Goal: Task Accomplishment & Management: Use online tool/utility

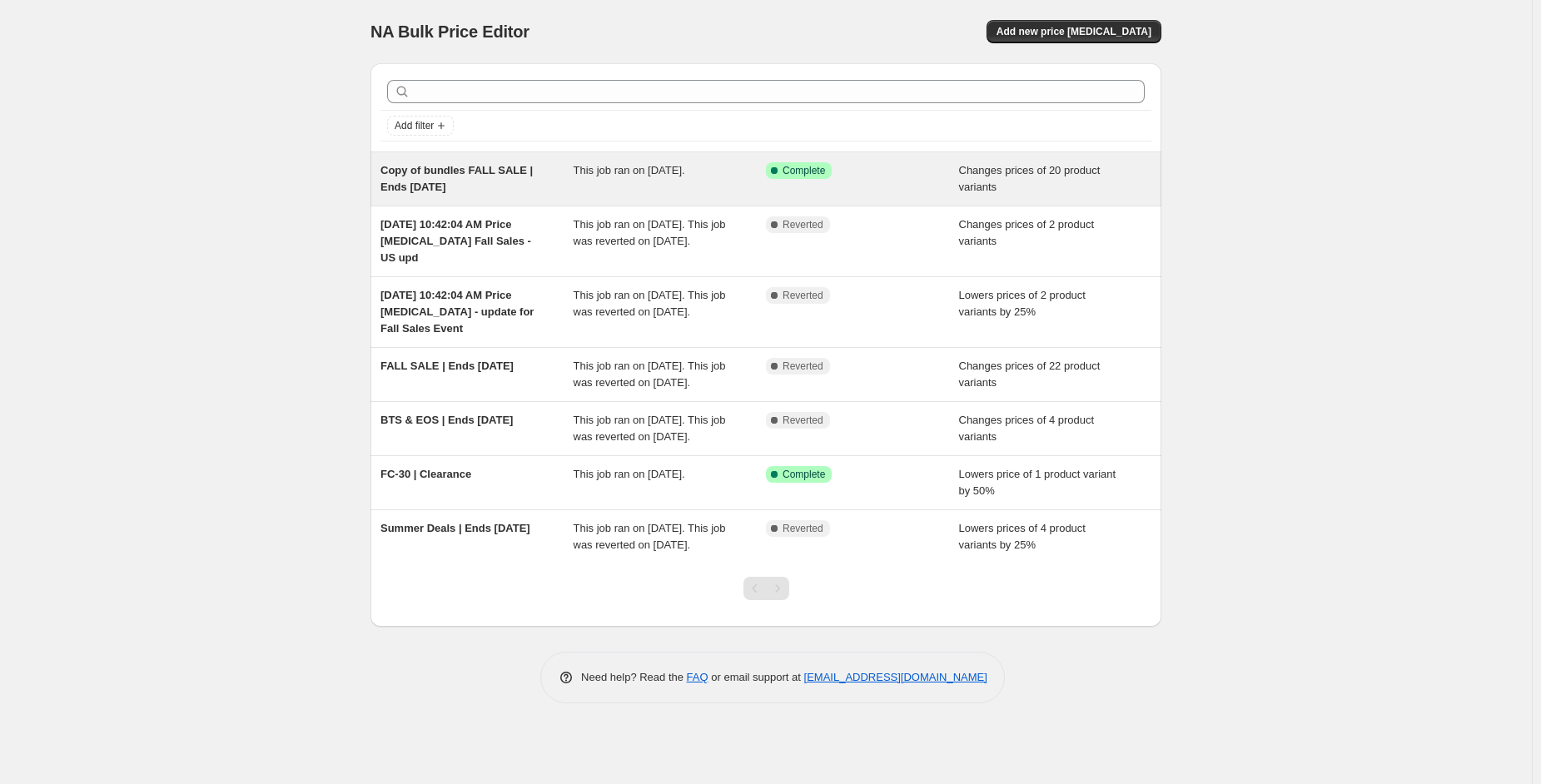
click at [533, 185] on div "Copy of bundles FALL SALE | Ends [DATE]" at bounding box center [477, 179] width 193 height 33
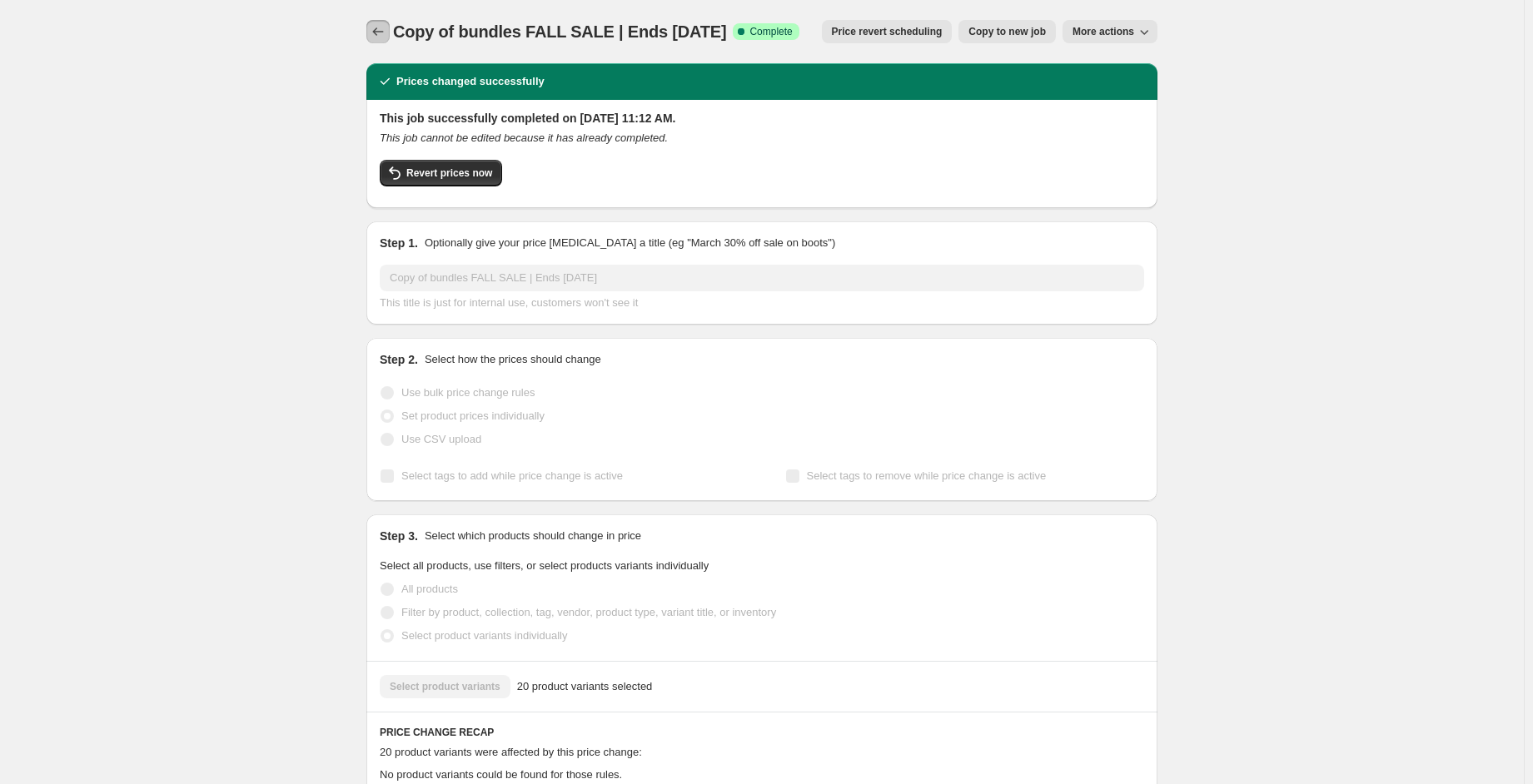
drag, startPoint x: 386, startPoint y: 30, endPoint x: 644, endPoint y: 181, distance: 298.9
click at [644, 181] on div "Copy of bundles FALL SALE | Ends [DATE]. This page is ready Copy of bundles FAL…" at bounding box center [761, 635] width 831 height 1269
click at [386, 30] on icon "Price change jobs" at bounding box center [377, 31] width 17 height 17
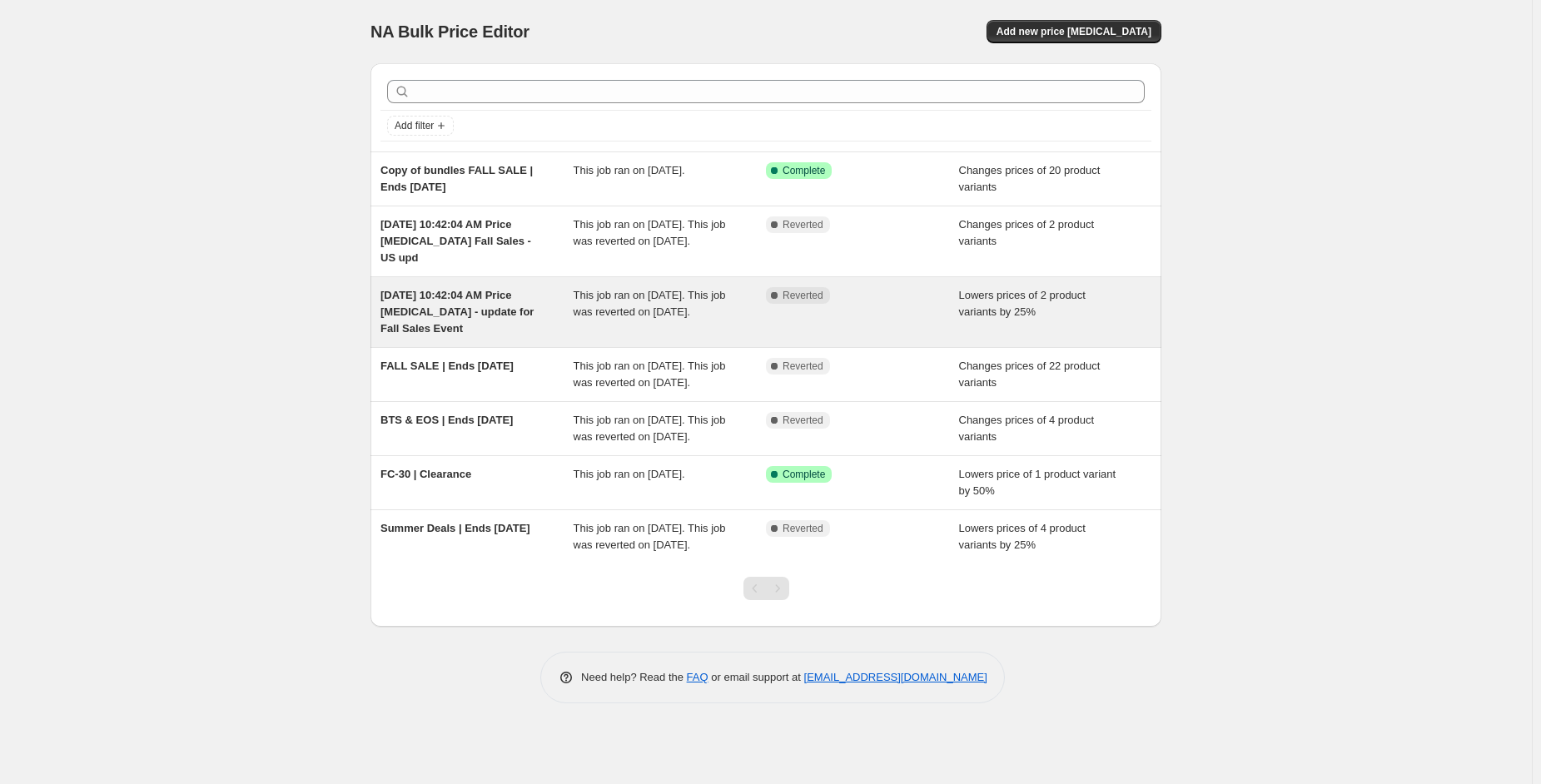
click at [482, 319] on div "[DATE] 10:42:04 AM Price [MEDICAL_DATA] - update for Fall Sales Event" at bounding box center [477, 312] width 193 height 50
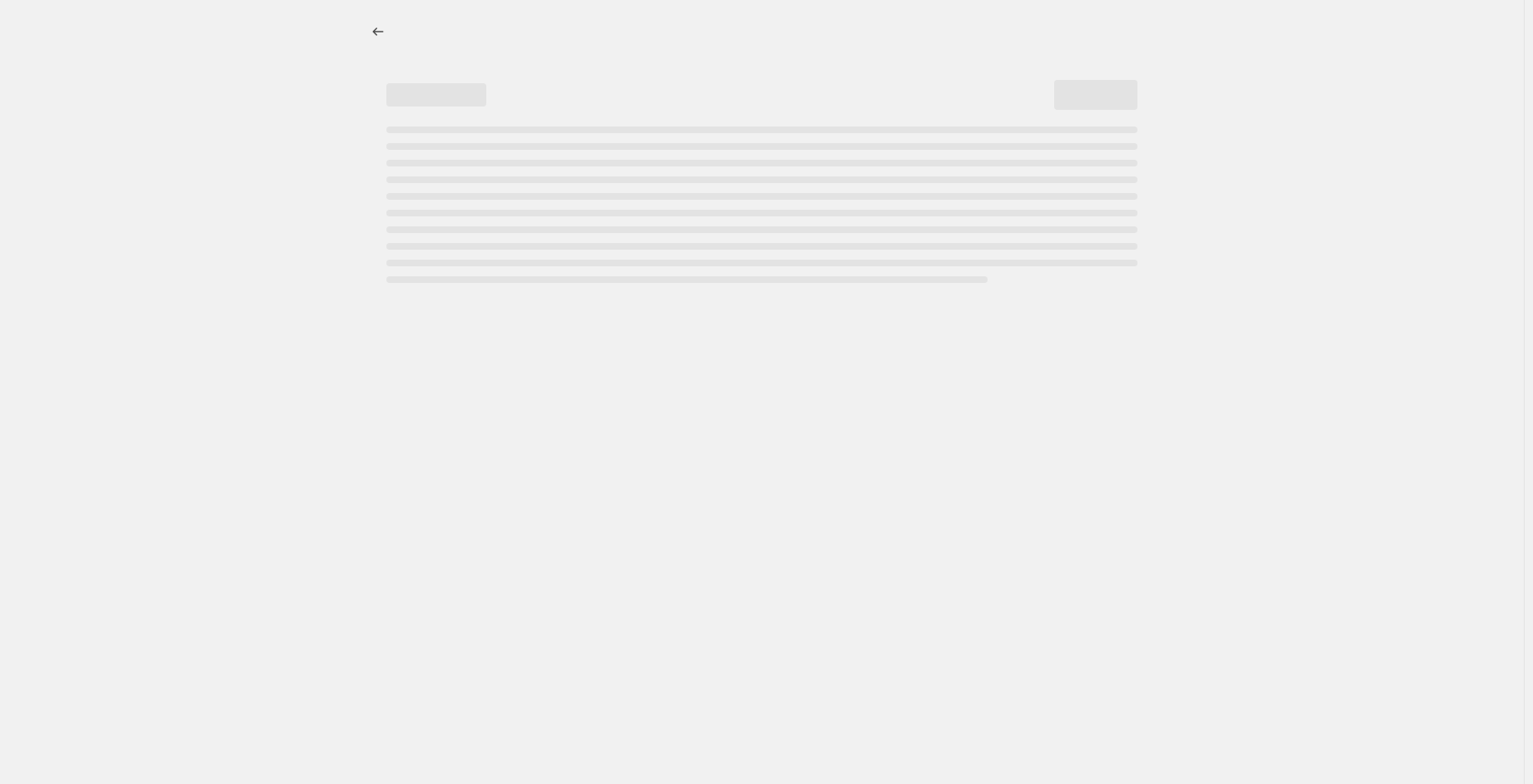
select select "percentage"
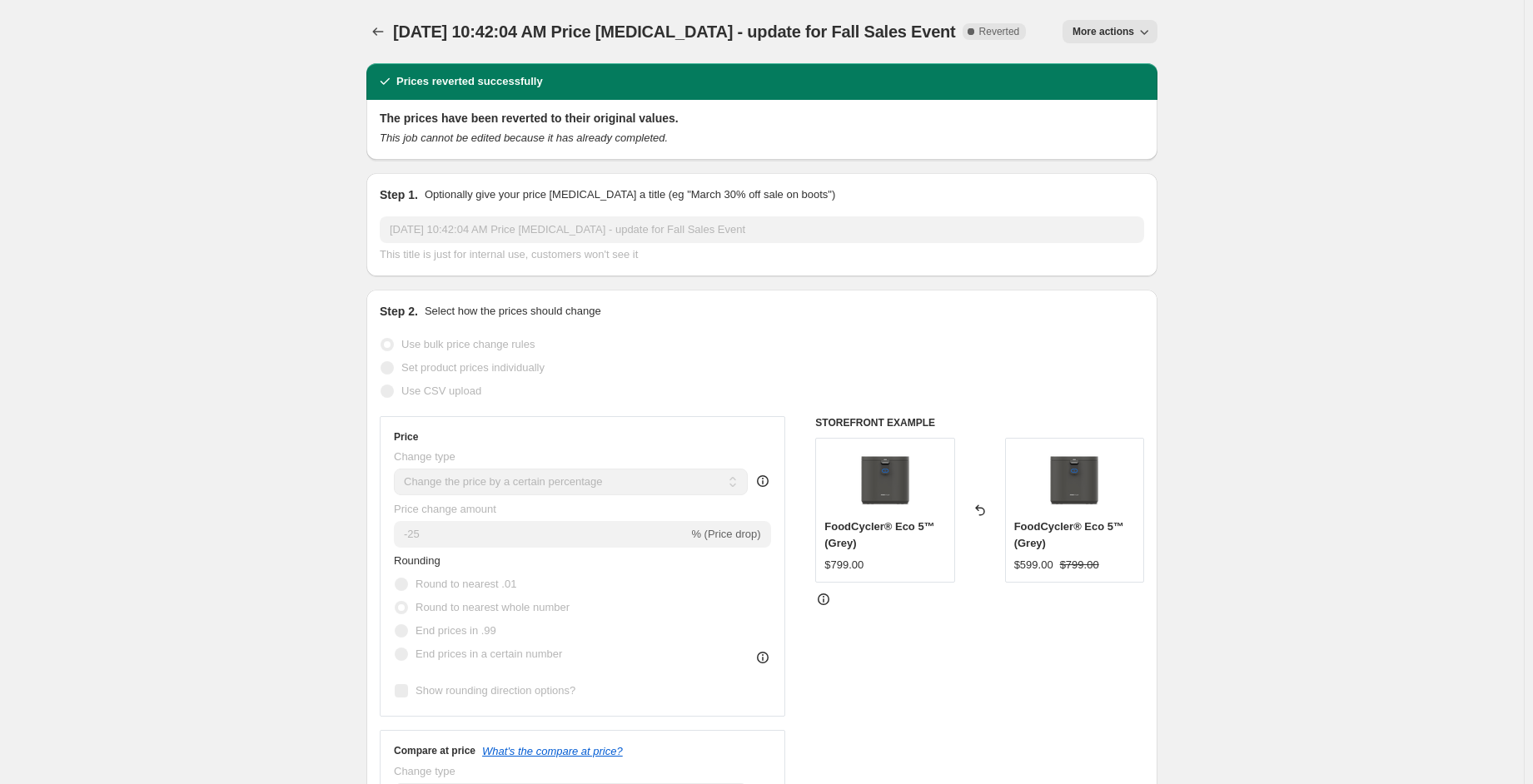
click at [1063, 543] on div "FoodCycler® Eco 5™ (Grey)" at bounding box center [1074, 535] width 121 height 33
click at [1131, 38] on button "More actions" at bounding box center [1110, 31] width 95 height 23
click at [1134, 60] on span "Copy to new job" at bounding box center [1117, 65] width 78 height 13
select select "percentage"
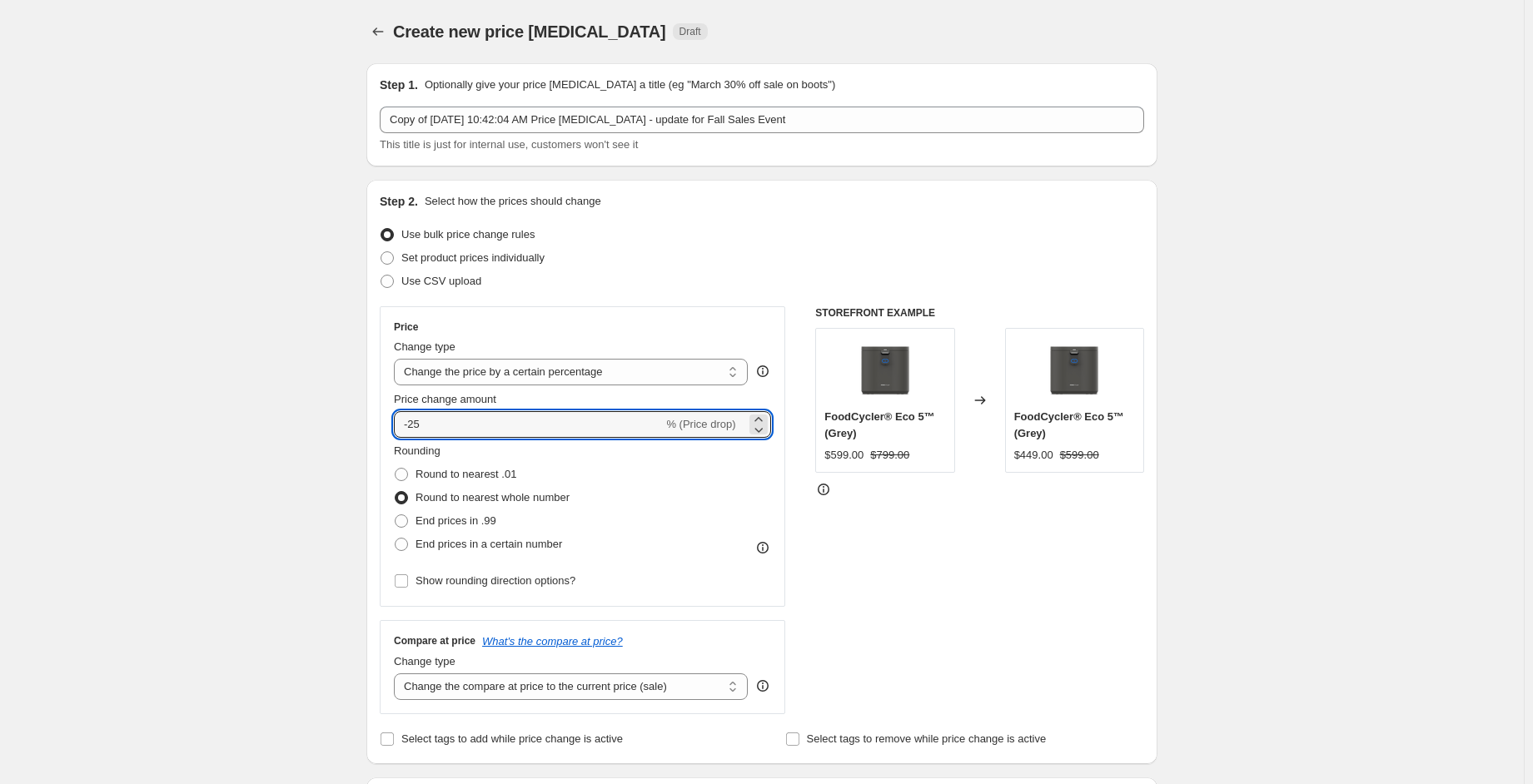
drag, startPoint x: 486, startPoint y: 426, endPoint x: 228, endPoint y: 441, distance: 258.4
type input "0"
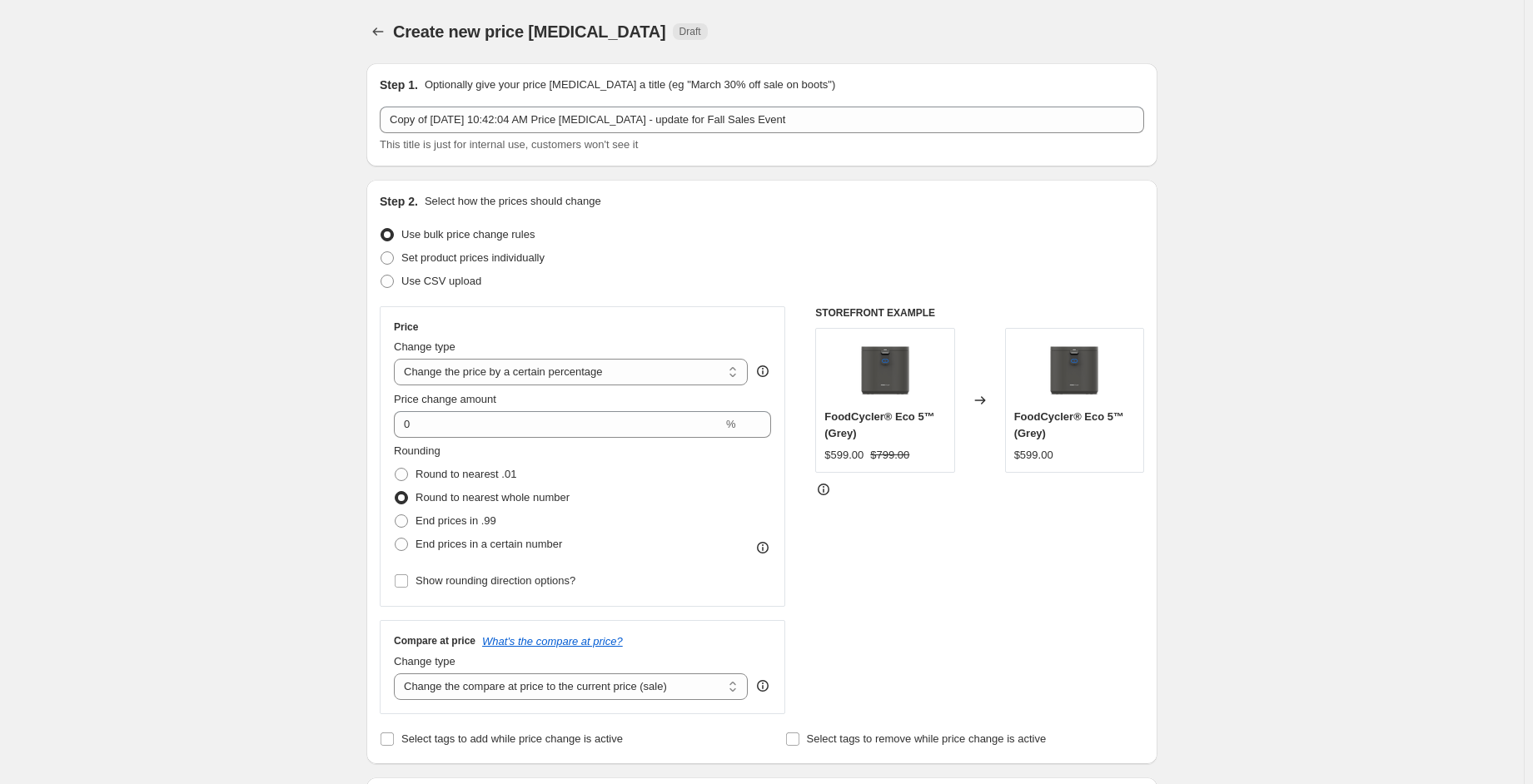
click at [1012, 590] on div "STOREFRONT EXAMPLE FoodCycler® Eco 5™ (Grey) $599.00 $799.00 Changed to FoodCyc…" at bounding box center [979, 510] width 329 height 408
click at [562, 369] on select "Change the price to a certain amount Change the price by a certain amount Chang…" at bounding box center [571, 372] width 354 height 27
select select "no_change"
click at [398, 358] on select "Change the price to a certain amount Change the price by a certain amount Chang…" at bounding box center [571, 372] width 354 height 27
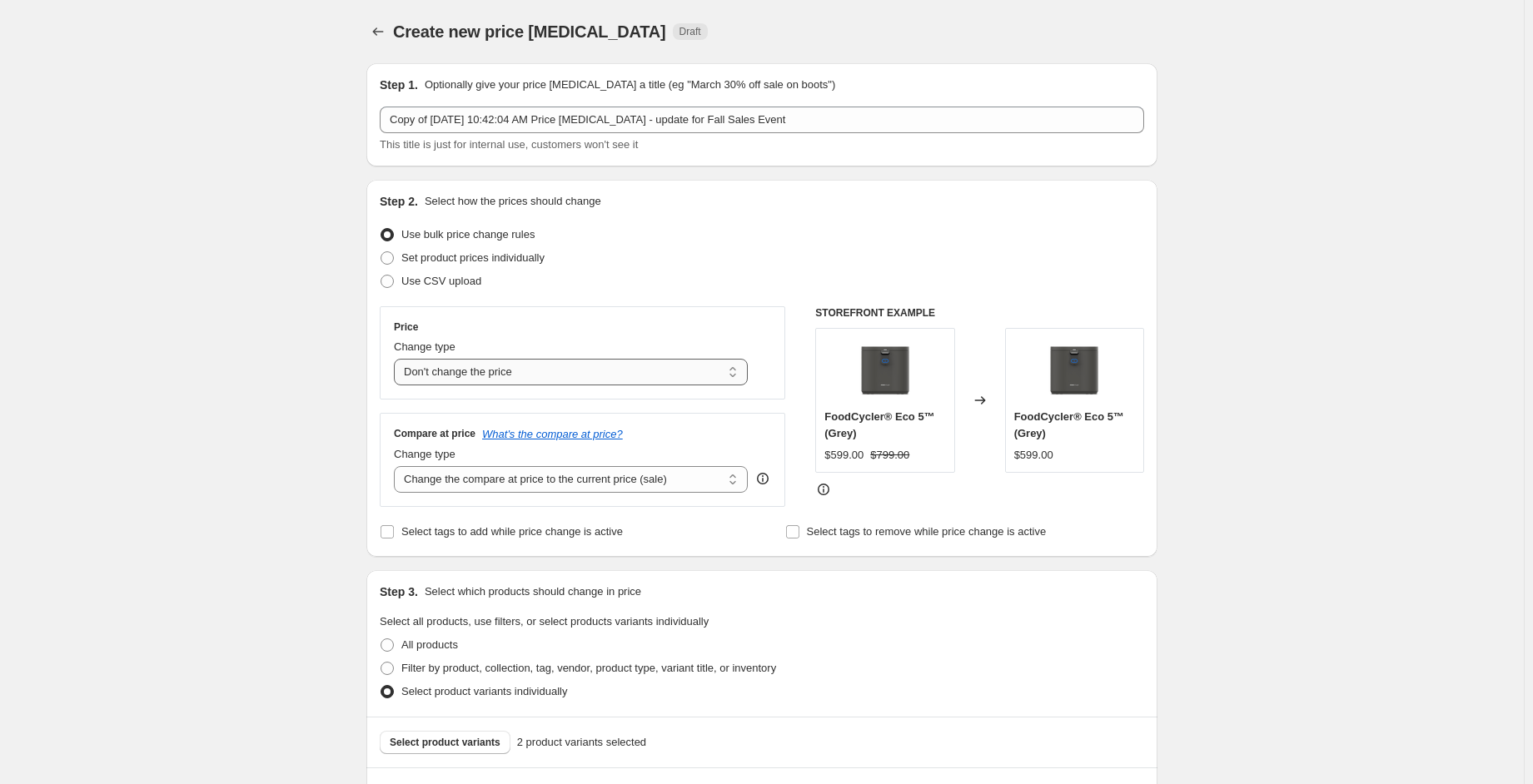
click at [584, 380] on select "Change the price to a certain amount Change the price by a certain amount Chang…" at bounding box center [571, 372] width 354 height 27
click at [976, 660] on div "Filter by product, collection, tag, vendor, product type, variant title, or inv…" at bounding box center [761, 668] width 765 height 23
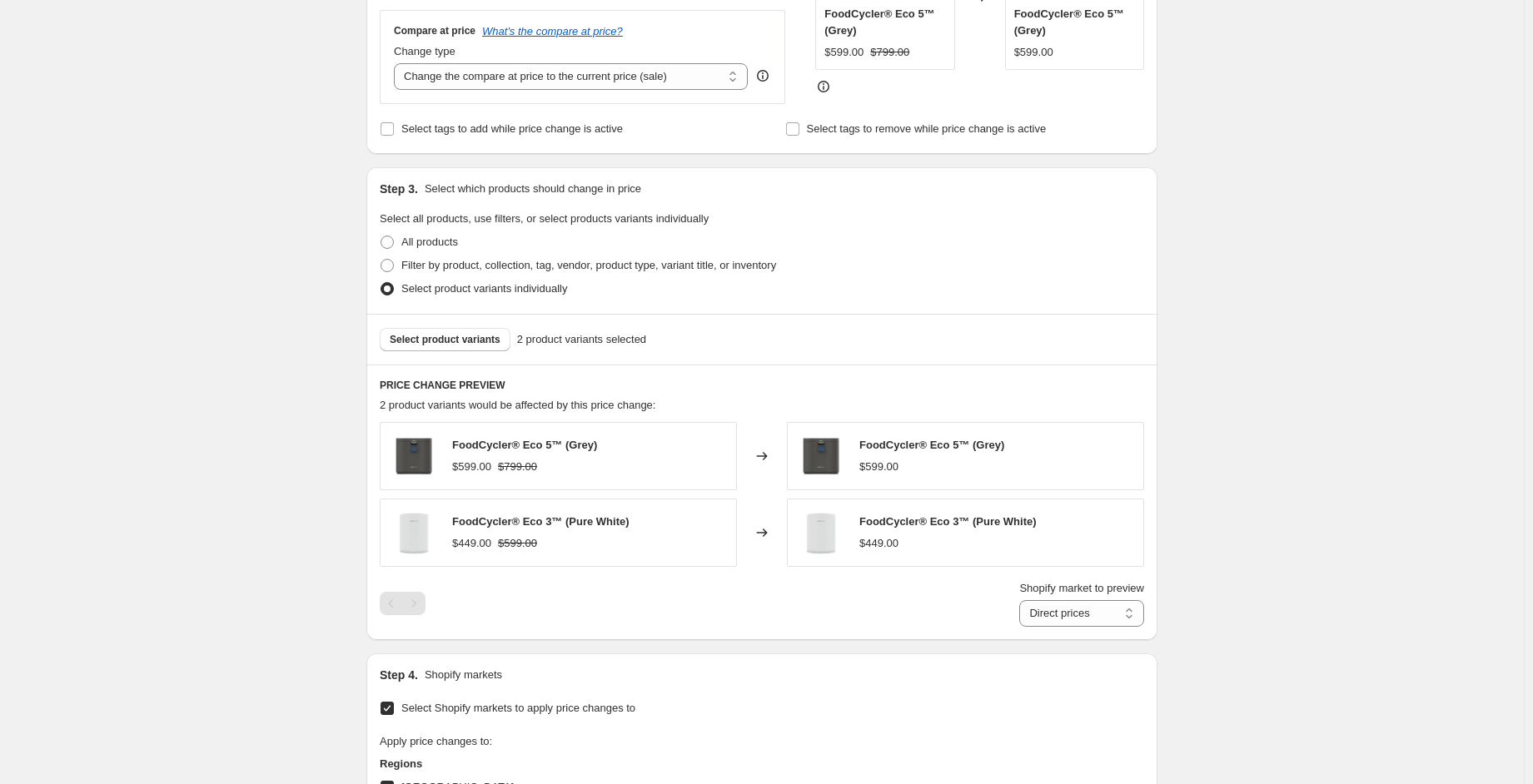
scroll to position [416, 0]
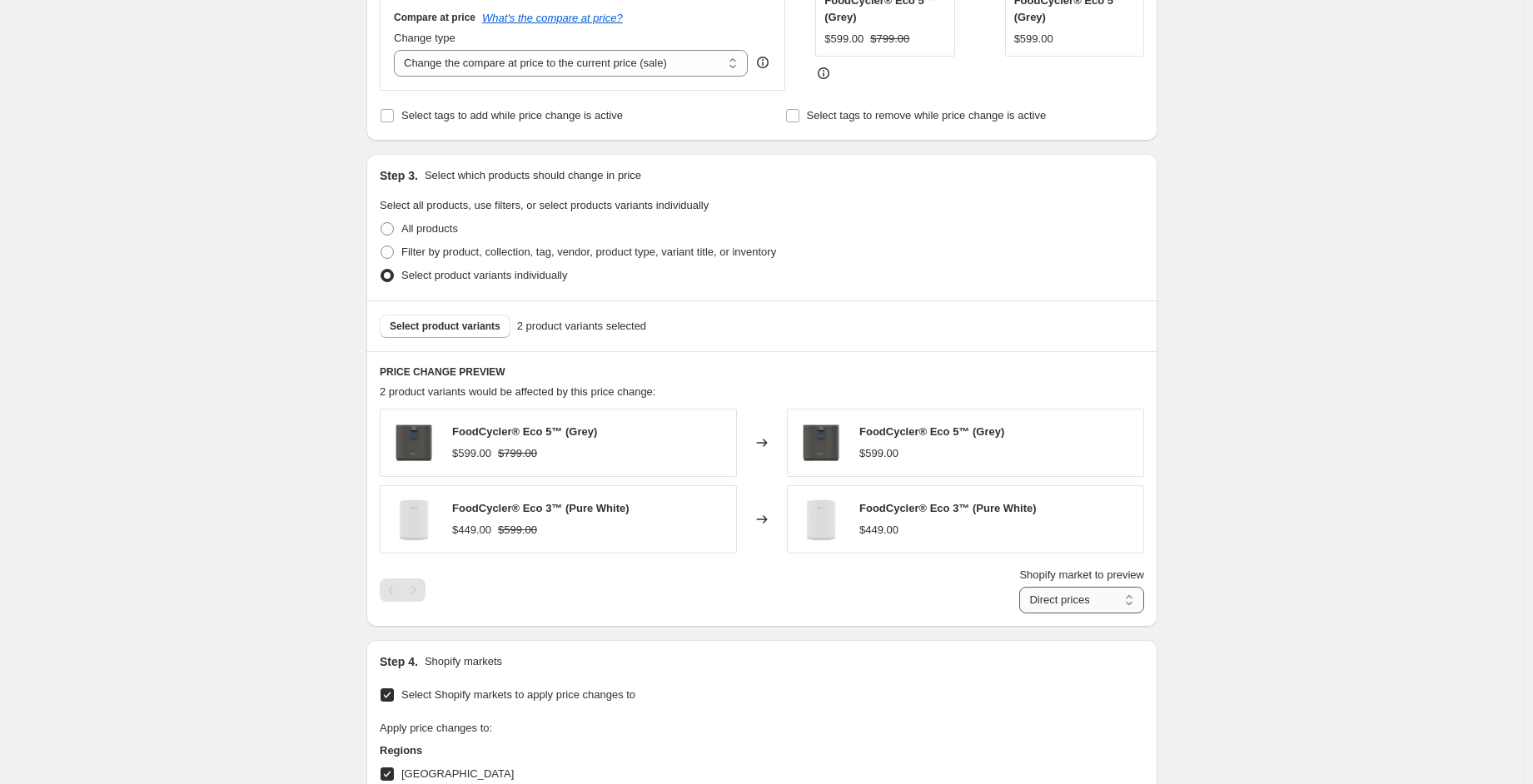
click at [1050, 592] on select "Direct prices [GEOGRAPHIC_DATA]" at bounding box center [1081, 600] width 125 height 27
click at [1023, 613] on select "Direct prices [GEOGRAPHIC_DATA]" at bounding box center [1081, 600] width 125 height 27
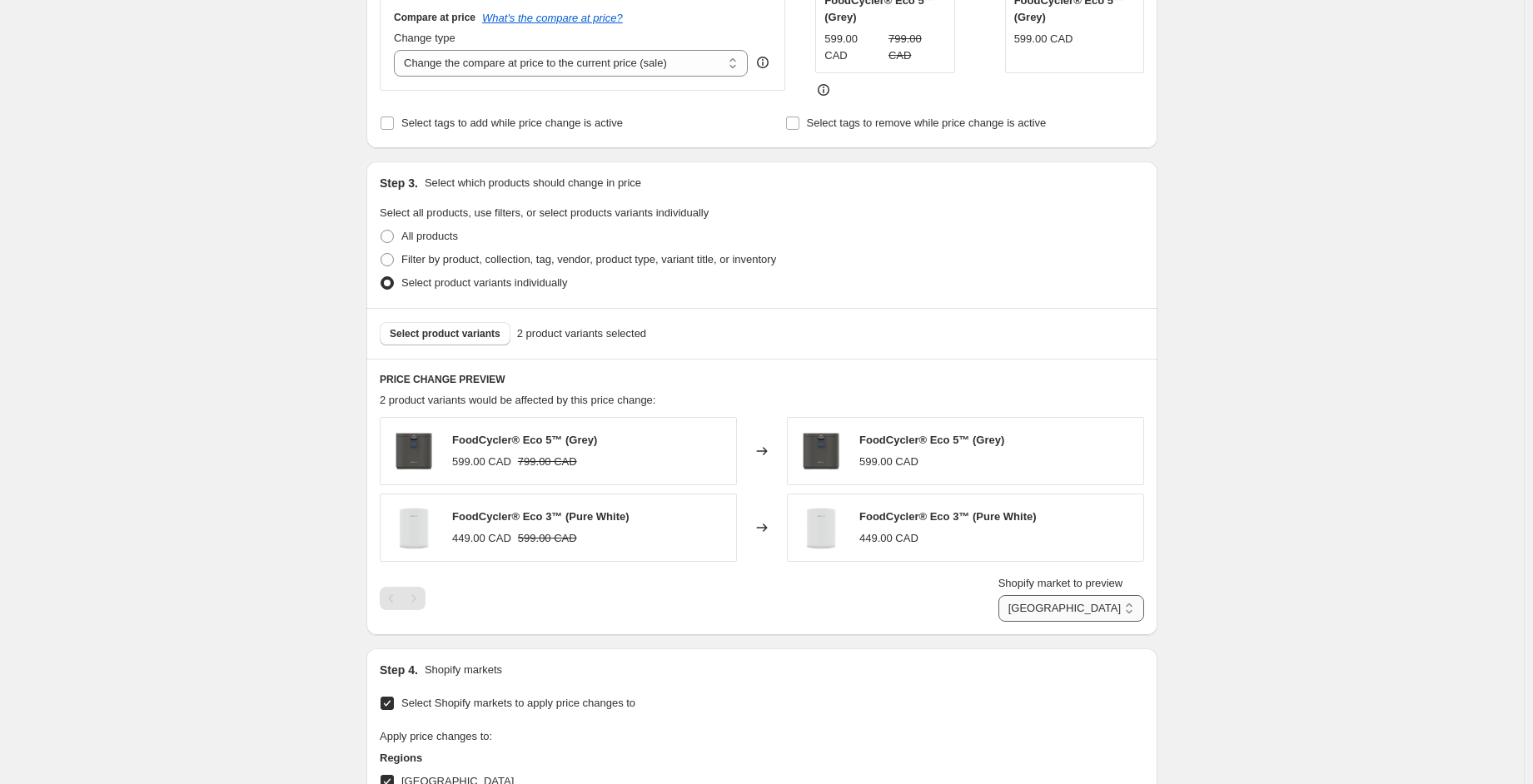
click at [1088, 597] on select "Direct prices [GEOGRAPHIC_DATA]" at bounding box center [1071, 609] width 146 height 27
select select "direct"
click at [1023, 621] on select "Direct prices [GEOGRAPHIC_DATA]" at bounding box center [1071, 609] width 146 height 27
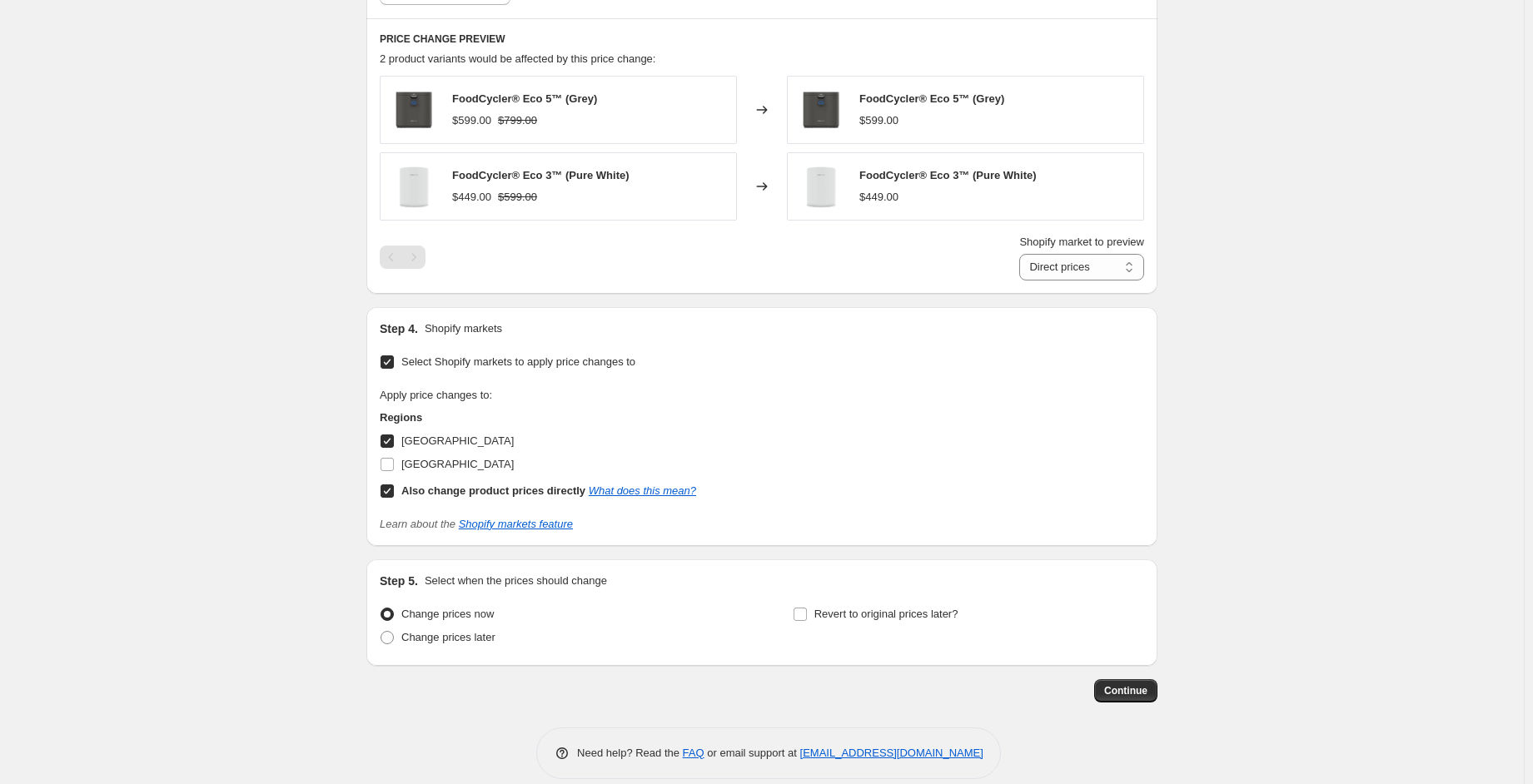
scroll to position [766, 0]
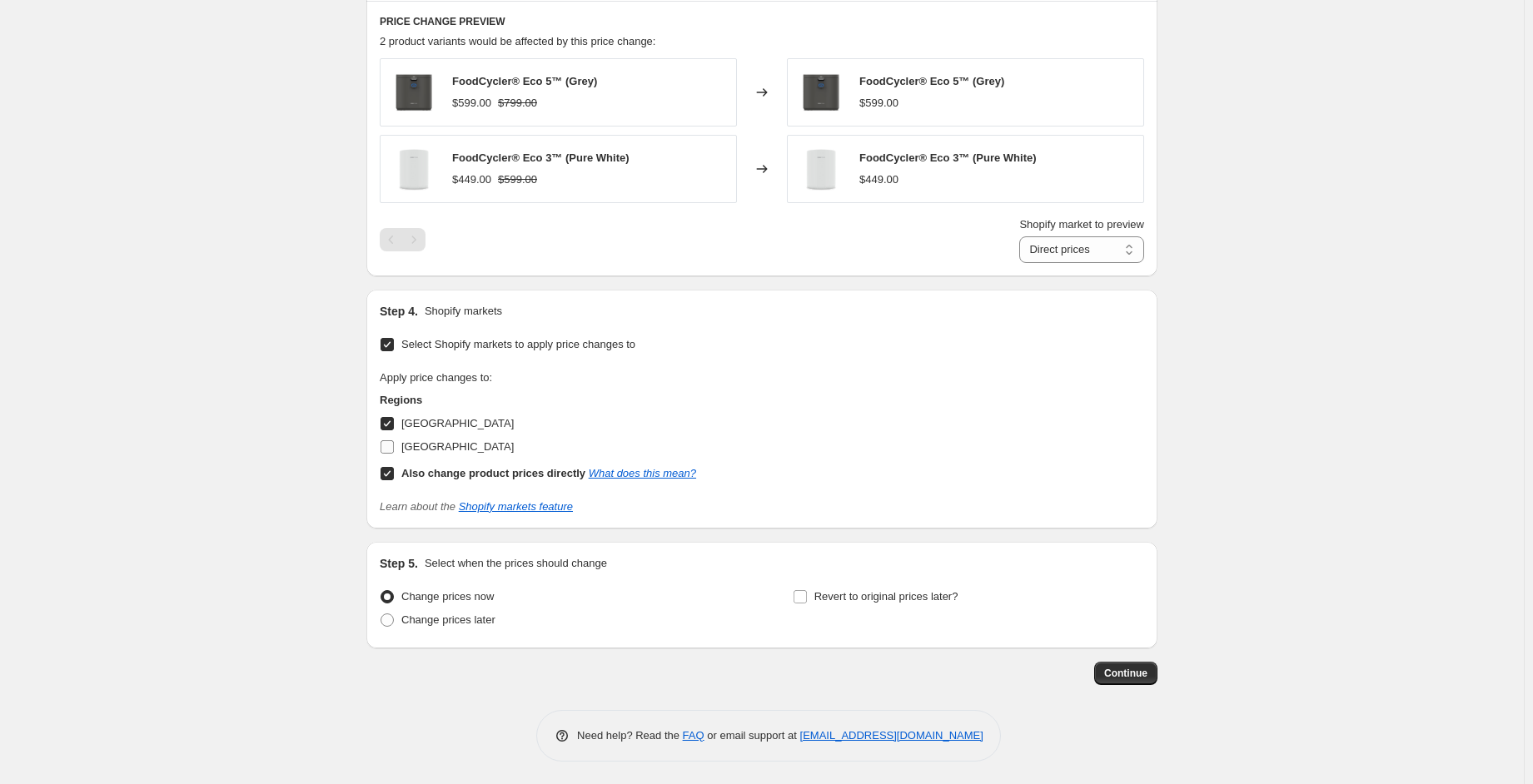
click at [392, 441] on input "[GEOGRAPHIC_DATA]" at bounding box center [386, 446] width 13 height 13
click at [400, 446] on label "[GEOGRAPHIC_DATA]" at bounding box center [446, 447] width 134 height 23
click at [394, 446] on input "[GEOGRAPHIC_DATA]" at bounding box center [386, 446] width 13 height 13
checkbox input "false"
click at [394, 420] on input "[GEOGRAPHIC_DATA]" at bounding box center [386, 423] width 13 height 13
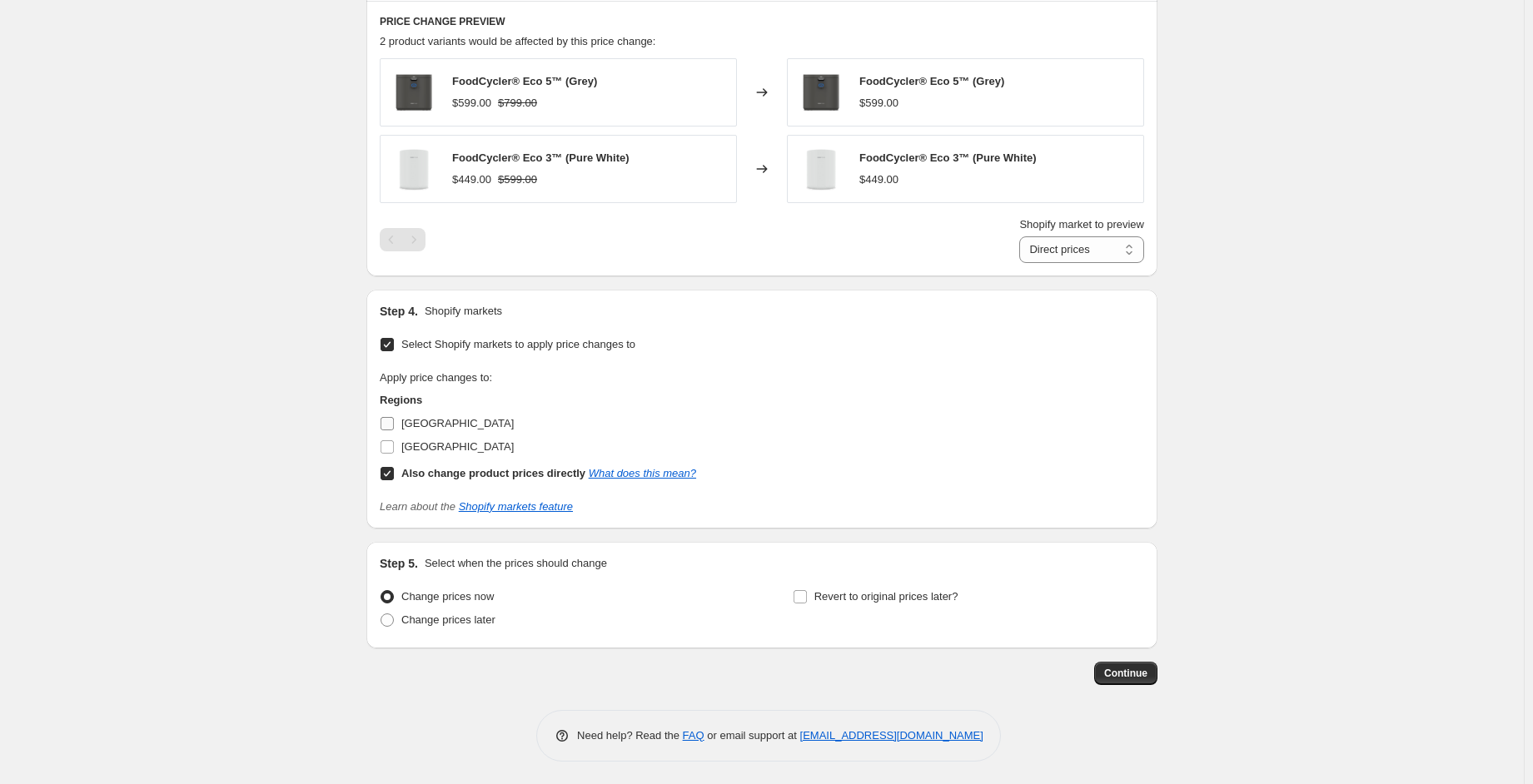
checkbox input "false"
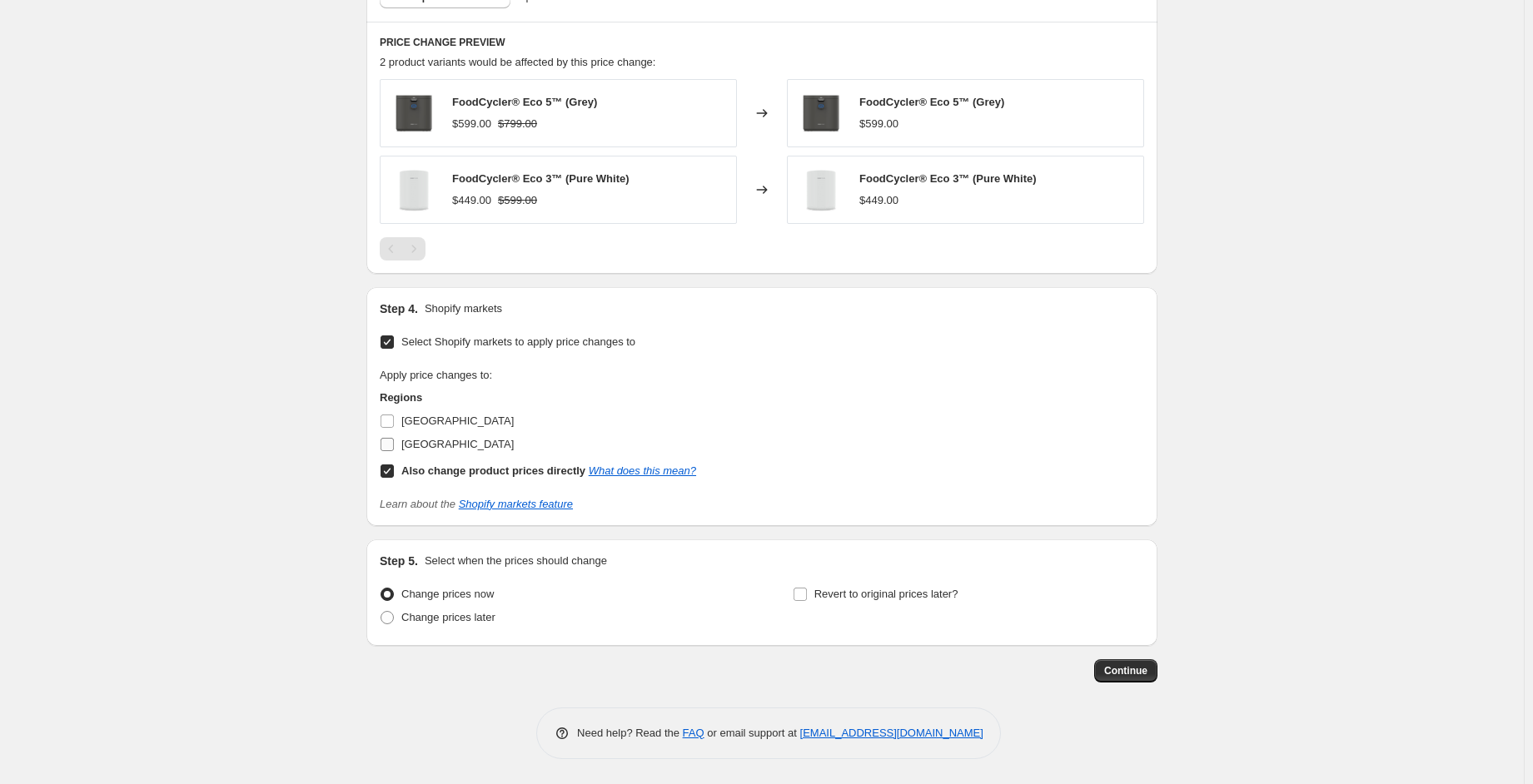
scroll to position [744, 0]
click at [389, 450] on input "[GEOGRAPHIC_DATA]" at bounding box center [386, 446] width 13 height 13
checkbox input "true"
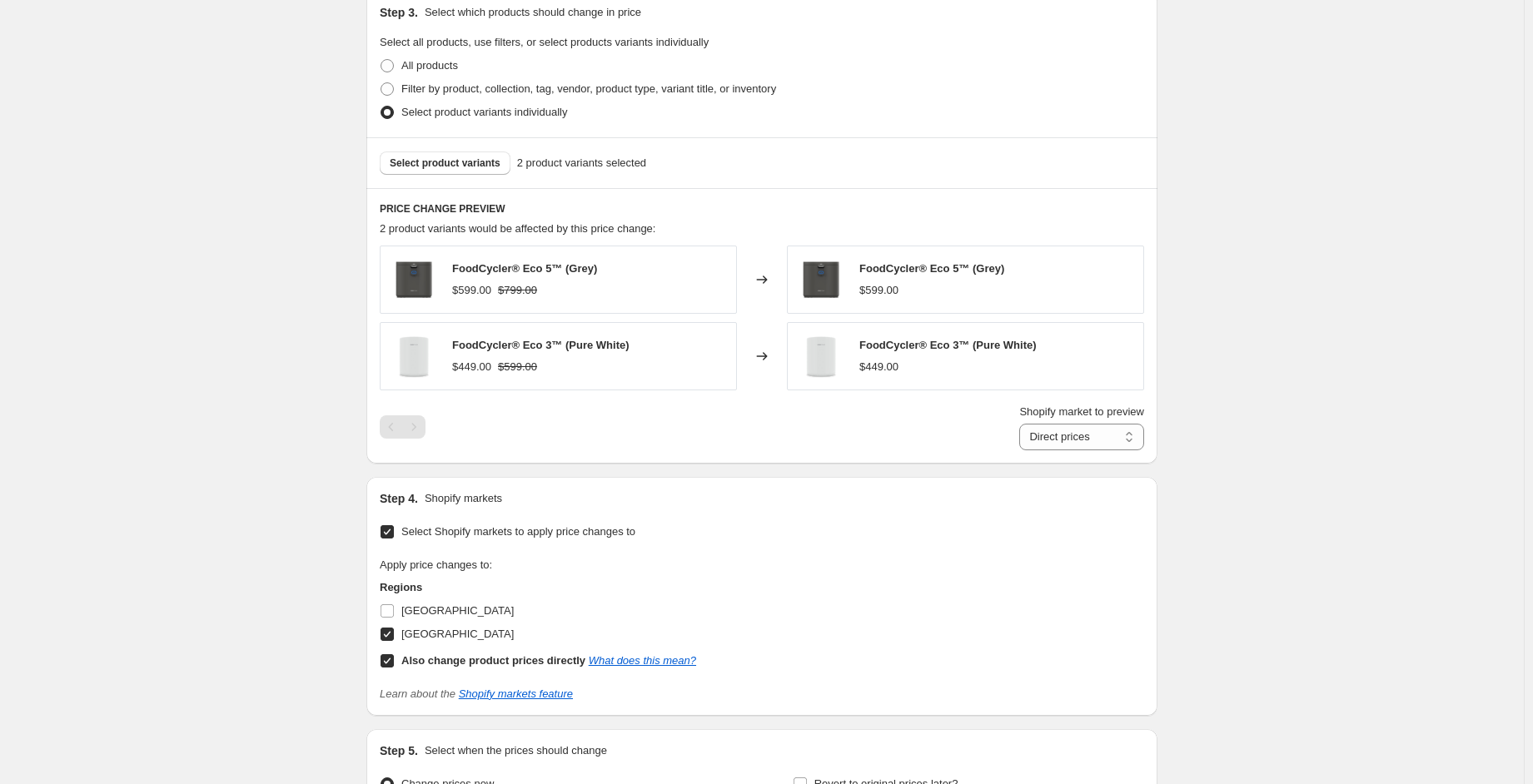
scroll to position [577, 0]
click at [1097, 440] on select "Direct prices [GEOGRAPHIC_DATA]" at bounding box center [1081, 440] width 125 height 27
select select "29338337449"
click at [1019, 452] on select "Direct prices [GEOGRAPHIC_DATA]" at bounding box center [1081, 440] width 125 height 27
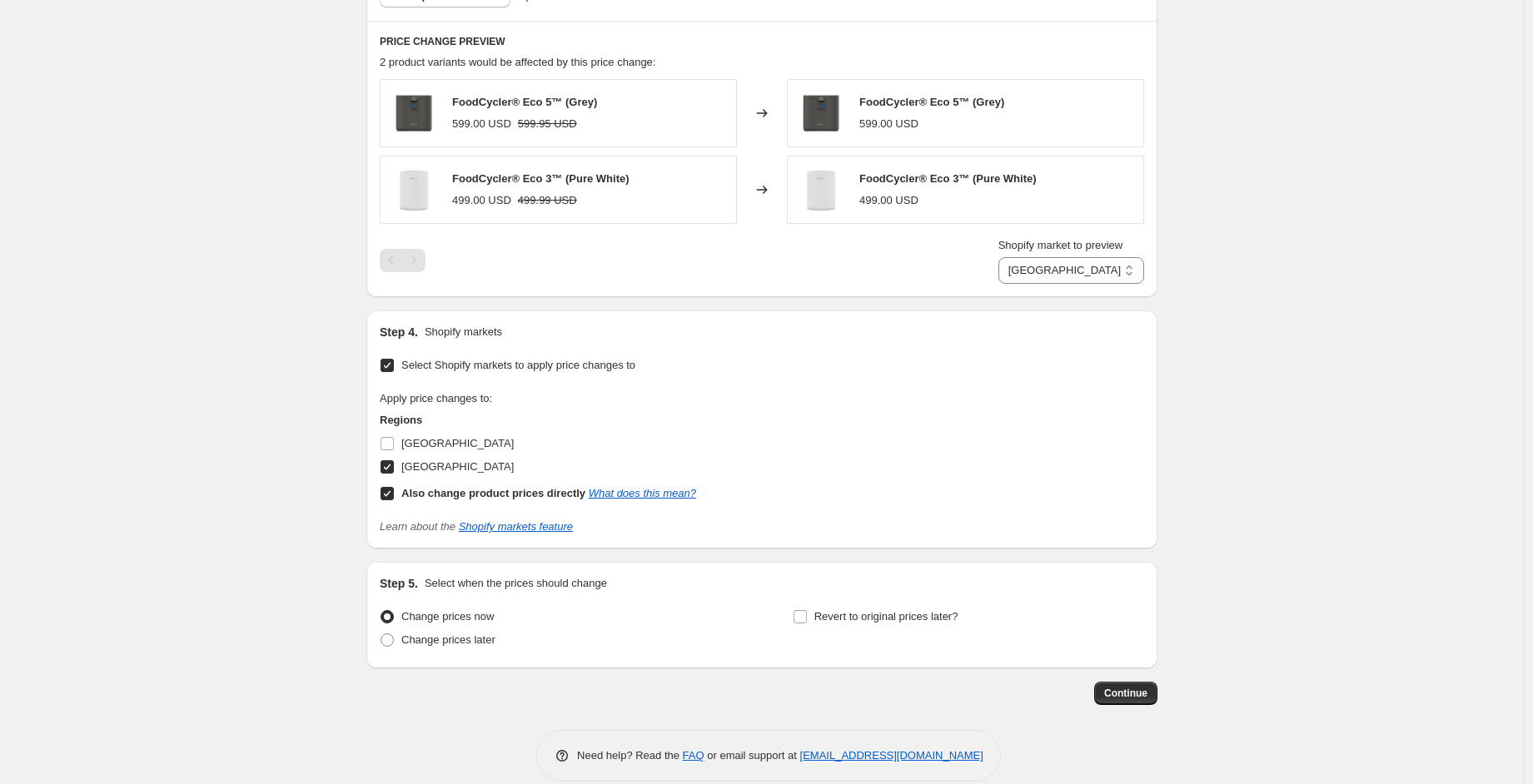
scroll to position [766, 0]
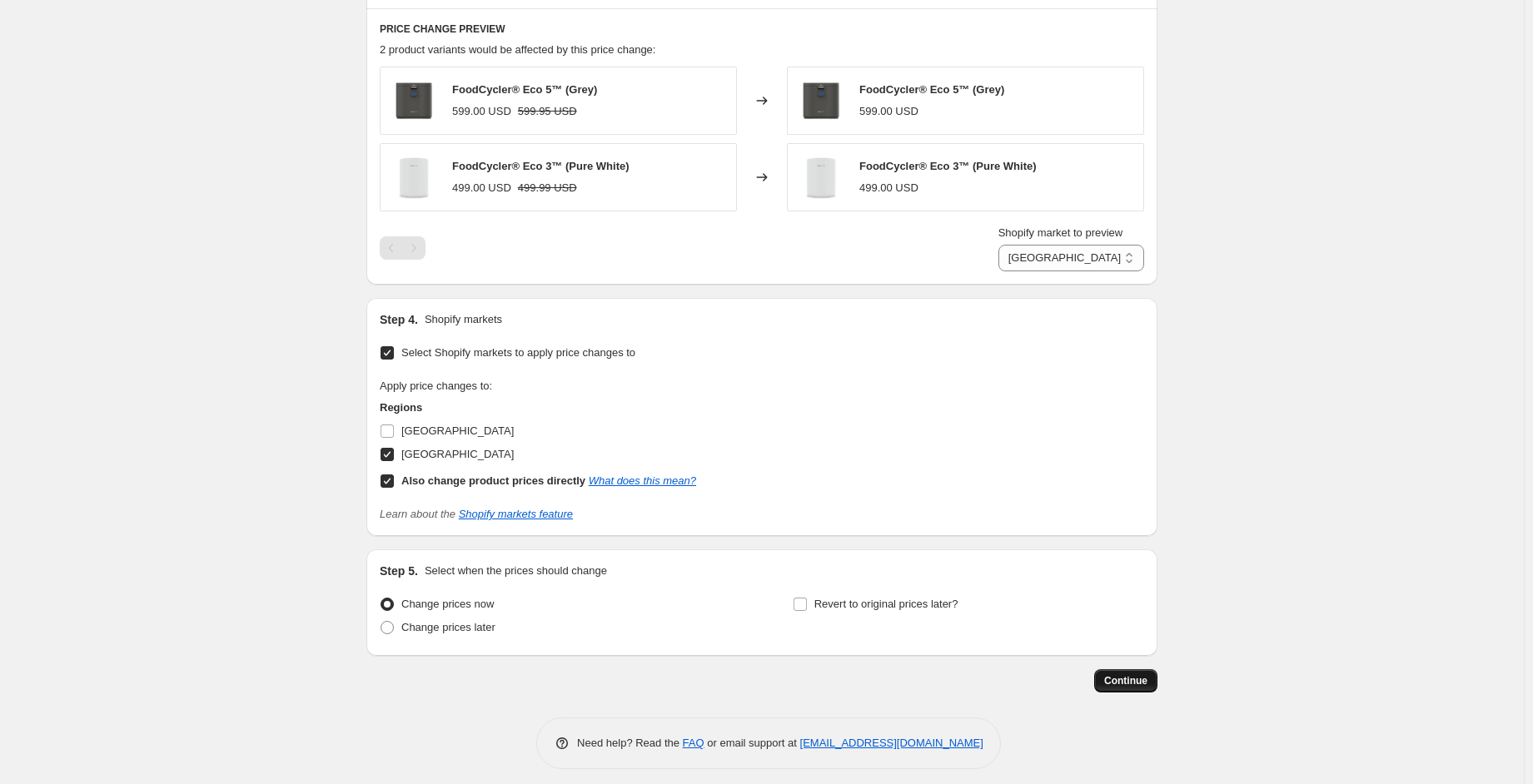
click at [1127, 674] on span "Continue" at bounding box center [1125, 680] width 43 height 13
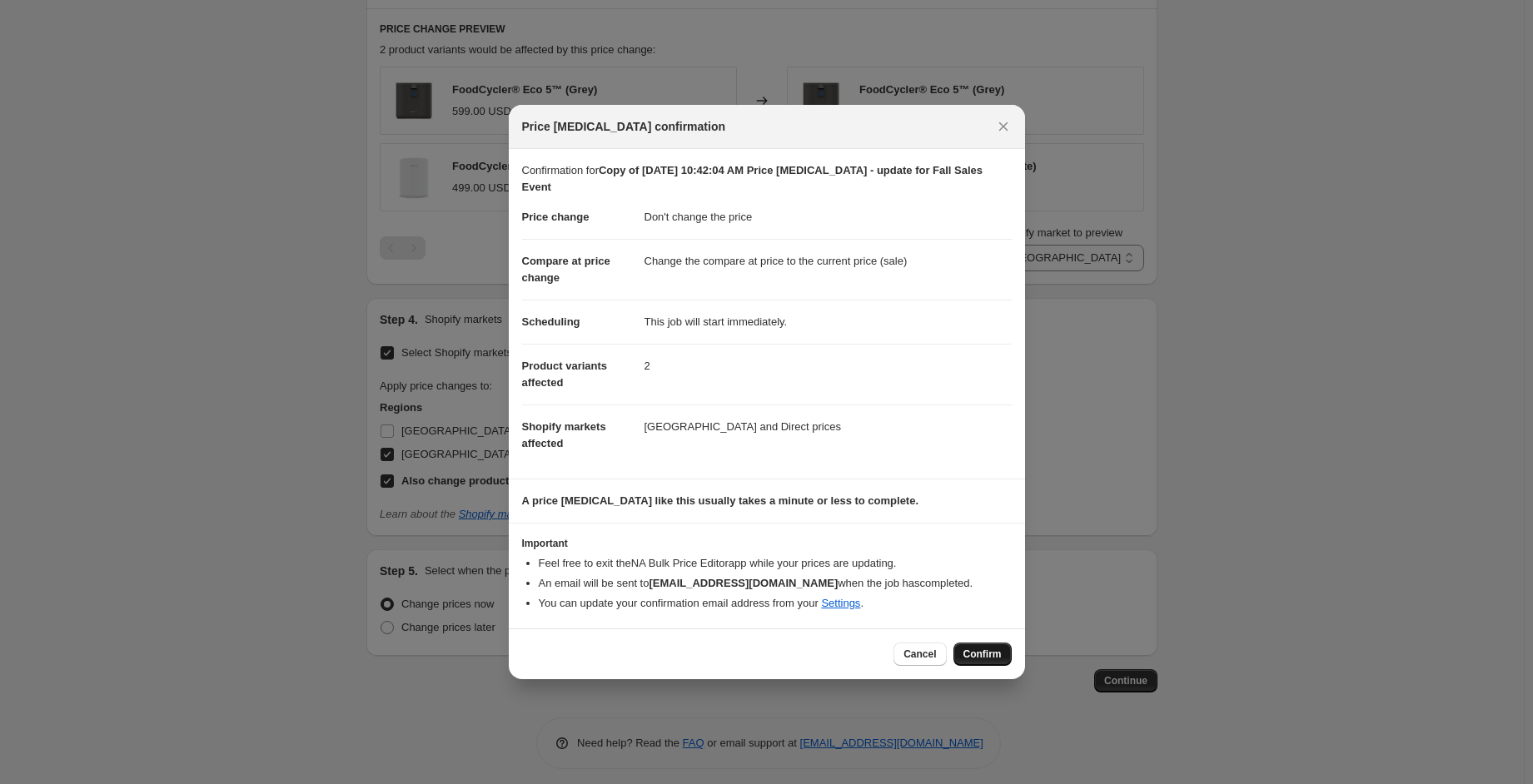
click at [964, 643] on button "Confirm" at bounding box center [982, 654] width 58 height 23
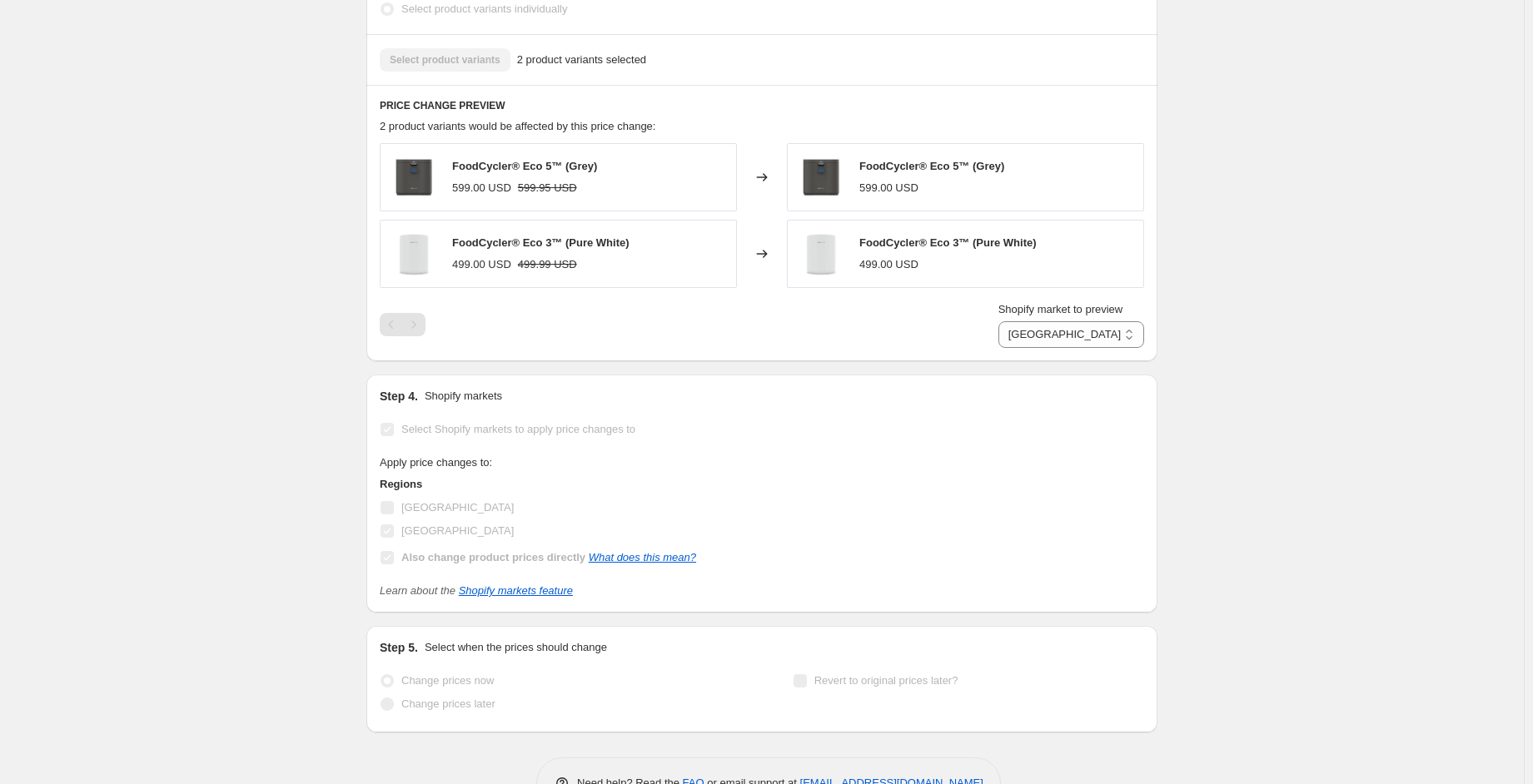
scroll to position [810, 0]
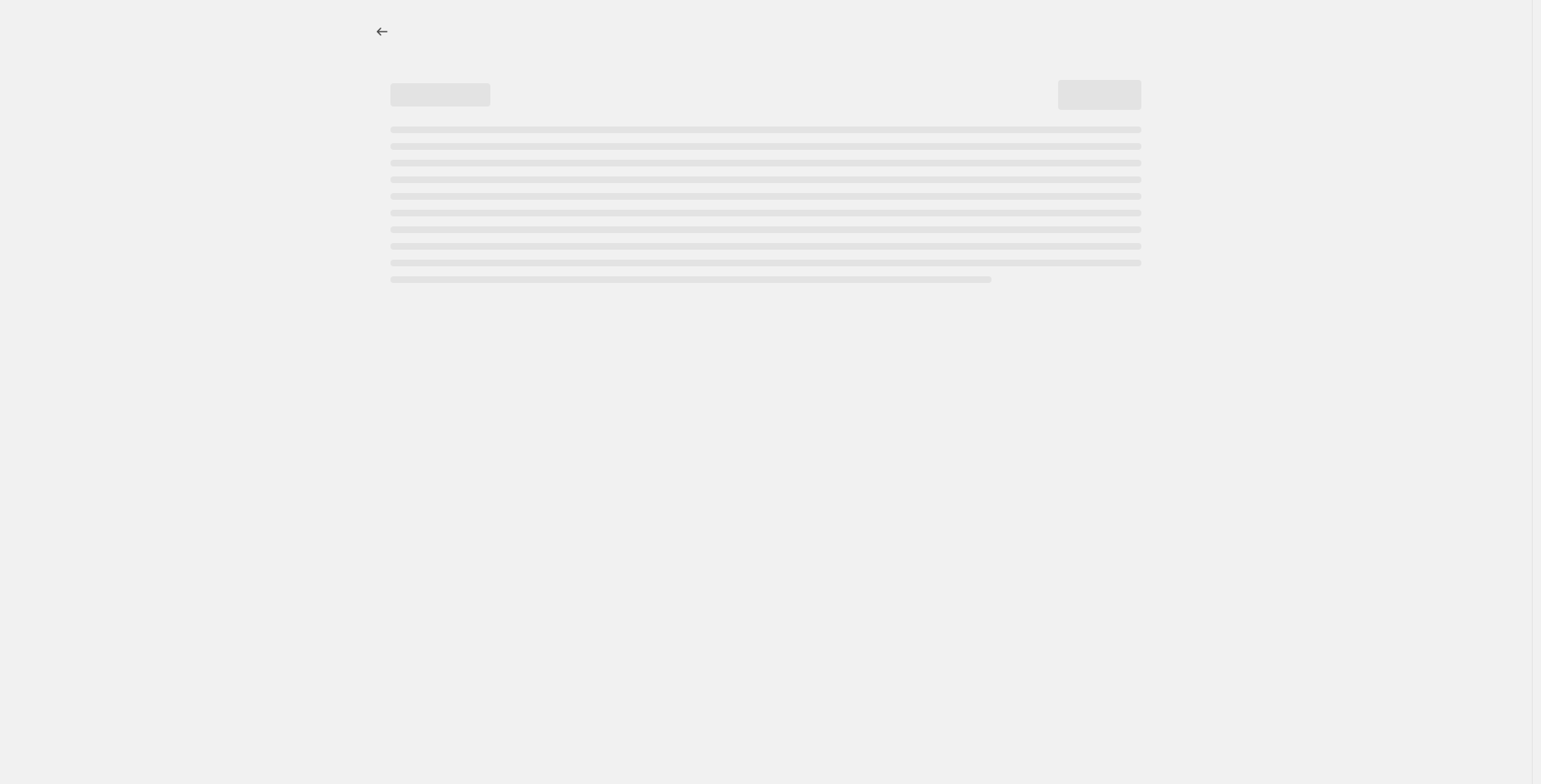
select select "no_change"
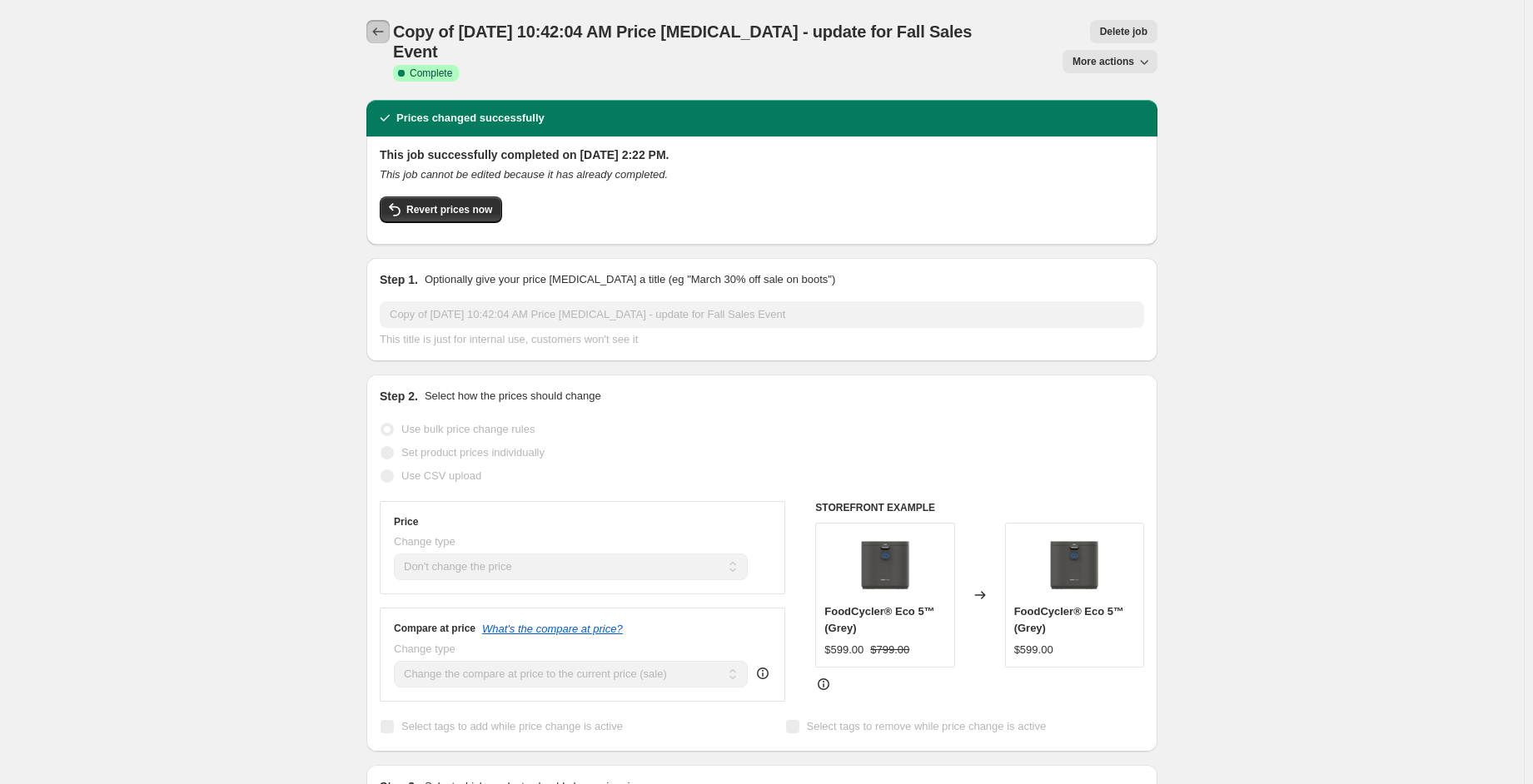
click at [381, 32] on icon "Price change jobs" at bounding box center [377, 31] width 17 height 17
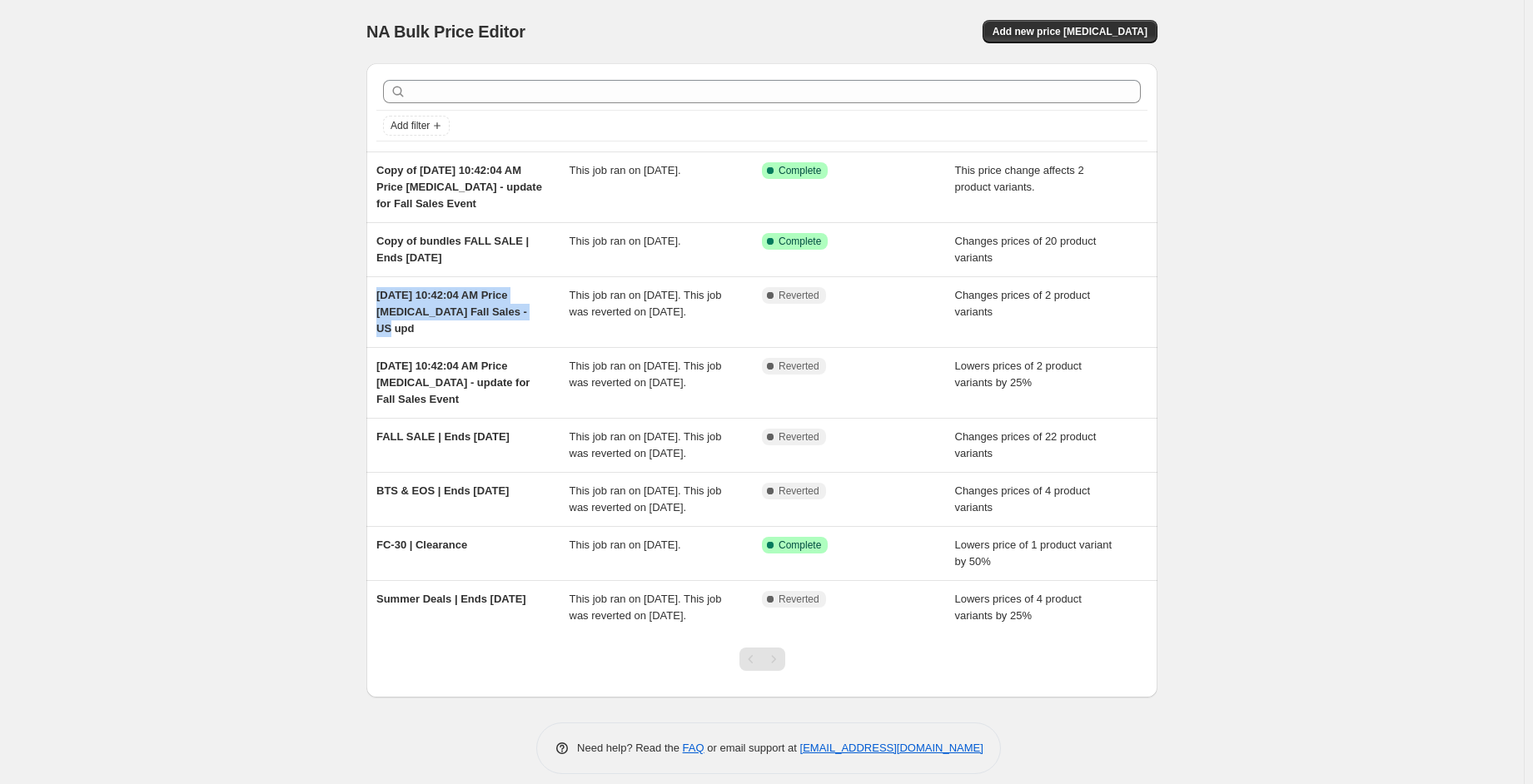
drag, startPoint x: 495, startPoint y: 325, endPoint x: 292, endPoint y: 301, distance: 204.4
click at [292, 301] on div "NA Bulk Price Editor. This page is ready NA Bulk Price Editor Add new price cha…" at bounding box center [761, 400] width 1523 height 799
click at [207, 119] on div "NA Bulk Price Editor. This page is ready NA Bulk Price Editor Add new price cha…" at bounding box center [761, 400] width 1523 height 799
drag, startPoint x: 529, startPoint y: 194, endPoint x: 271, endPoint y: 177, distance: 258.6
click at [271, 177] on div "NA Bulk Price Editor. This page is ready NA Bulk Price Editor Add new price cha…" at bounding box center [761, 400] width 1523 height 799
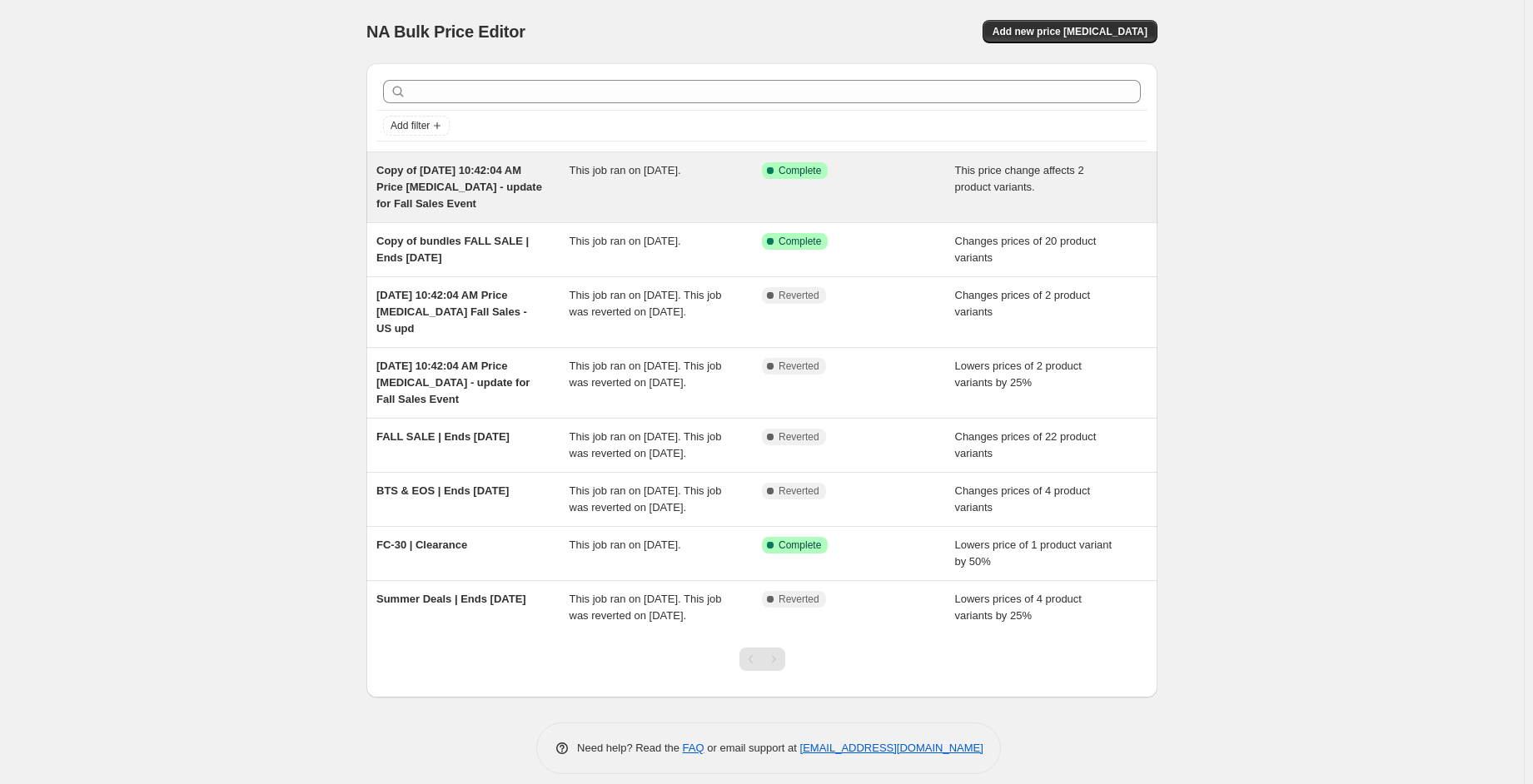
click at [462, 215] on div "Copy of Sep 9, 2025, 10:42:04 AM Price change job - update for Fall Sales Event…" at bounding box center [762, 187] width 791 height 70
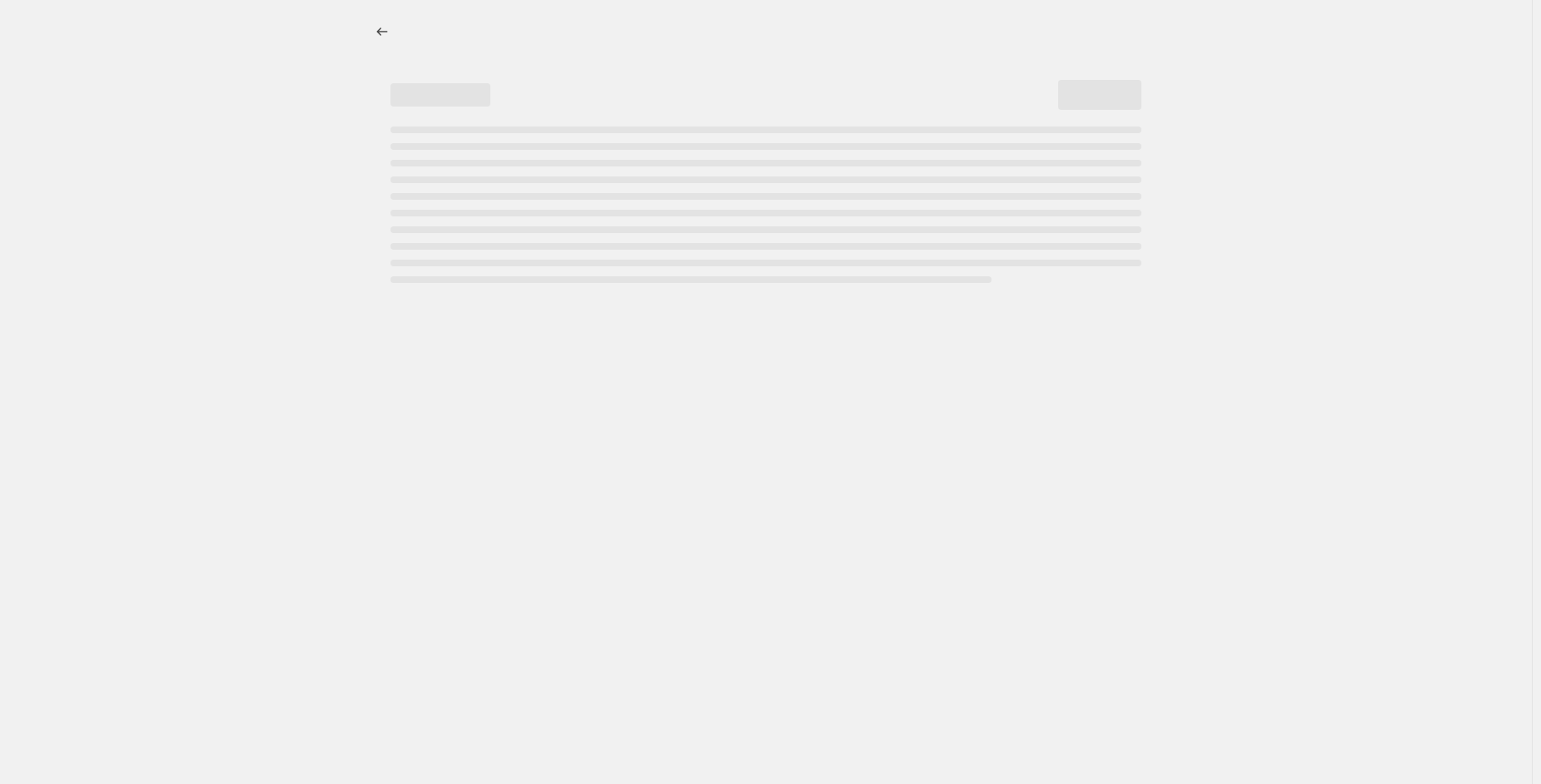
select select "no_change"
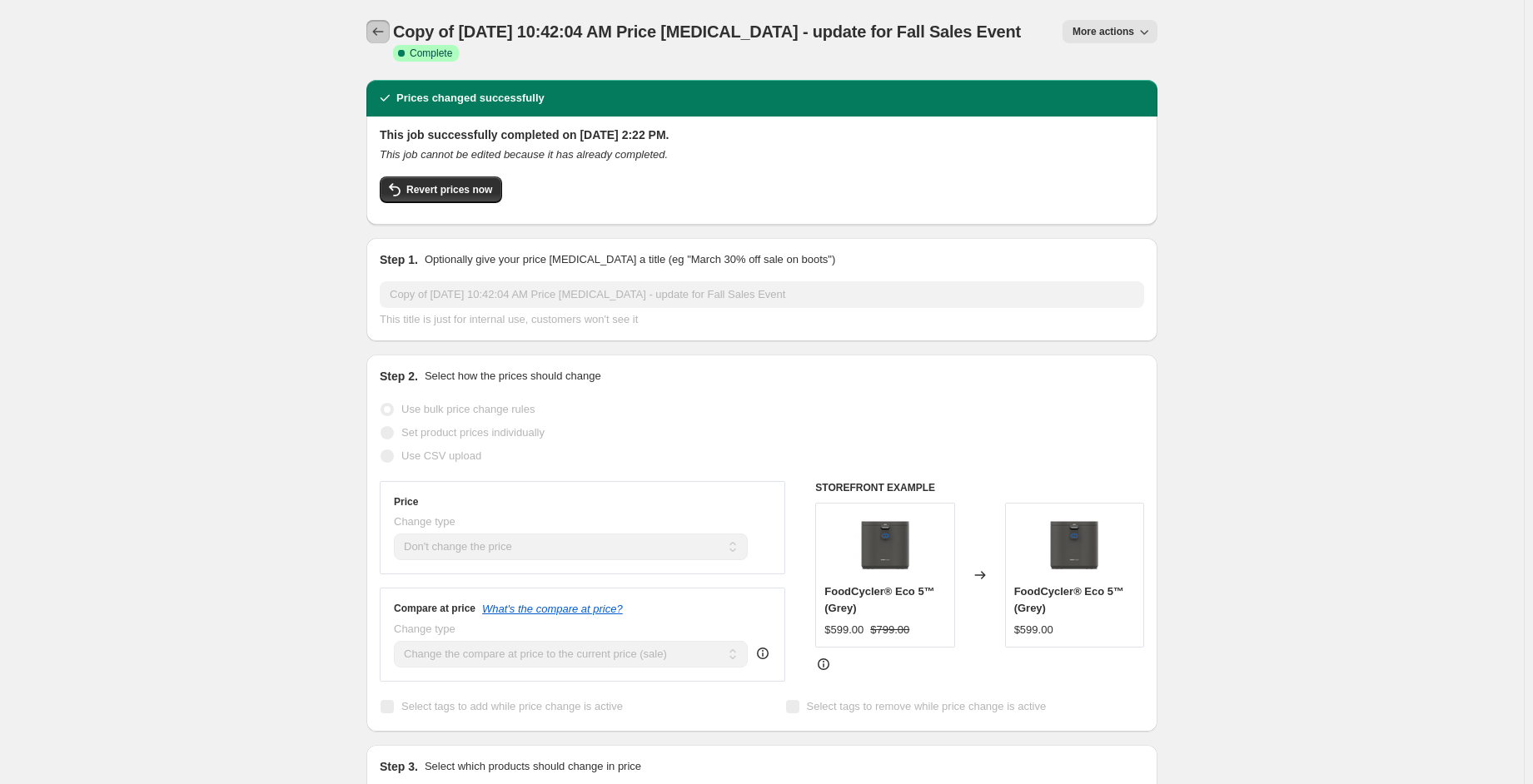
click at [377, 30] on icon "Price change jobs" at bounding box center [377, 31] width 17 height 17
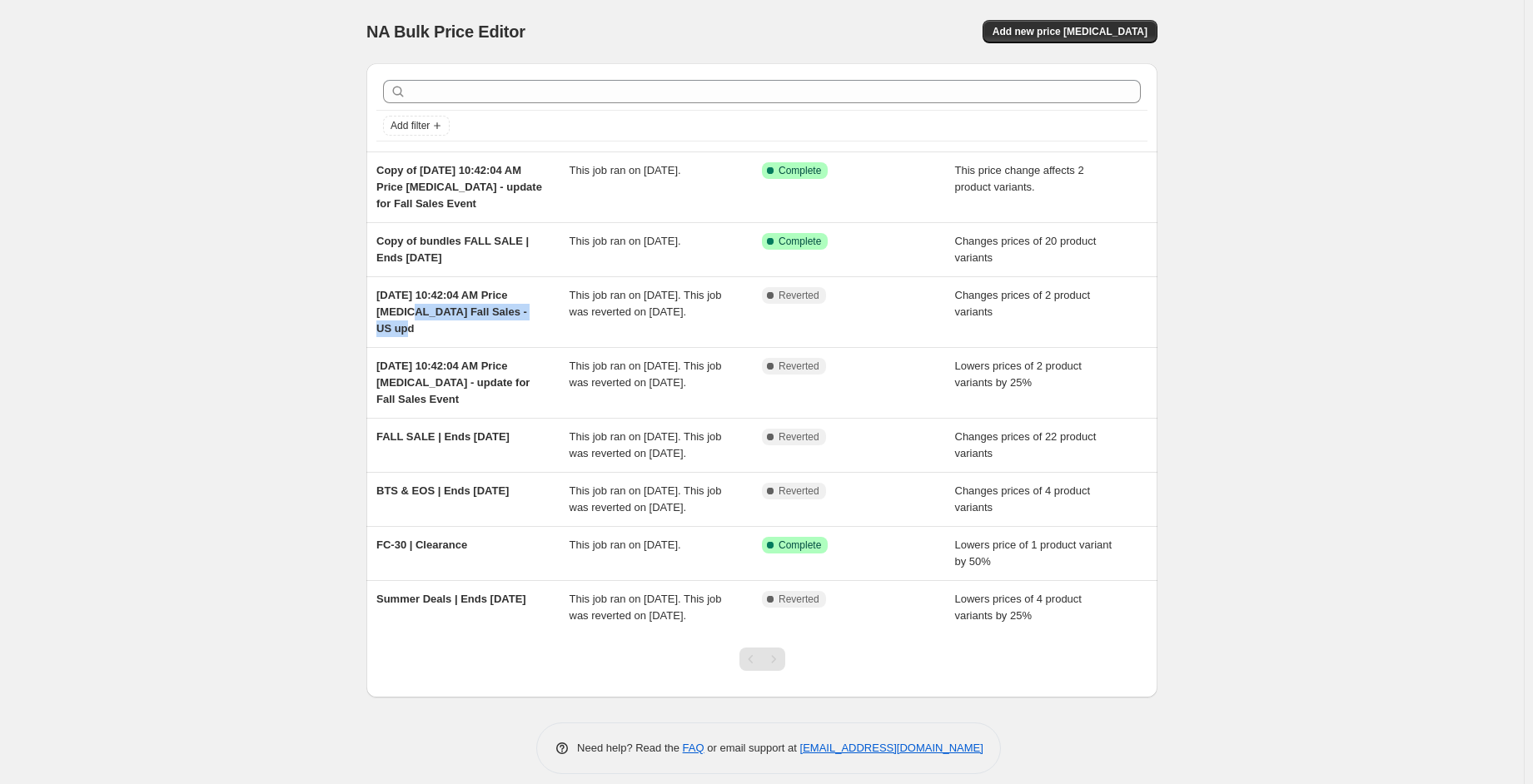
drag, startPoint x: 514, startPoint y: 314, endPoint x: 176, endPoint y: 325, distance: 338.2
click at [176, 325] on div "NA Bulk Price Editor. This page is ready NA Bulk Price Editor Add new price cha…" at bounding box center [761, 400] width 1523 height 799
click at [228, 347] on div "NA Bulk Price Editor. This page is ready NA Bulk Price Editor Add new price cha…" at bounding box center [761, 400] width 1523 height 799
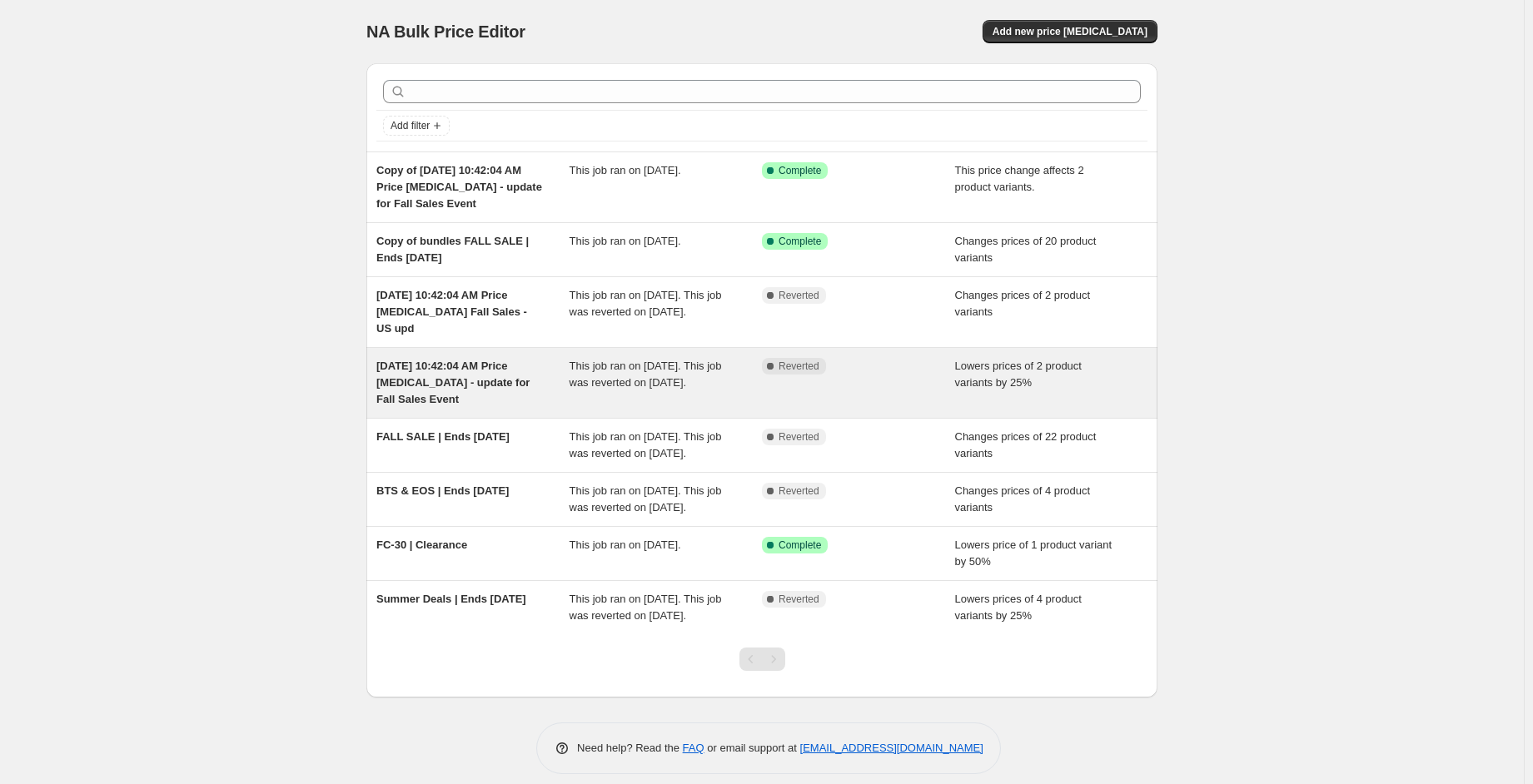
click at [529, 393] on div "[DATE] 10:42:04 AM Price [MEDICAL_DATA] - update for Fall Sales Event" at bounding box center [473, 383] width 193 height 50
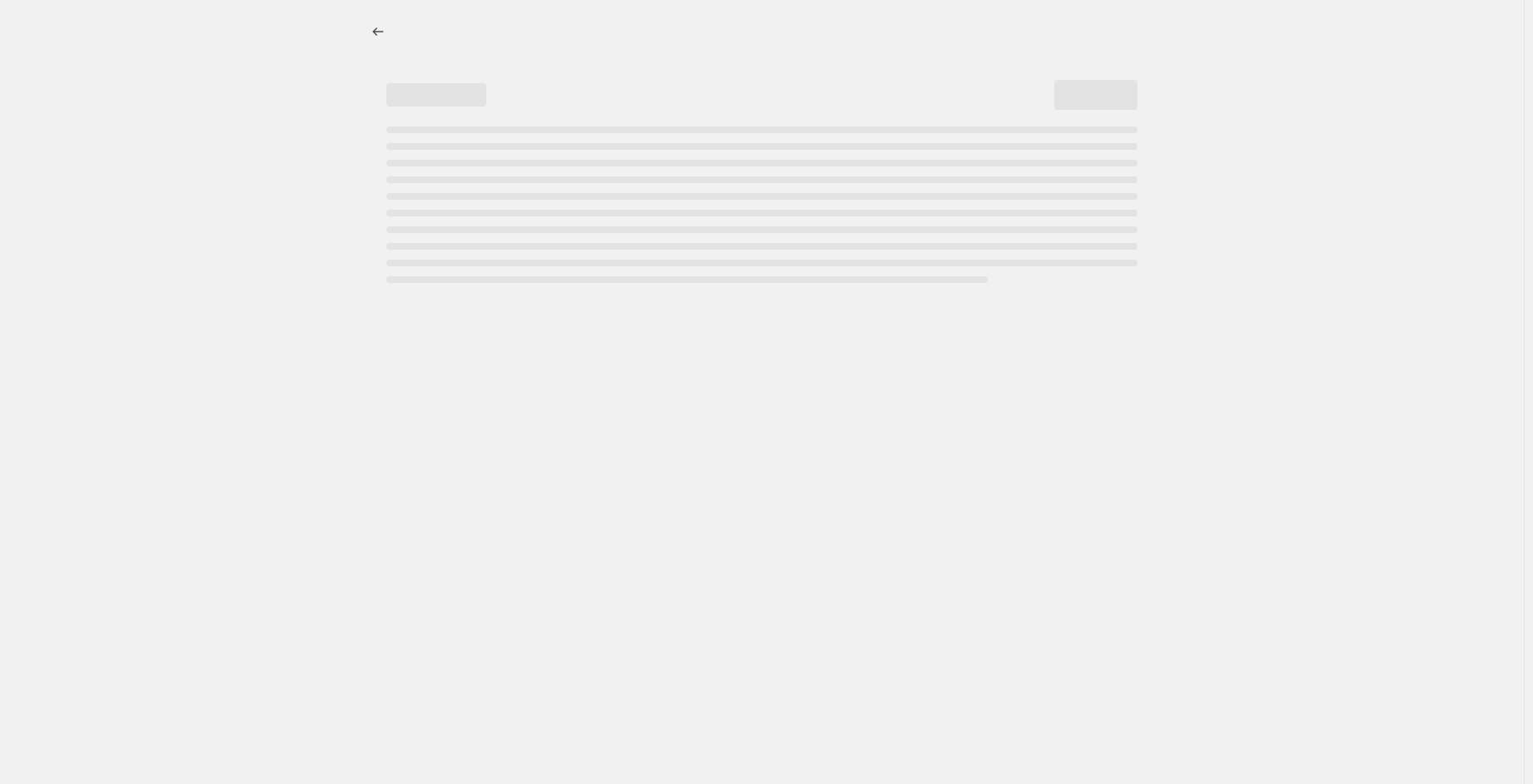
select select "percentage"
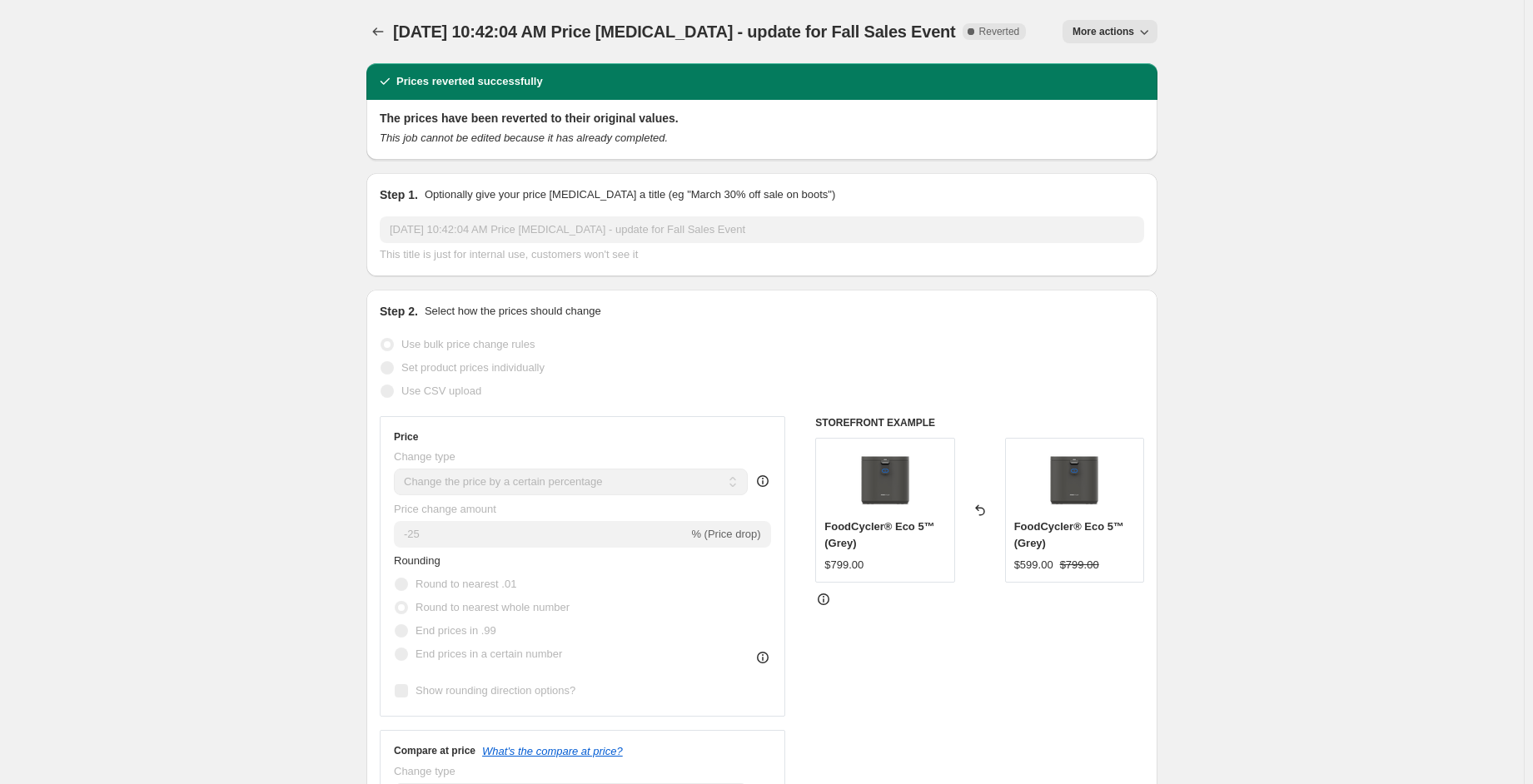
click at [1157, 35] on button "More actions" at bounding box center [1110, 31] width 95 height 23
click at [1156, 70] on span "Copy to new job" at bounding box center [1117, 65] width 78 height 13
select select "percentage"
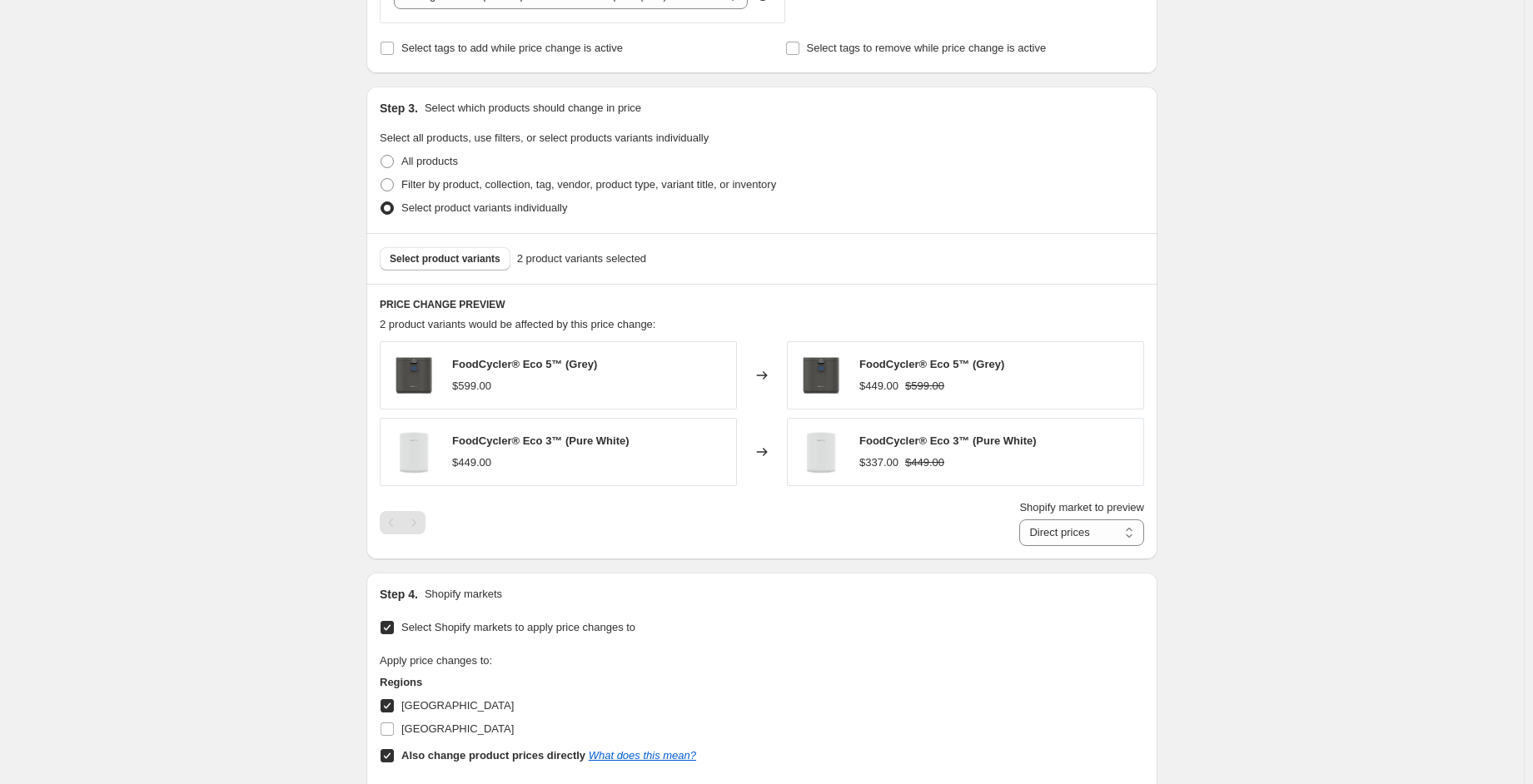
scroll to position [915, 0]
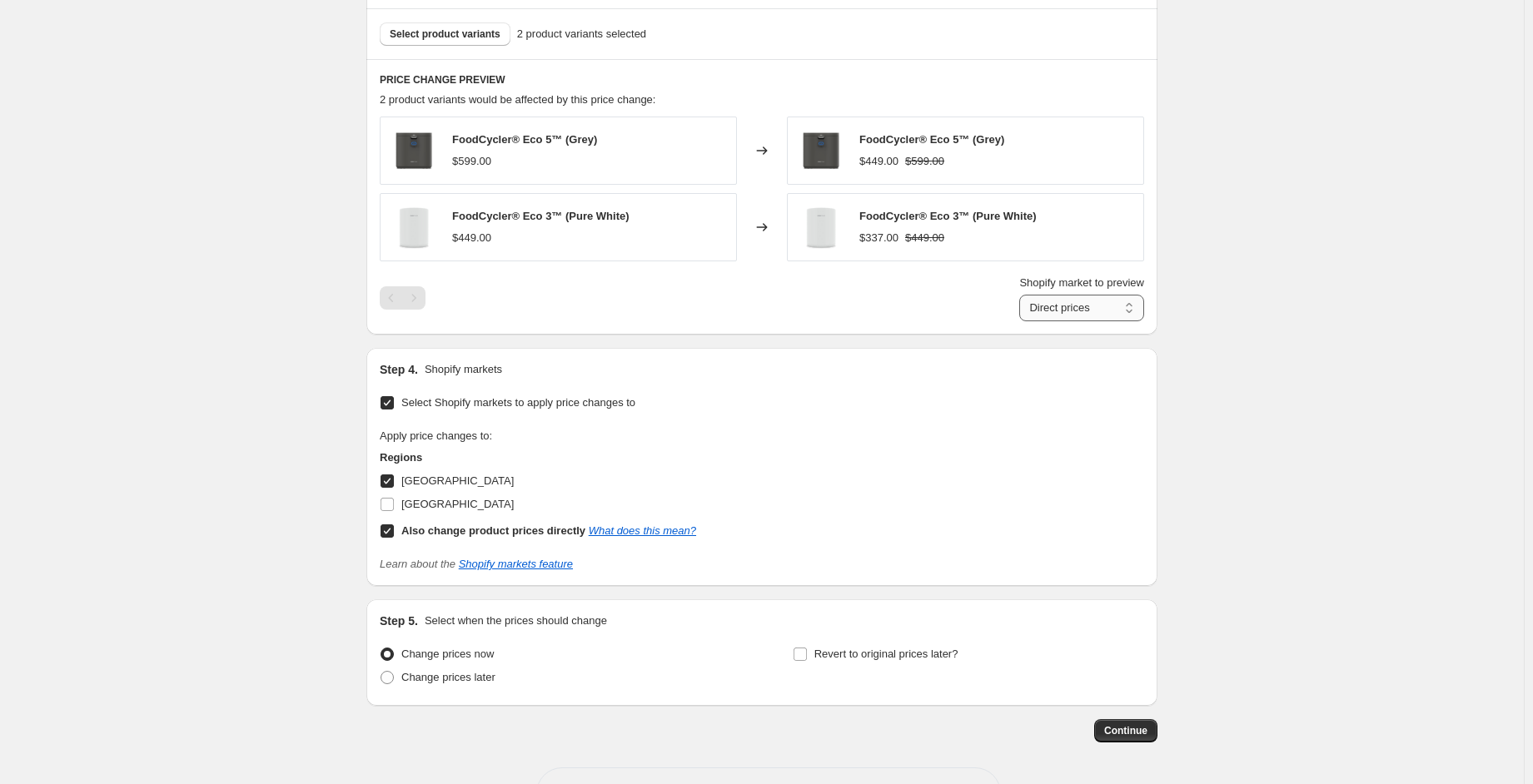
click at [1057, 307] on select "Direct prices [GEOGRAPHIC_DATA]" at bounding box center [1081, 308] width 125 height 27
select select "23218225321"
click at [1023, 321] on select "Direct prices [GEOGRAPHIC_DATA]" at bounding box center [1081, 308] width 125 height 27
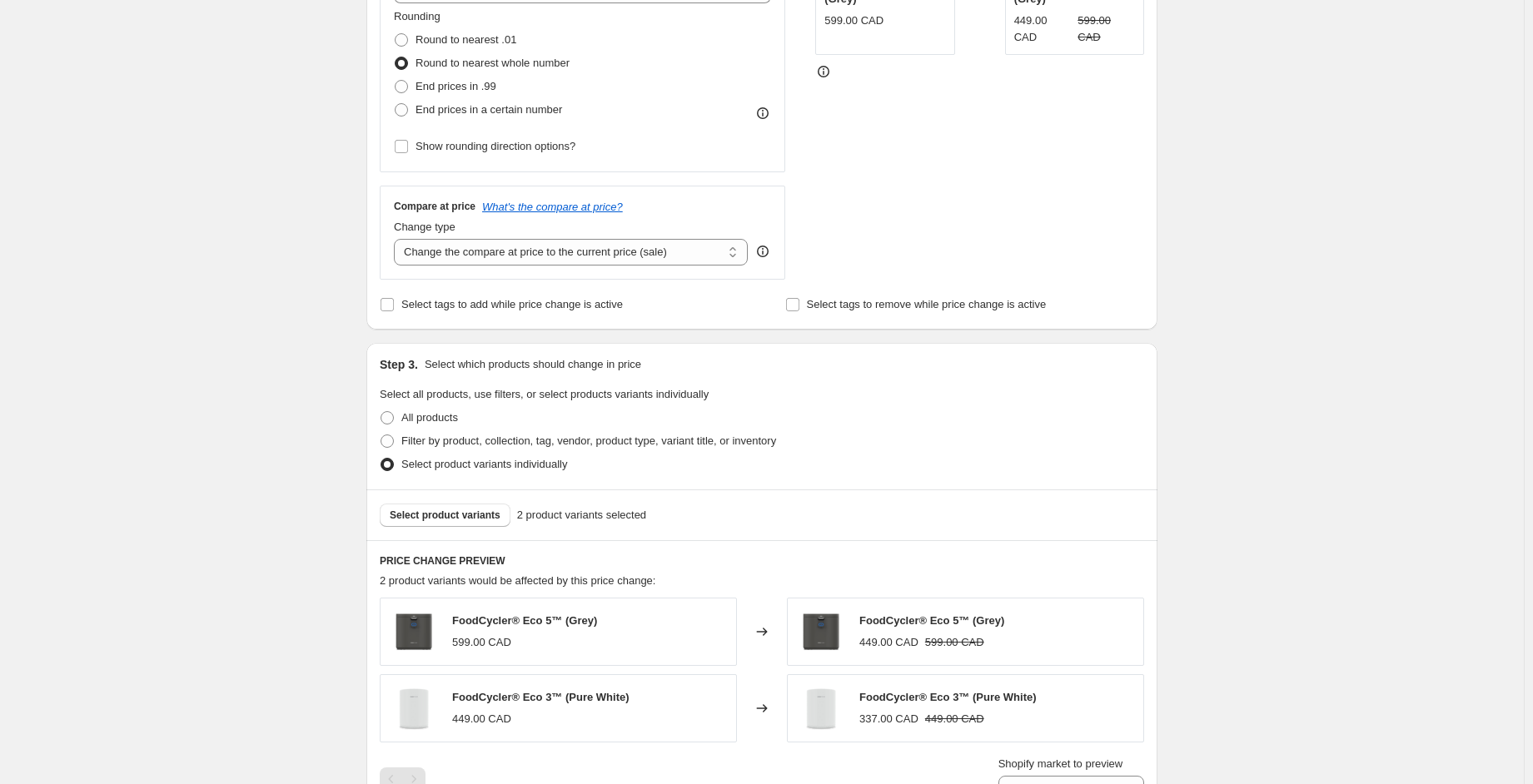
scroll to position [416, 0]
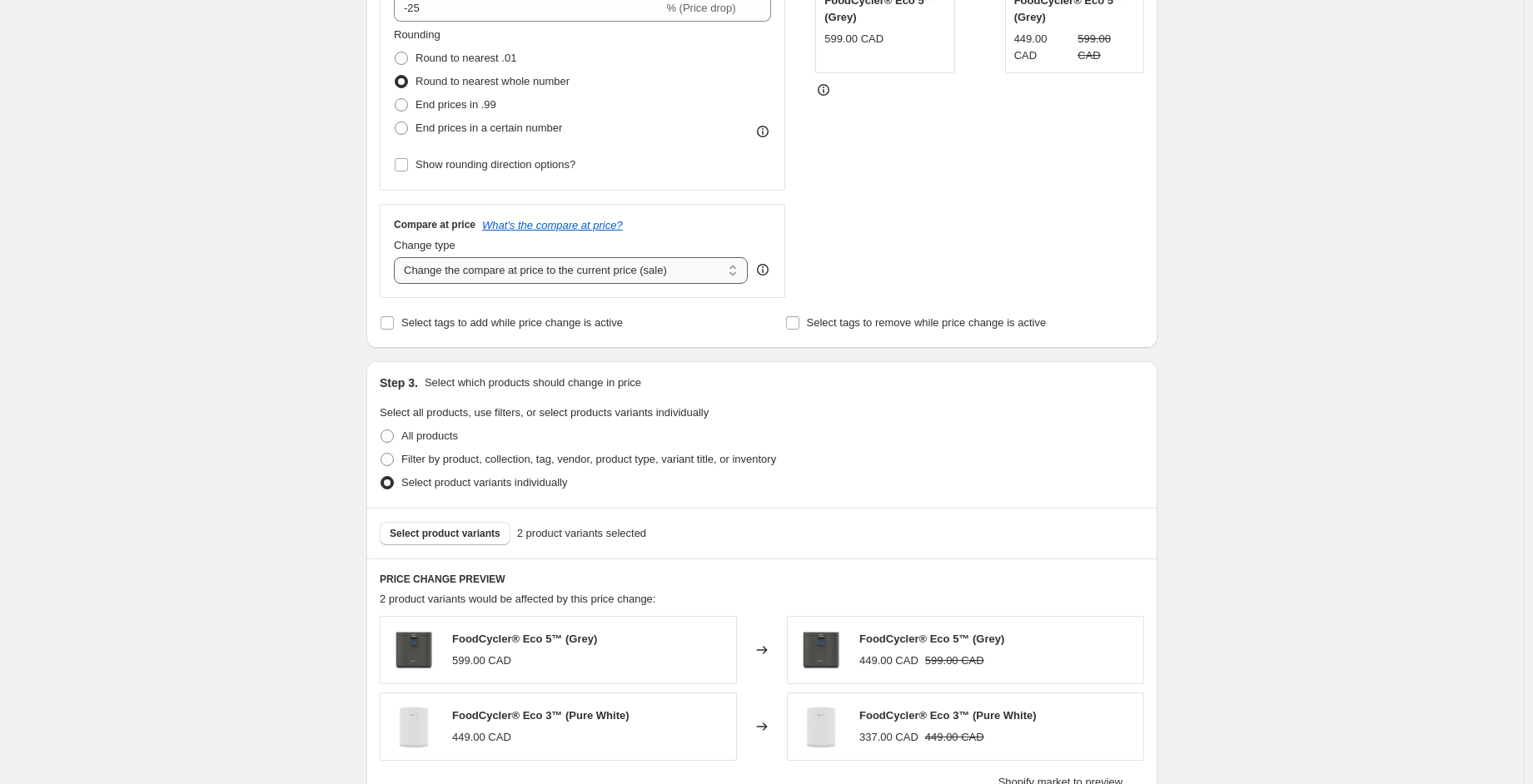
click at [672, 259] on select "Change the compare at price to the current price (sale) Change the compare at p…" at bounding box center [571, 271] width 354 height 27
click at [677, 269] on select "Change the compare at price to the current price (sale) Change the compare at p…" at bounding box center [571, 271] width 354 height 27
click at [118, 256] on div "Create new price change job. This page is ready Create new price change job Dra…" at bounding box center [761, 464] width 1523 height 1759
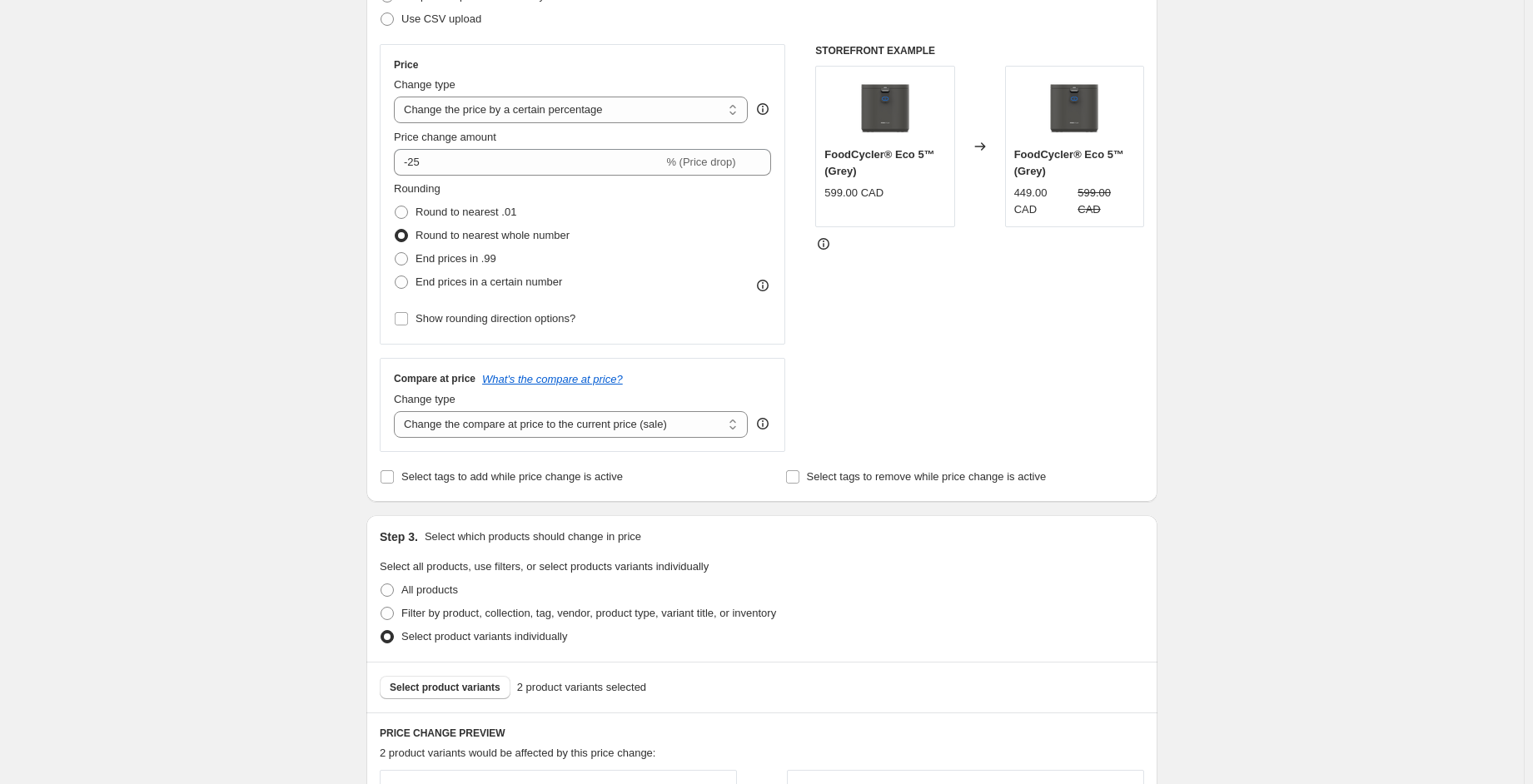
scroll to position [249, 0]
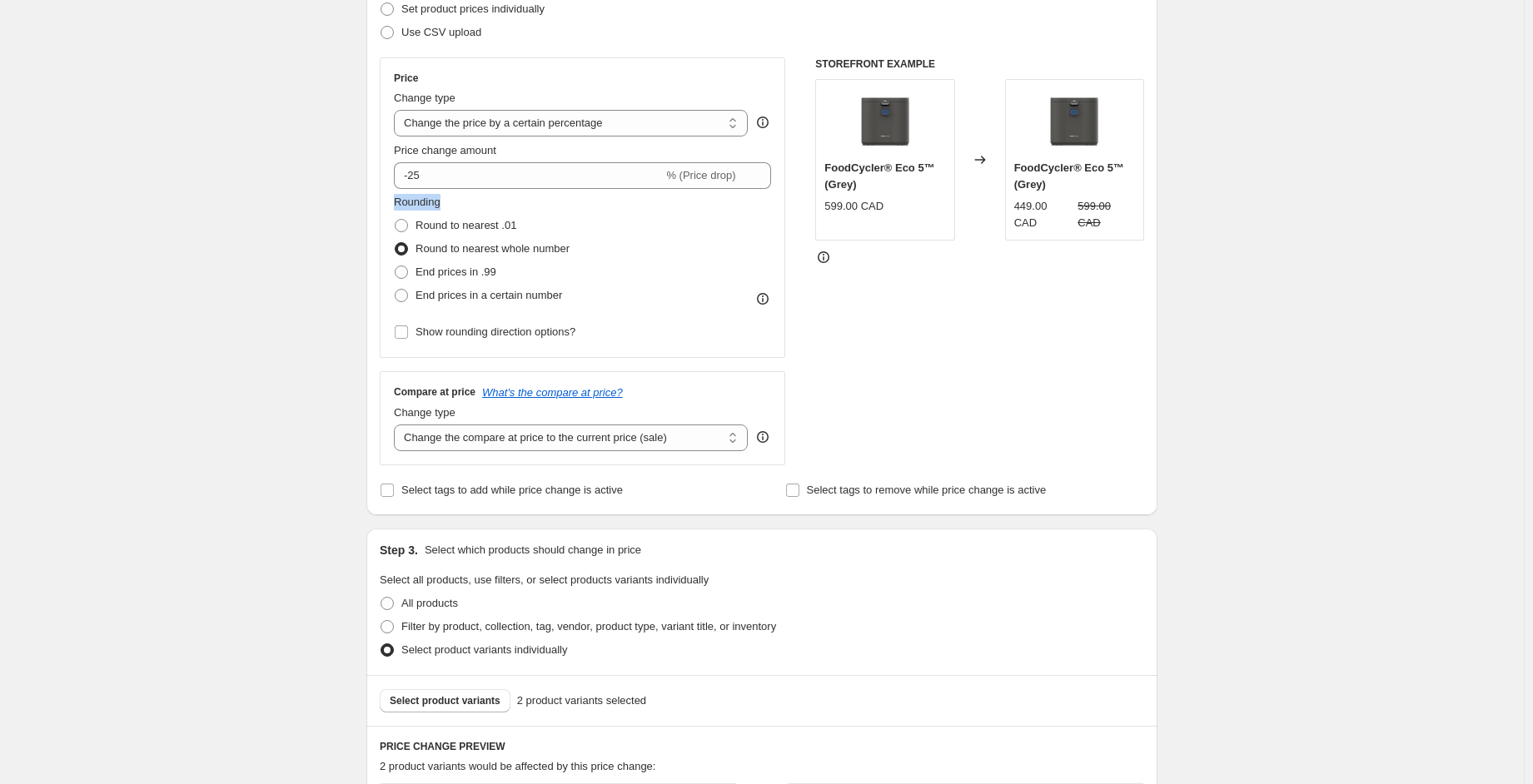
click at [323, 192] on div "Create new price change job. This page is ready Create new price change job Dra…" at bounding box center [761, 631] width 1523 height 1759
click at [597, 134] on div "Price Change type Change the price to a certain amount Change the price by a ce…" at bounding box center [582, 207] width 377 height 272
click at [597, 125] on select "Change the price to a certain amount Change the price by a certain amount Chang…" at bounding box center [571, 123] width 354 height 27
click at [150, 189] on div "Create new price change job. This page is ready Create new price change job Dra…" at bounding box center [761, 631] width 1523 height 1759
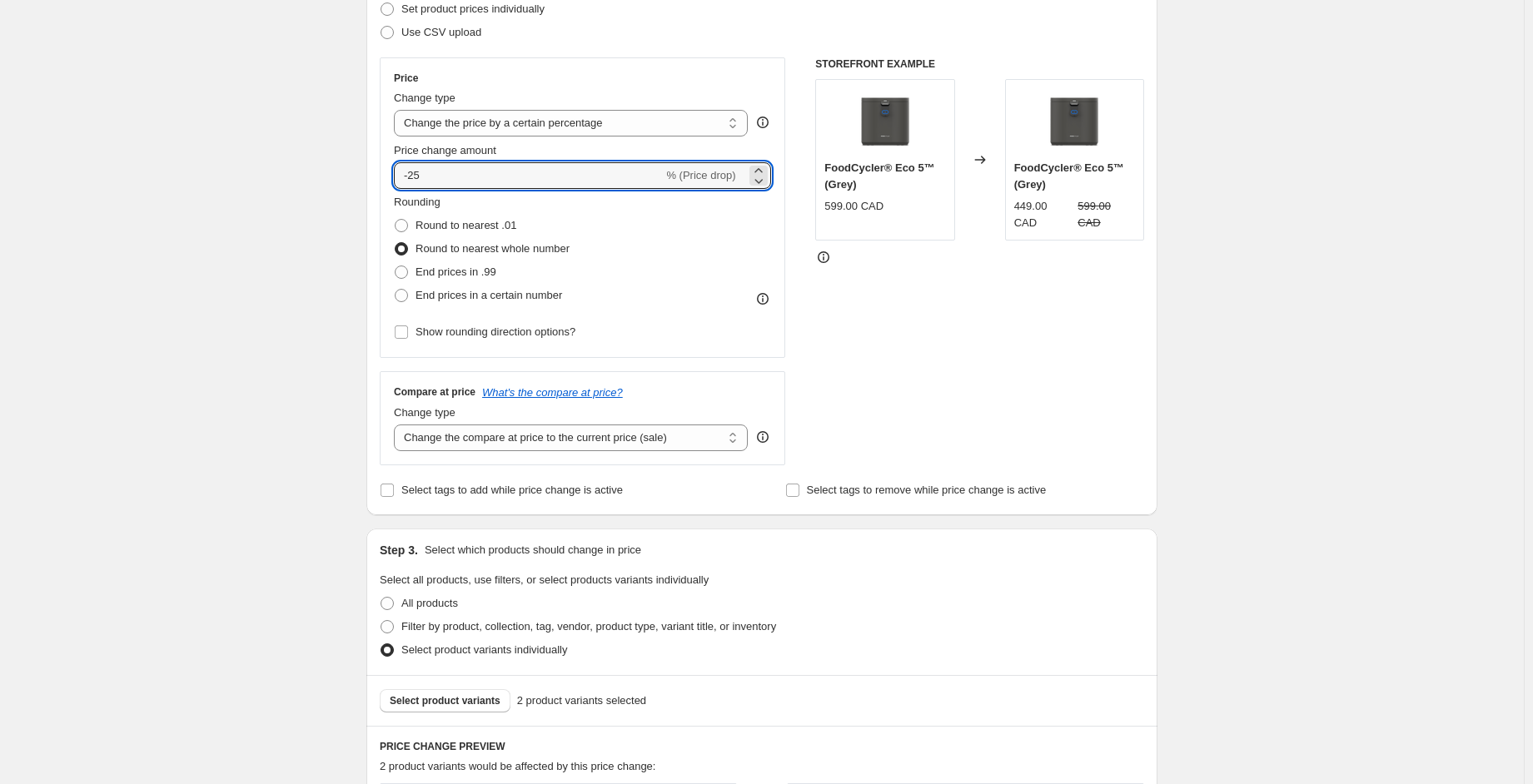
drag, startPoint x: 465, startPoint y: 177, endPoint x: 199, endPoint y: 215, distance: 268.7
click at [198, 215] on div "Create new price change job. This page is ready Create new price change job Dra…" at bounding box center [761, 631] width 1523 height 1759
type input "0"
click at [228, 248] on div "Create new price change job. This page is ready Create new price change job Dra…" at bounding box center [761, 631] width 1523 height 1759
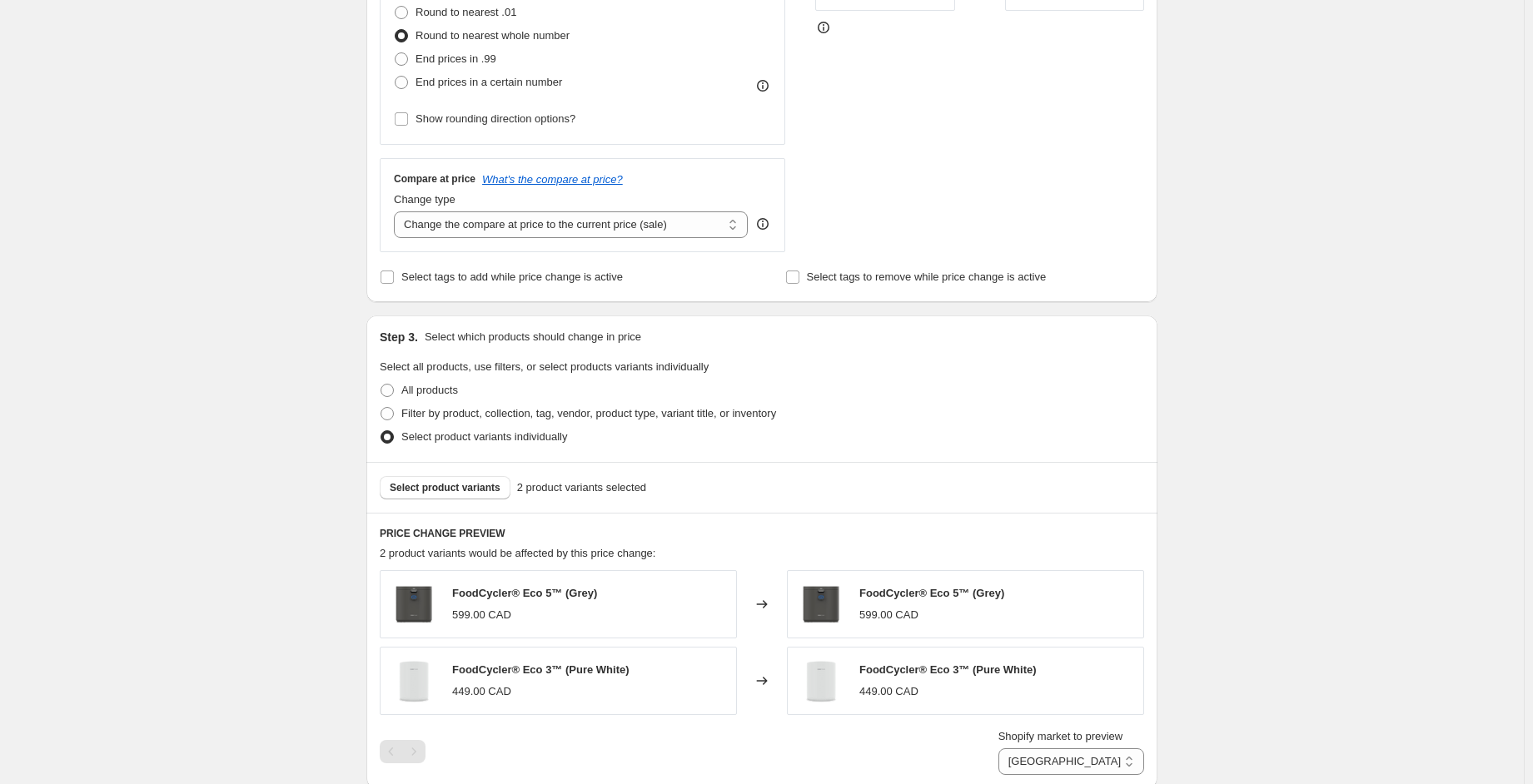
scroll to position [583, 0]
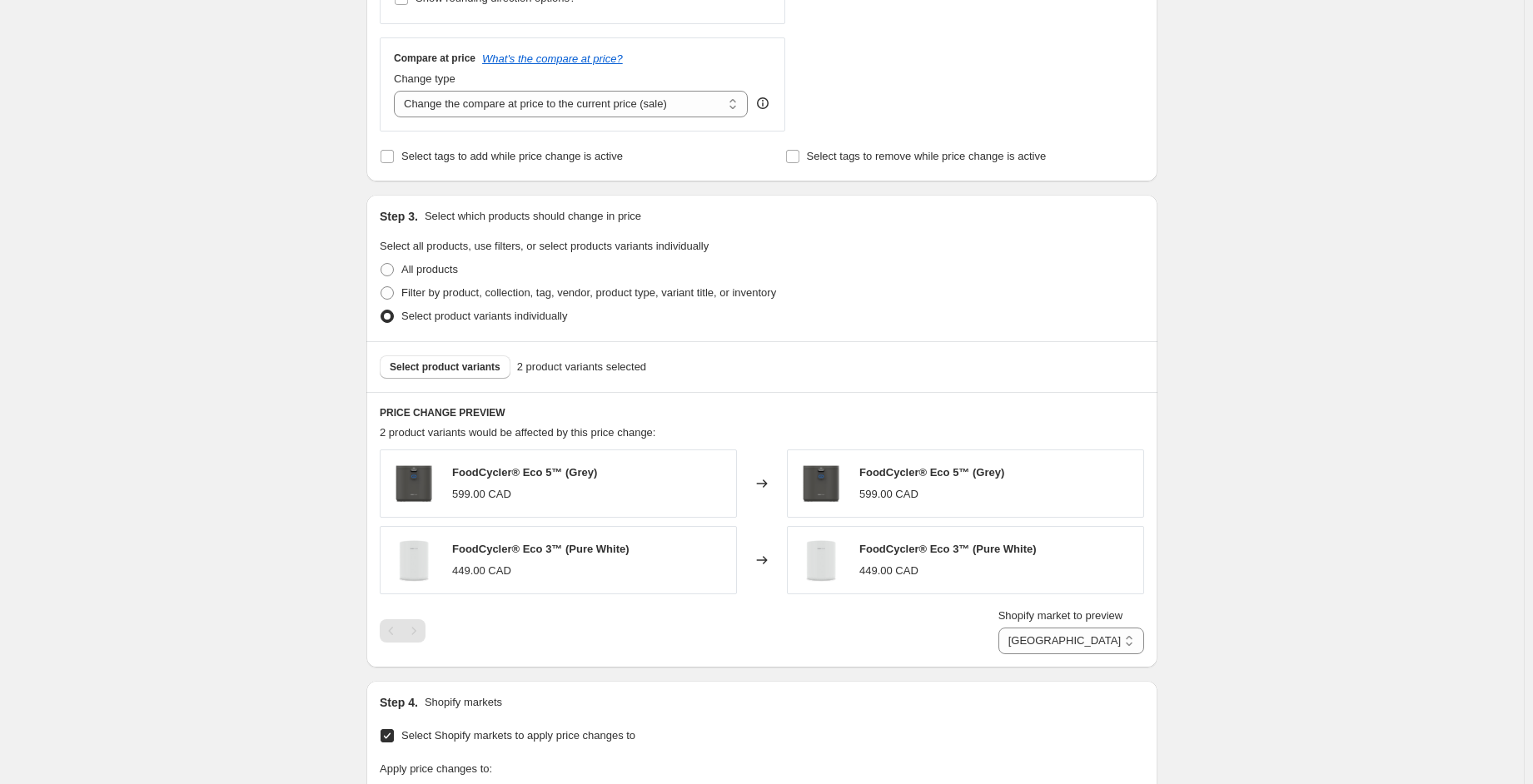
click at [536, 494] on div "599.00 CAD" at bounding box center [524, 494] width 145 height 17
click at [770, 482] on icon at bounding box center [761, 484] width 17 height 17
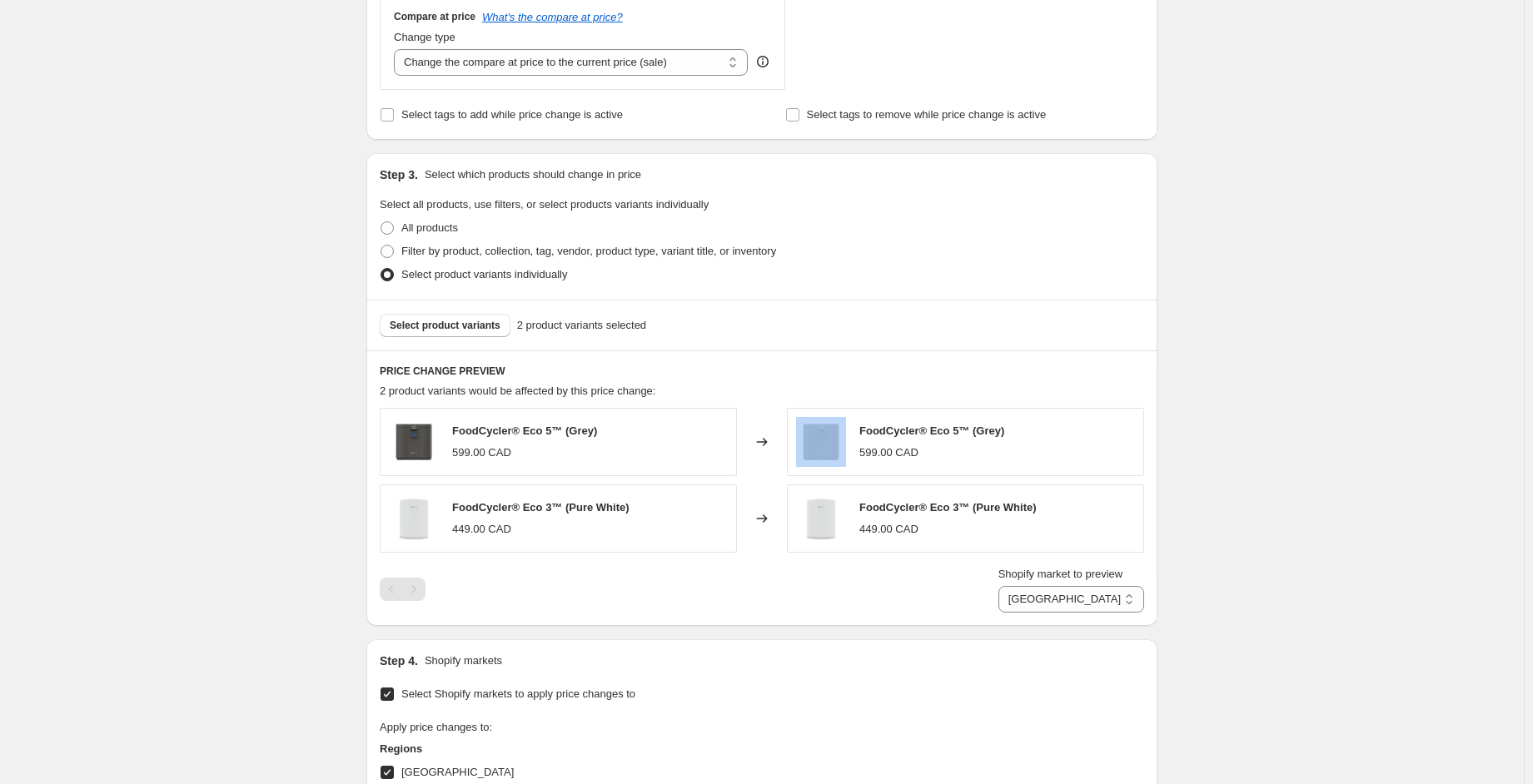
scroll to position [500, 0]
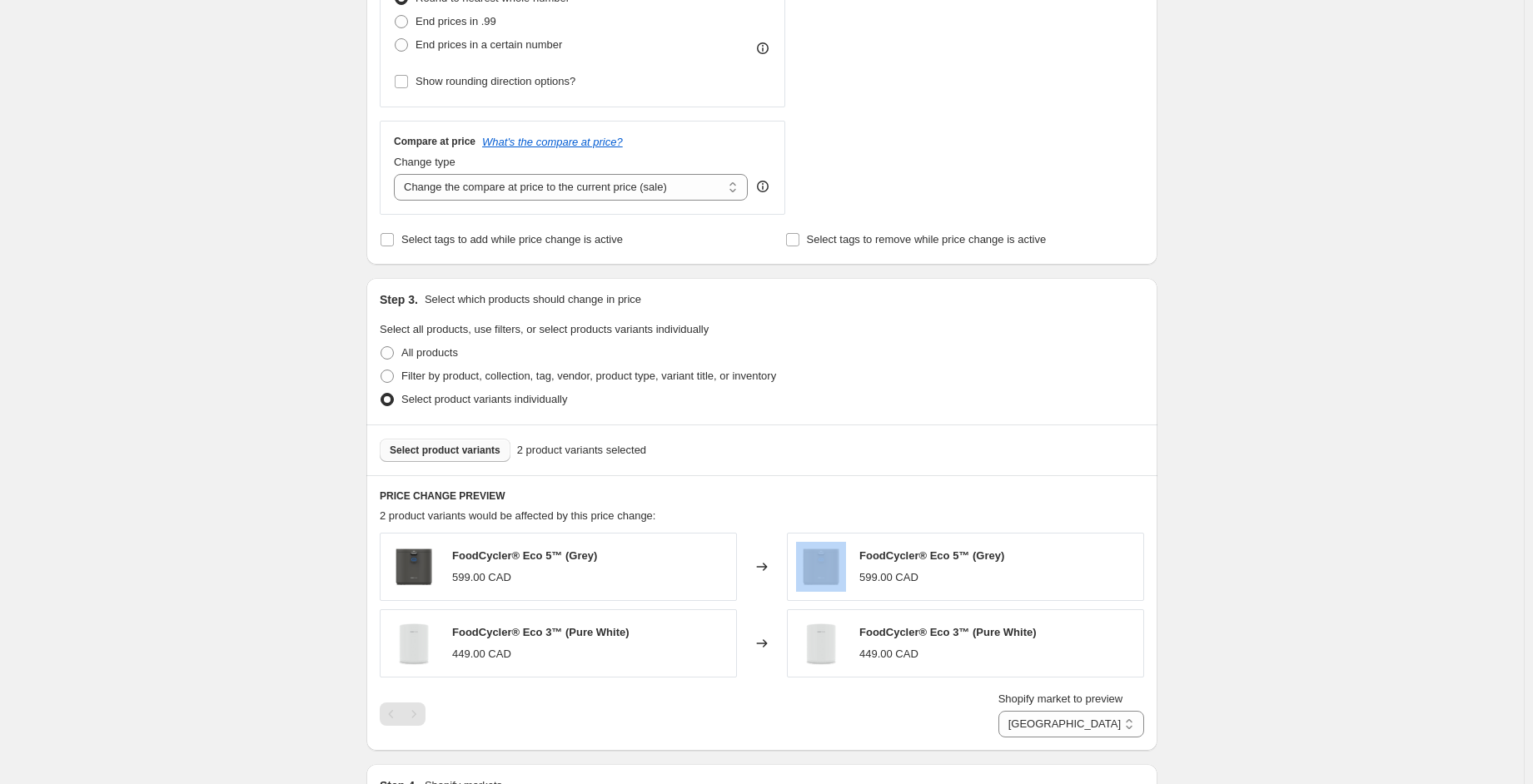
click at [447, 451] on span "Select product variants" at bounding box center [445, 450] width 111 height 13
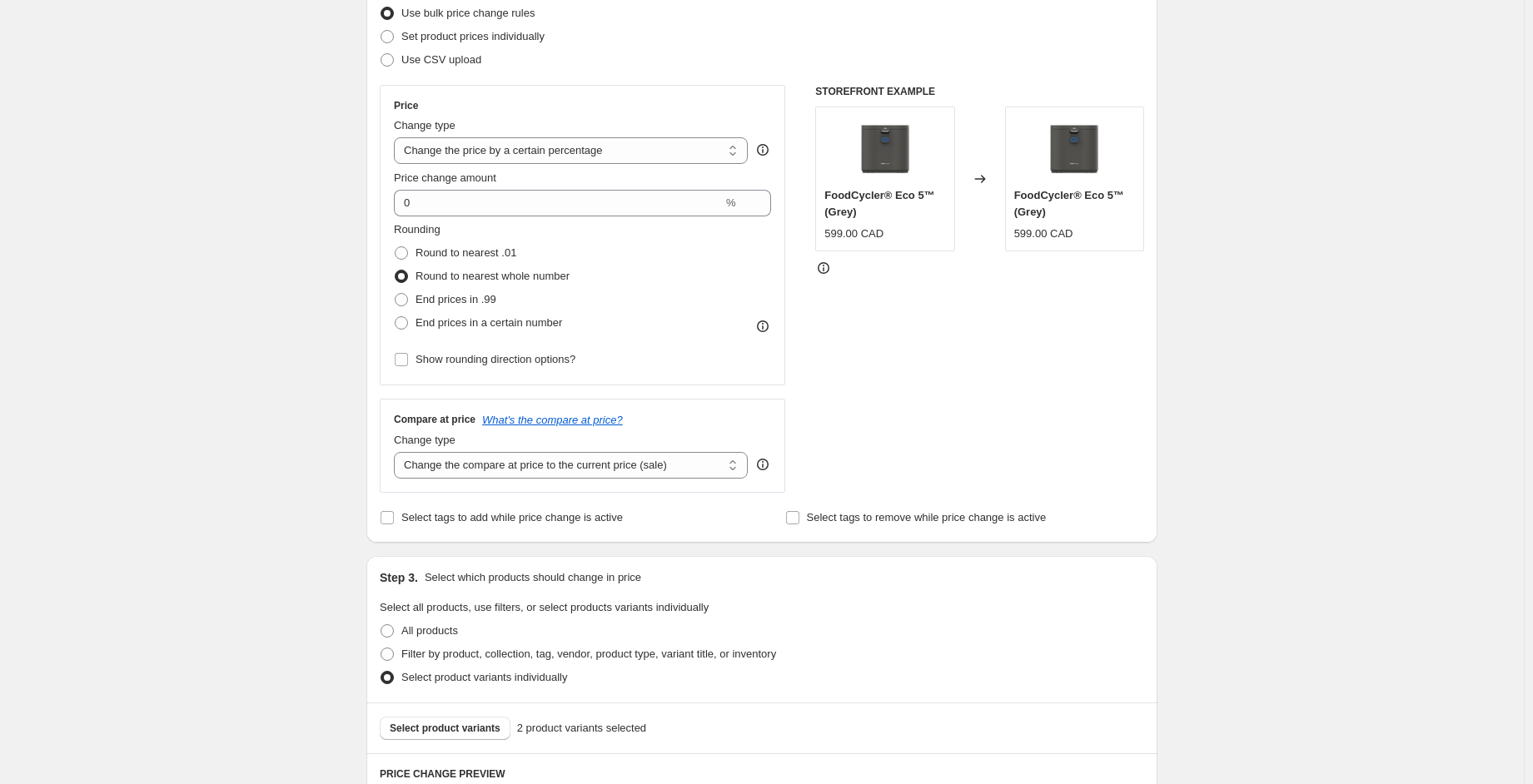
scroll to position [166, 0]
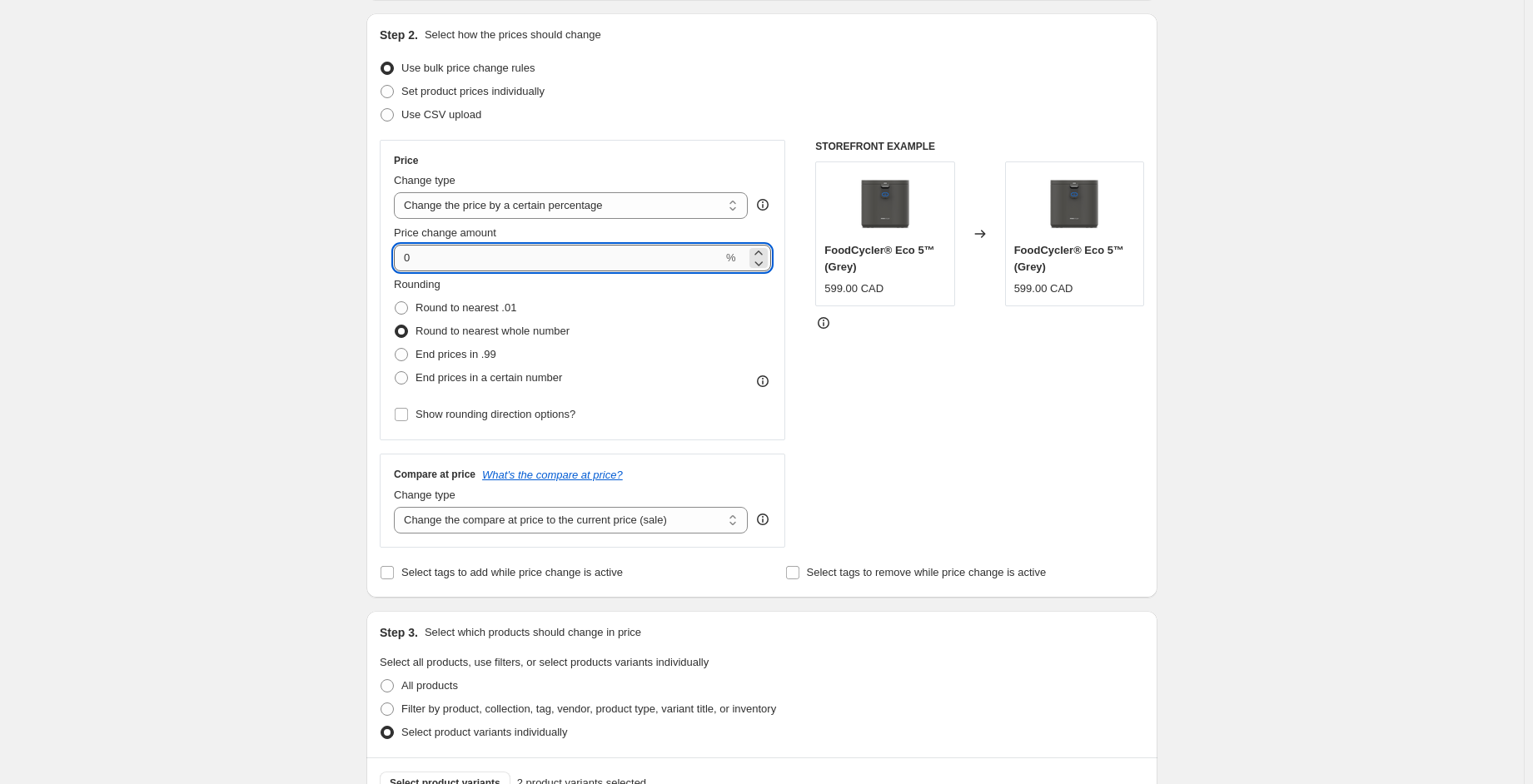
click at [565, 262] on input "0" at bounding box center [558, 258] width 329 height 27
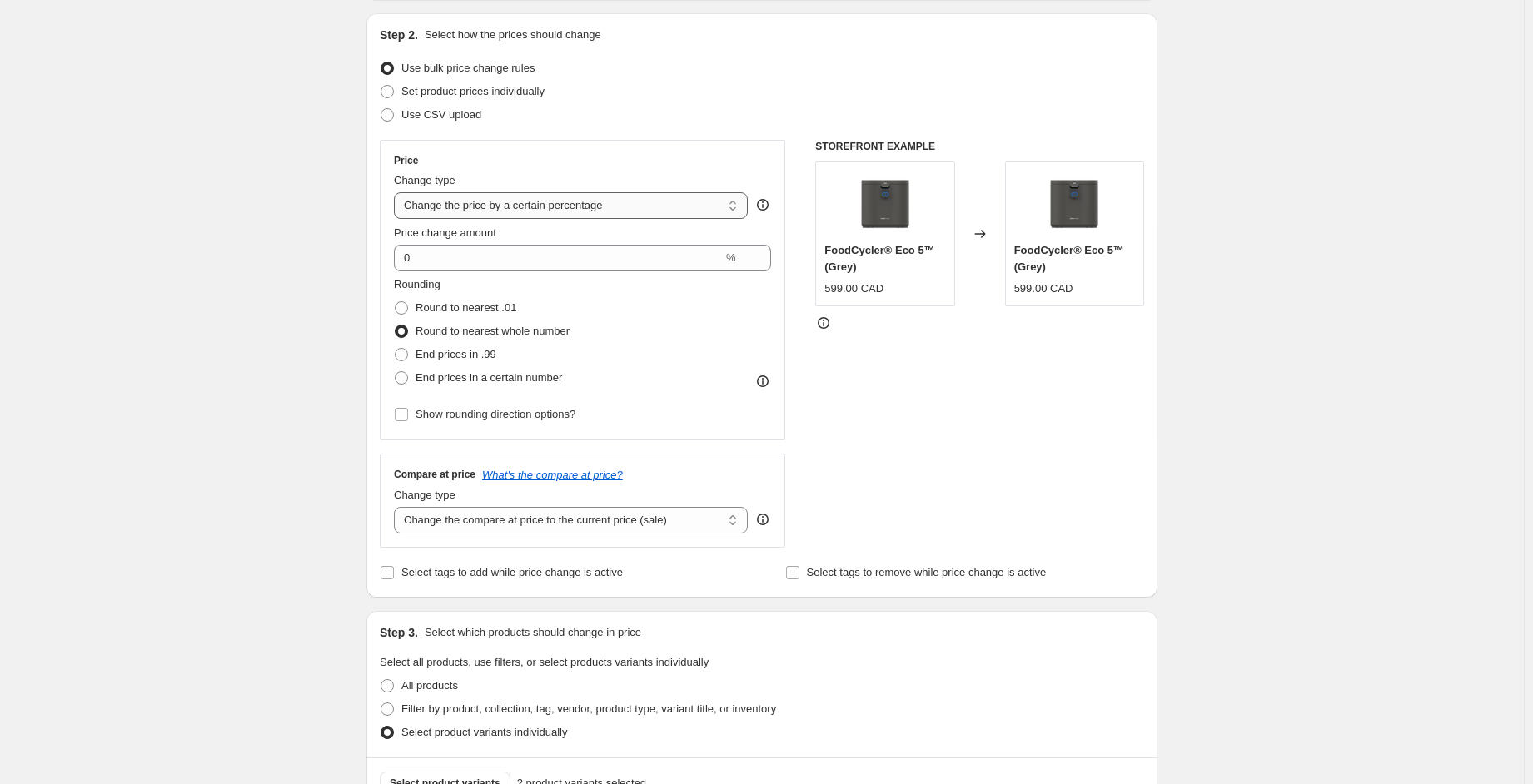
click at [558, 192] on select "Change the price to a certain amount Change the price by a certain amount Chang…" at bounding box center [571, 206] width 354 height 27
click at [398, 192] on select "Change the price to a certain amount Change the price by a certain amount Chang…" at bounding box center [571, 206] width 354 height 27
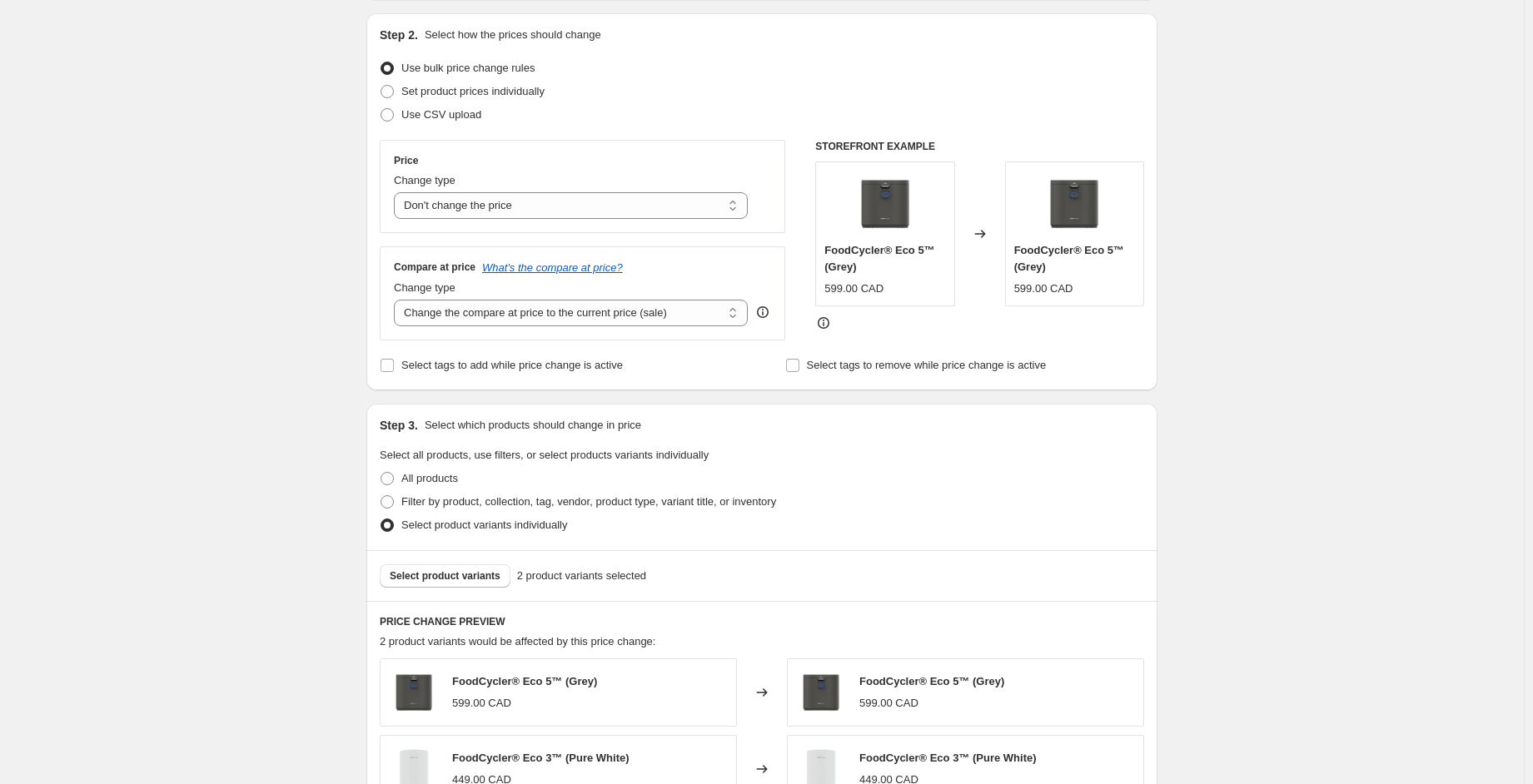
click at [682, 225] on div "Price Change type Change the price to a certain amount Change the price by a ce…" at bounding box center [581, 186] width 405 height 93
click at [644, 227] on div "Price Change type Change the price to a certain amount Change the price by a ce…" at bounding box center [581, 186] width 405 height 93
drag, startPoint x: 623, startPoint y: 210, endPoint x: 615, endPoint y: 215, distance: 9.4
click at [623, 208] on select "Change the price to a certain amount Change the price by a certain amount Chang…" at bounding box center [571, 206] width 354 height 27
click at [398, 192] on select "Change the price to a certain amount Change the price by a certain amount Chang…" at bounding box center [571, 206] width 354 height 27
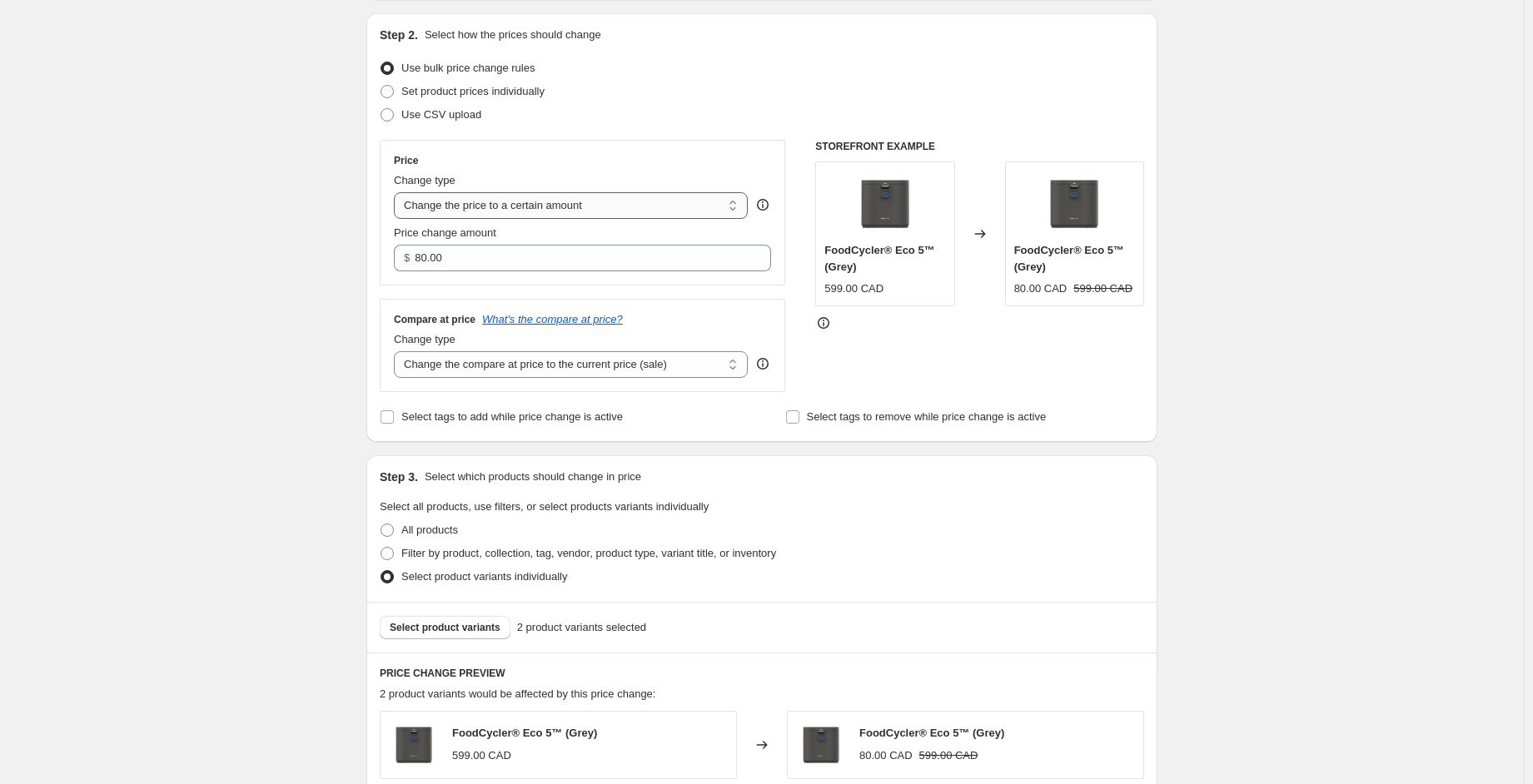
click at [716, 211] on select "Change the price to a certain amount Change the price by a certain amount Chang…" at bounding box center [571, 206] width 354 height 27
click at [398, 192] on select "Change the price to a certain amount Change the price by a certain amount Chang…" at bounding box center [571, 206] width 354 height 27
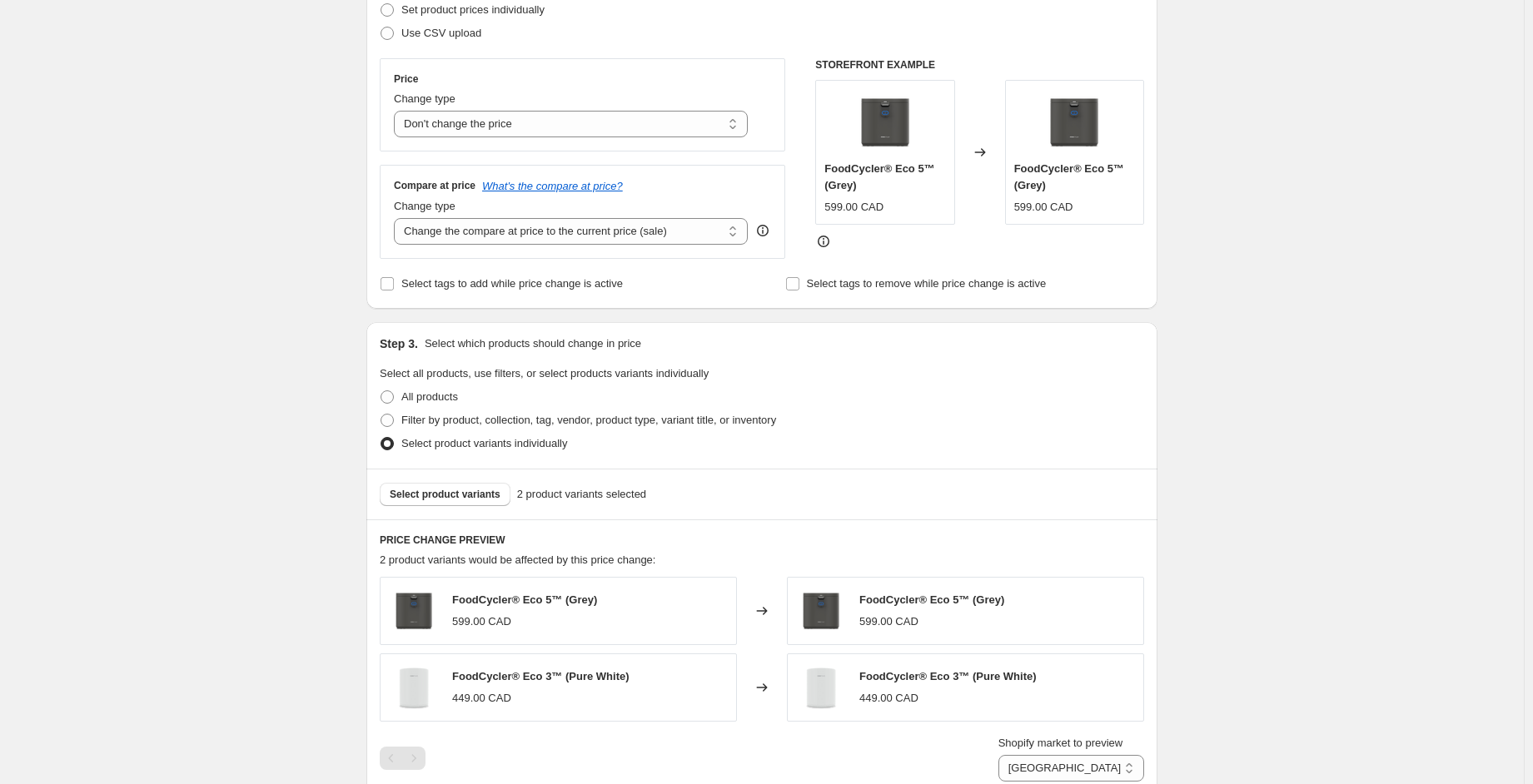
scroll to position [249, 0]
drag, startPoint x: 482, startPoint y: 498, endPoint x: 703, endPoint y: 452, distance: 225.7
click at [703, 452] on div "Step 3. Select which products should change in price Select all products, use f…" at bounding box center [762, 419] width 791 height 198
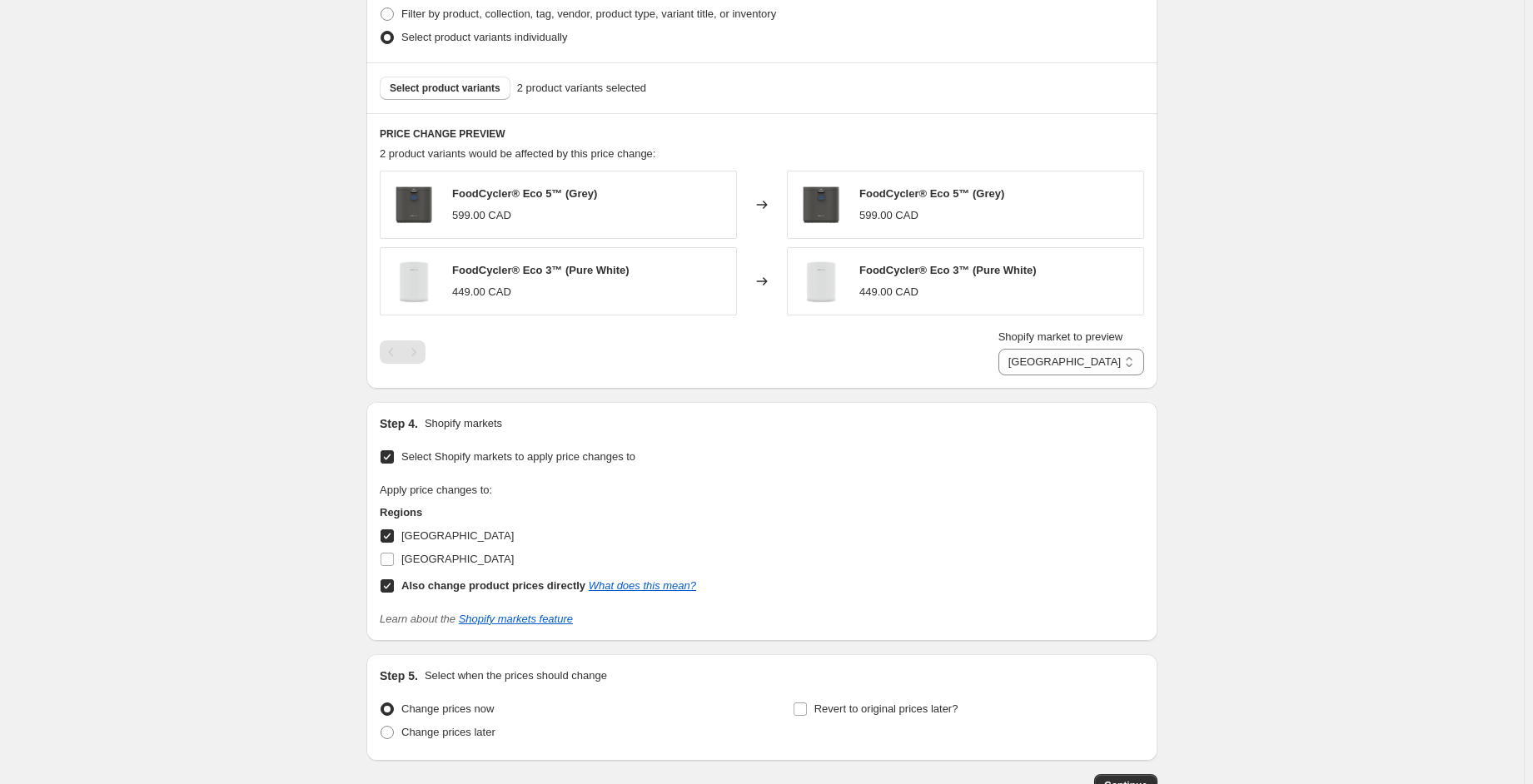
scroll to position [665, 0]
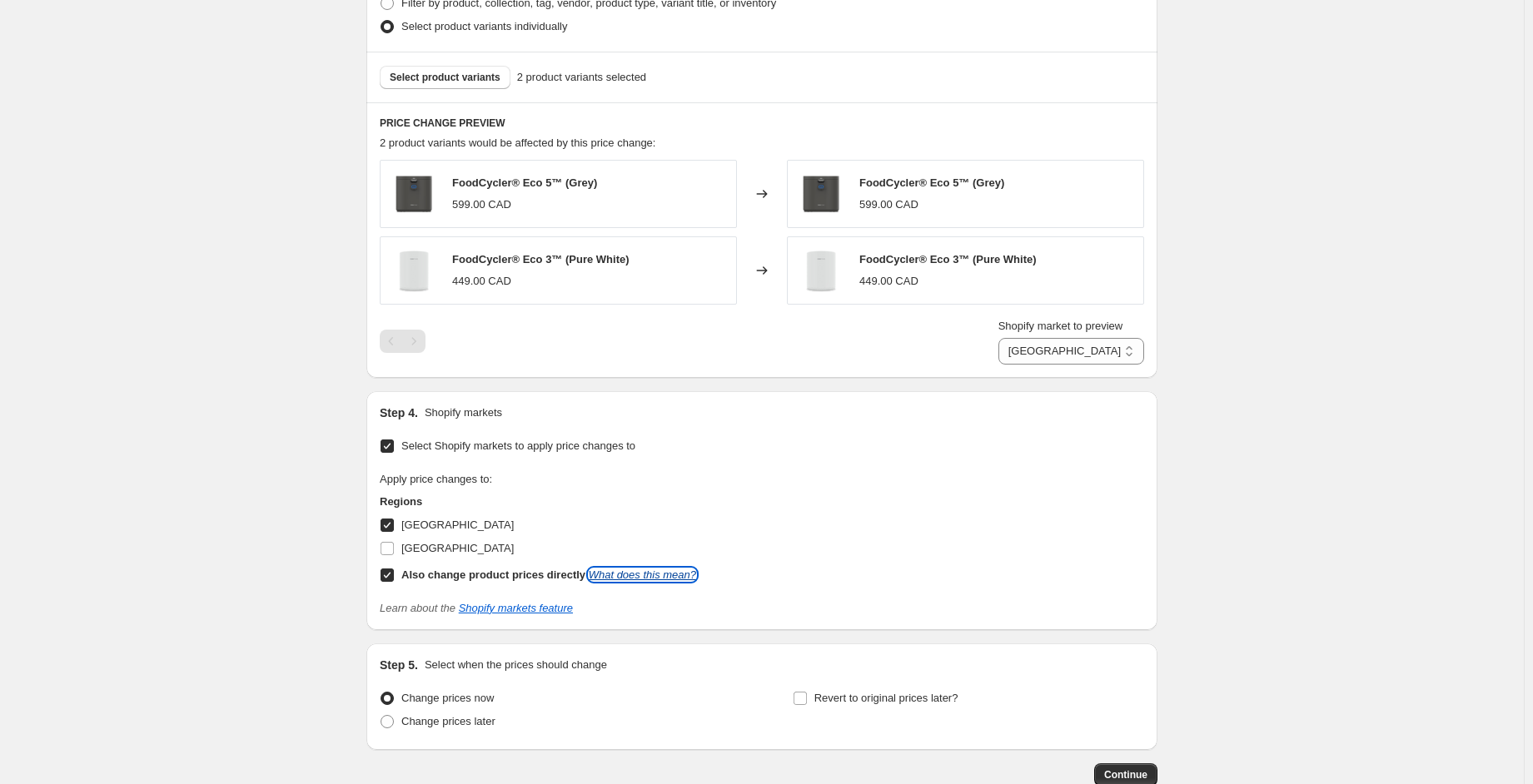
click at [668, 576] on link "What does this mean?" at bounding box center [642, 575] width 107 height 13
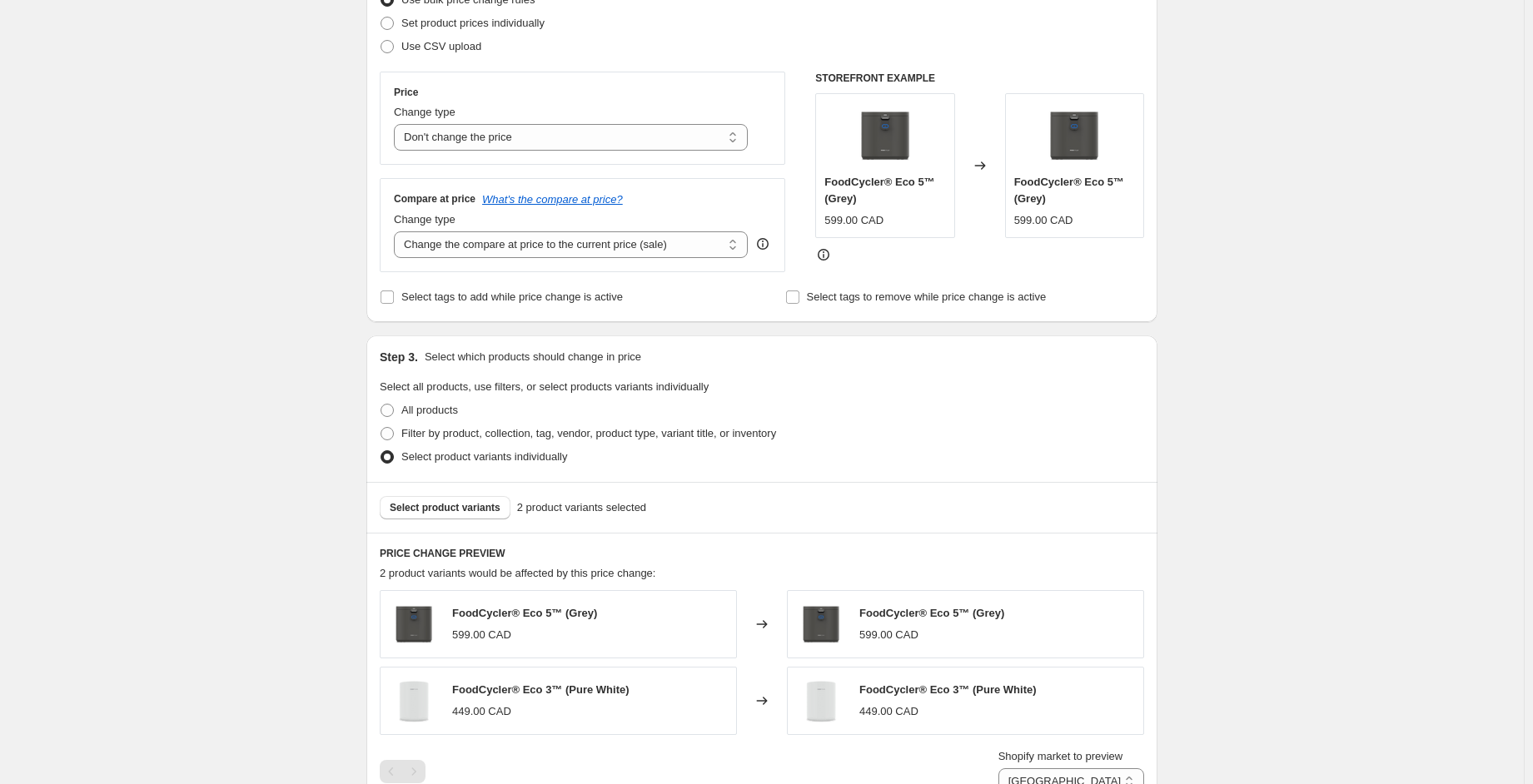
scroll to position [184, 0]
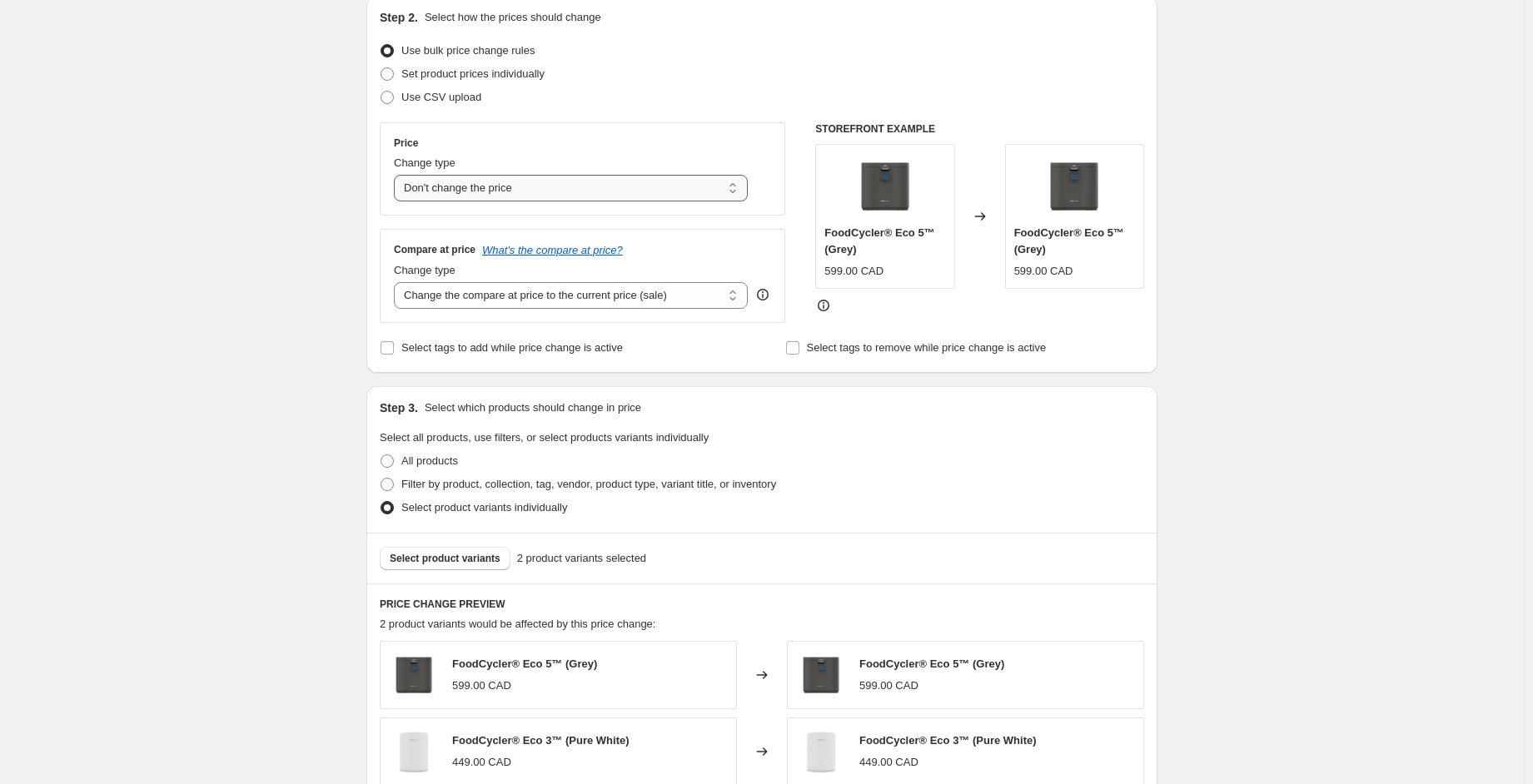
click at [525, 189] on select "Change the price to a certain amount Change the price by a certain amount Chang…" at bounding box center [571, 188] width 354 height 27
select select "to"
click at [398, 174] on select "Change the price to a certain amount Change the price by a certain amount Chang…" at bounding box center [571, 188] width 354 height 27
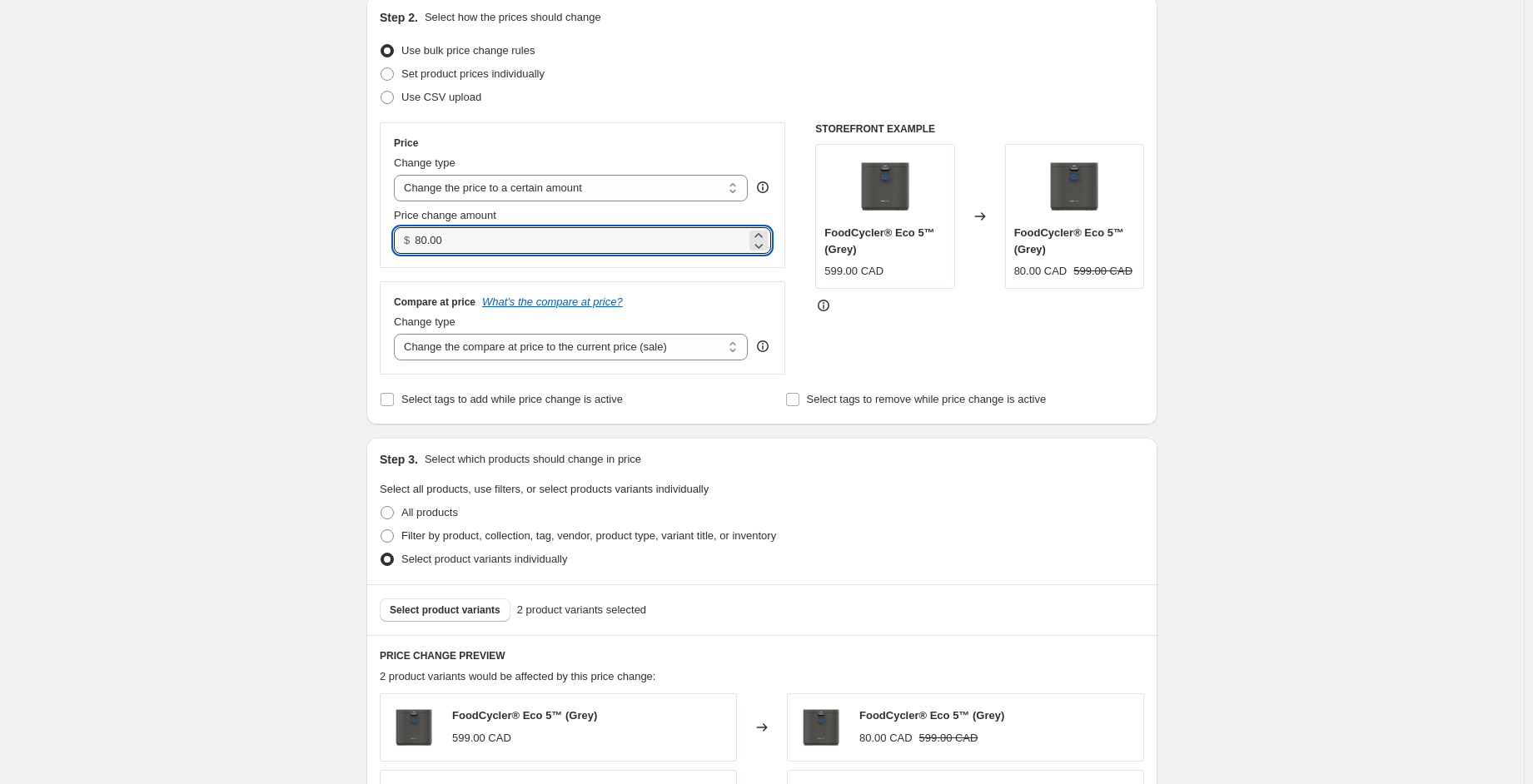
drag, startPoint x: 463, startPoint y: 247, endPoint x: 417, endPoint y: 245, distance: 46.0
click at [417, 245] on div "$ 80.00" at bounding box center [582, 240] width 377 height 27
type input "799.00"
click at [1421, 237] on div "Create new price change job. This page is ready Create new price change job Dra…" at bounding box center [761, 618] width 1523 height 1605
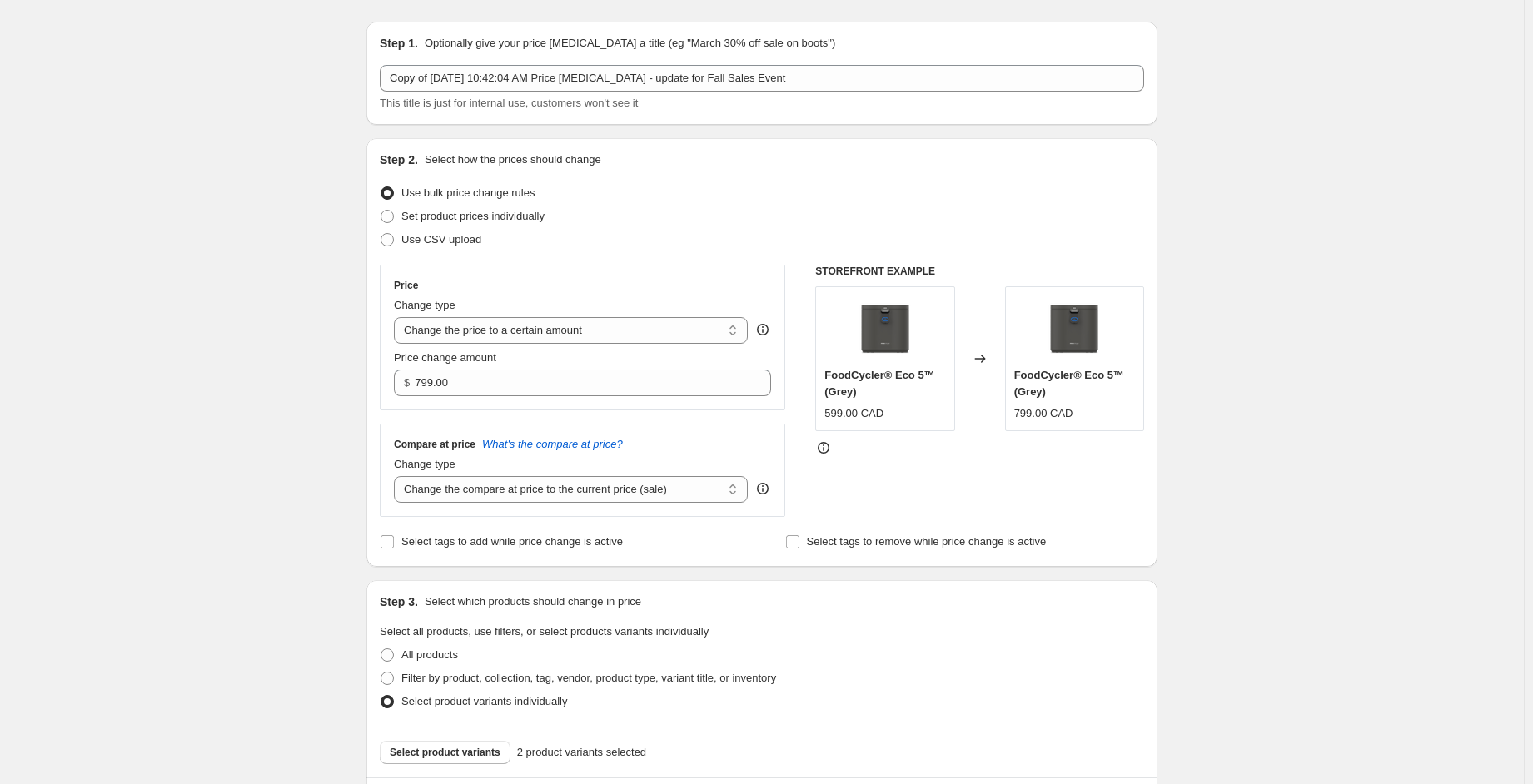
scroll to position [18, 0]
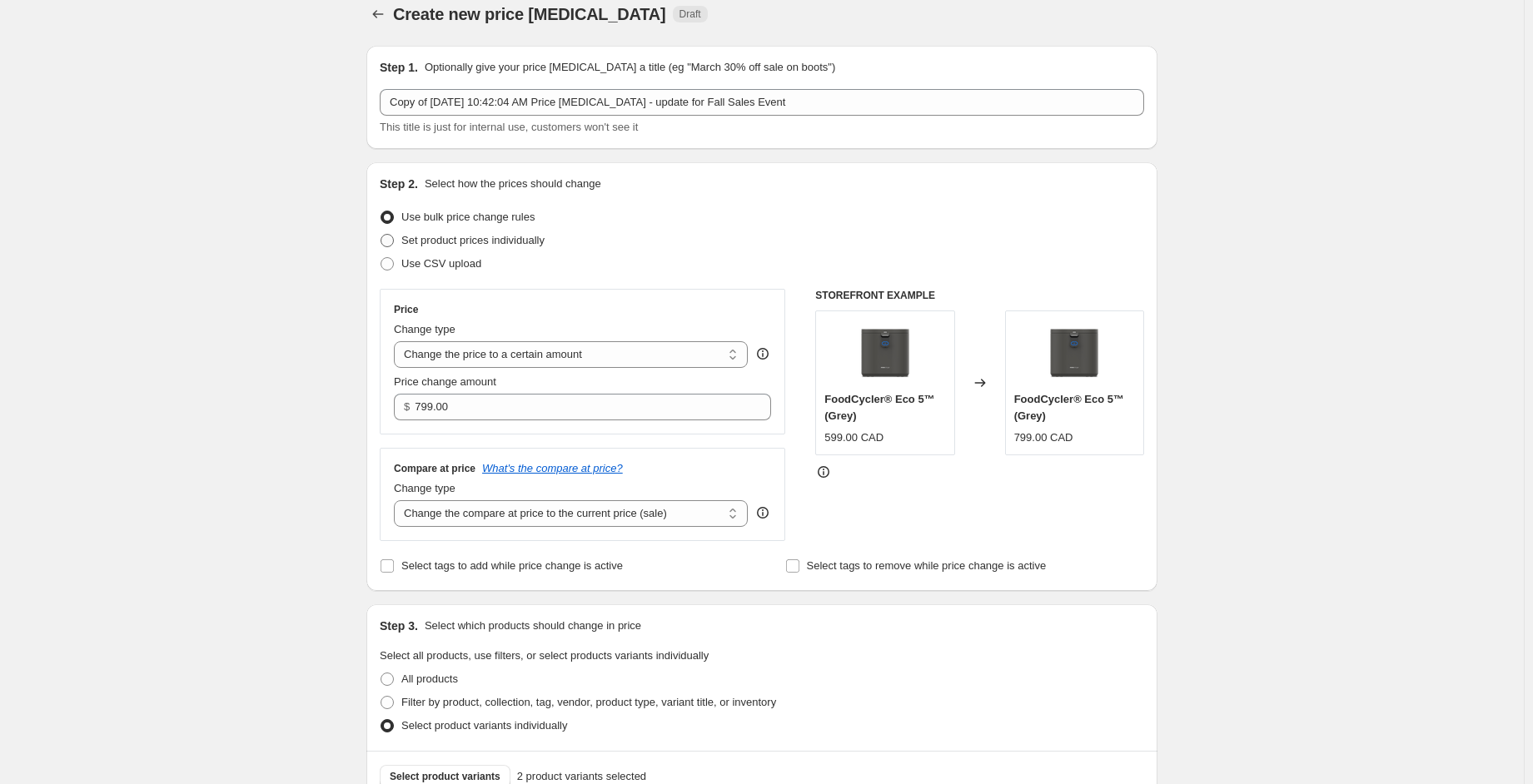
click at [530, 240] on span "Set product prices individually" at bounding box center [473, 240] width 143 height 13
click at [381, 235] on input "Set product prices individually" at bounding box center [380, 234] width 1 height 1
radio input "true"
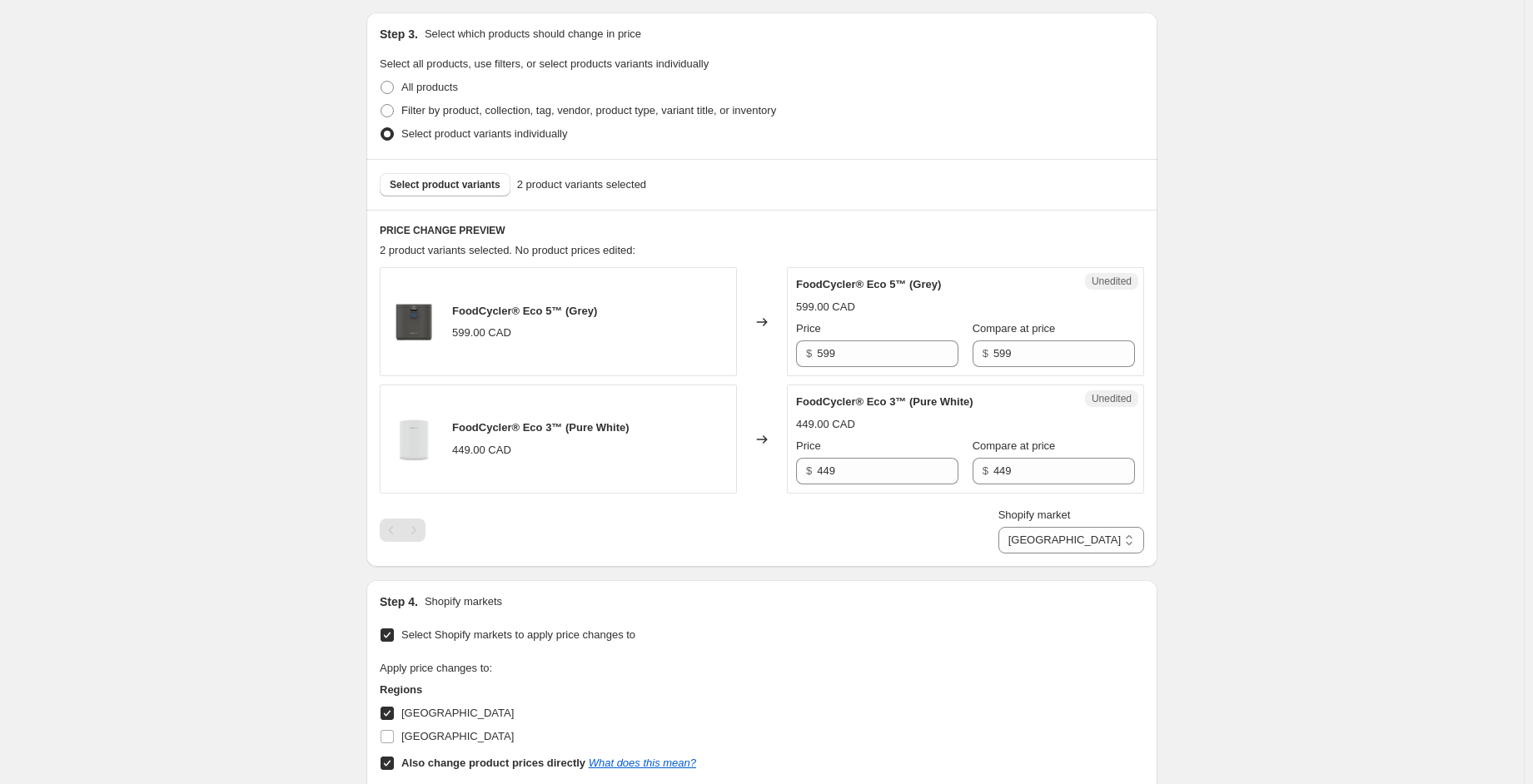
scroll to position [350, 0]
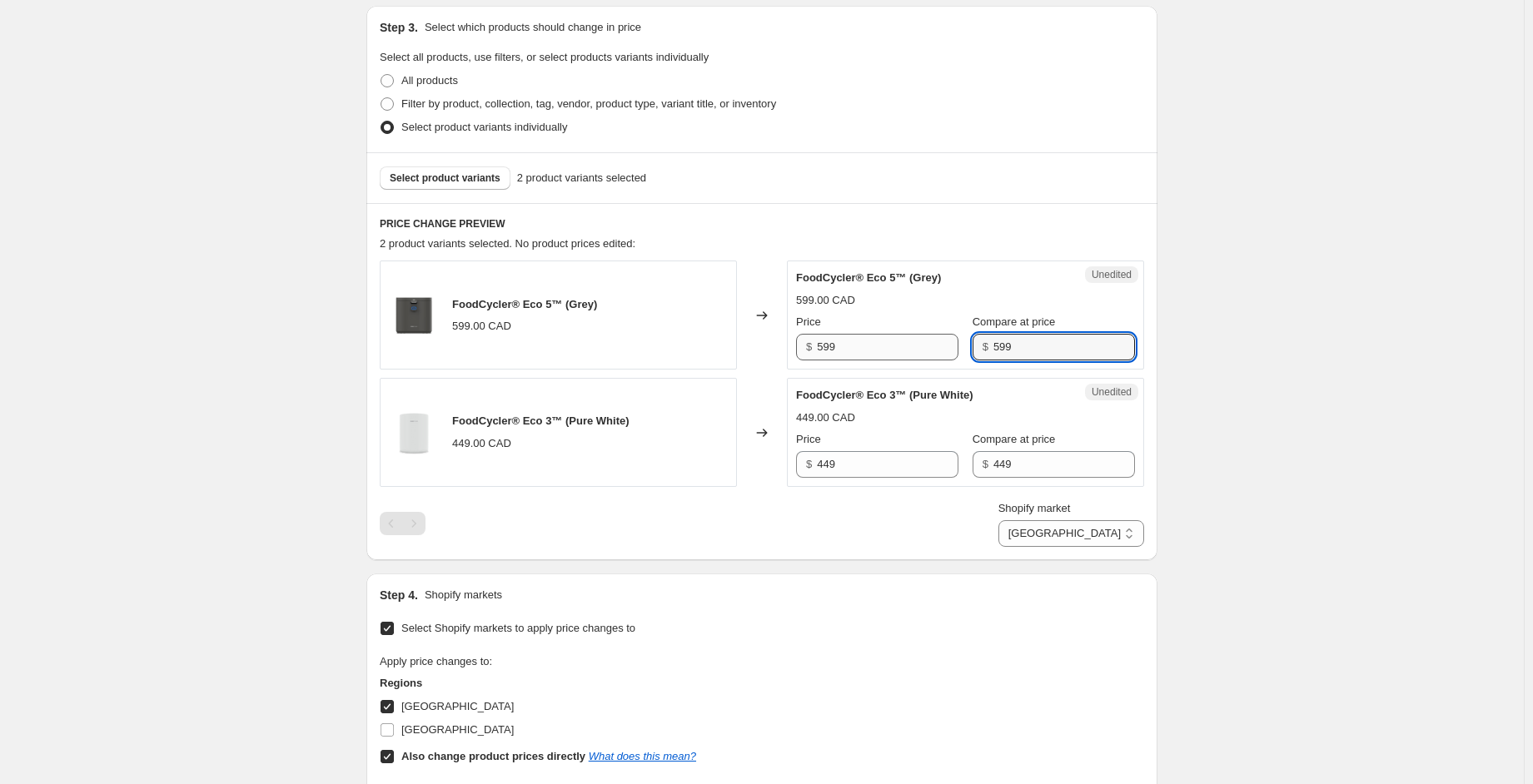
click at [917, 346] on div "Price $ 599 Compare at price $ 599" at bounding box center [965, 337] width 339 height 46
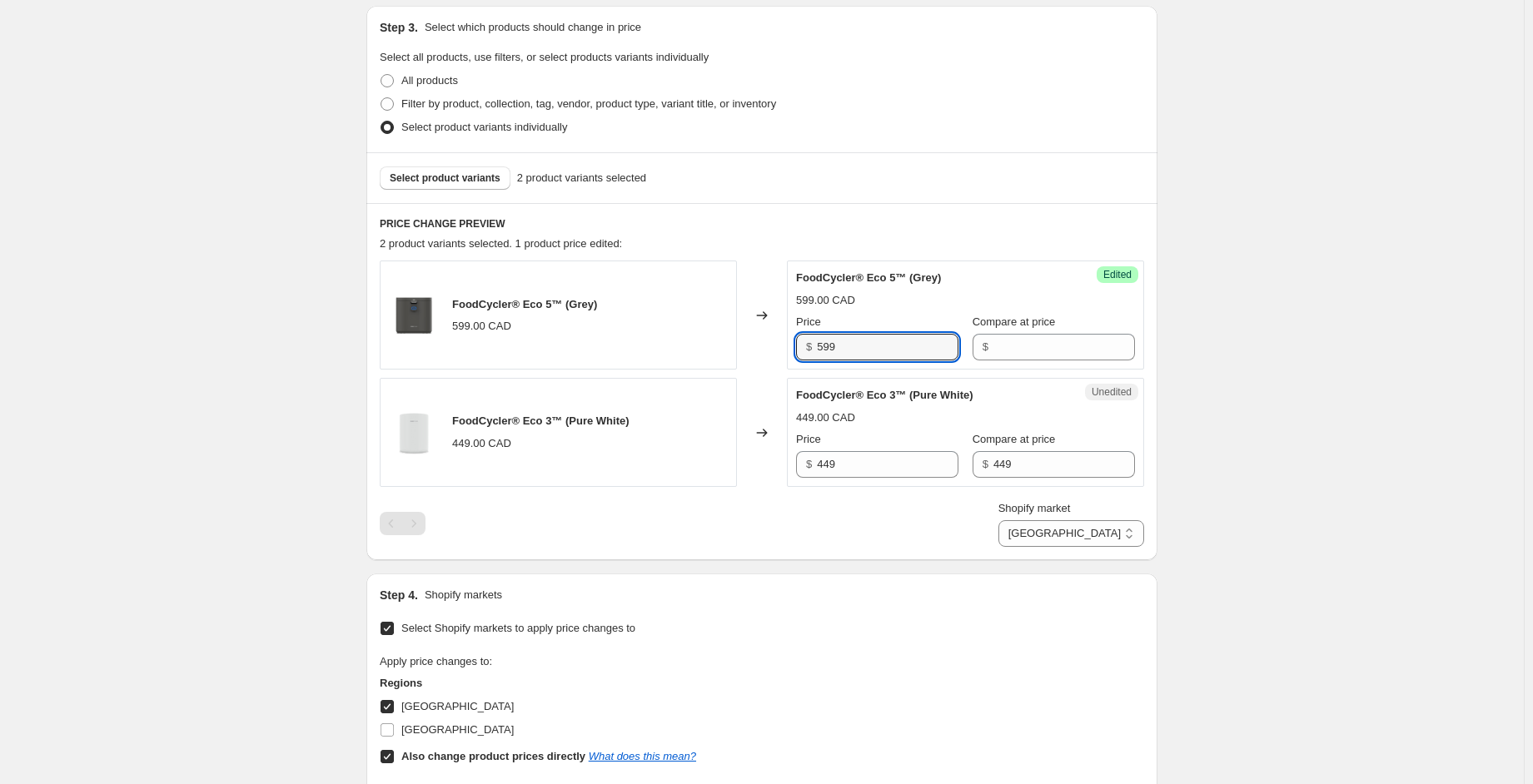
click at [816, 350] on div "$ 599" at bounding box center [877, 347] width 163 height 27
type input "799"
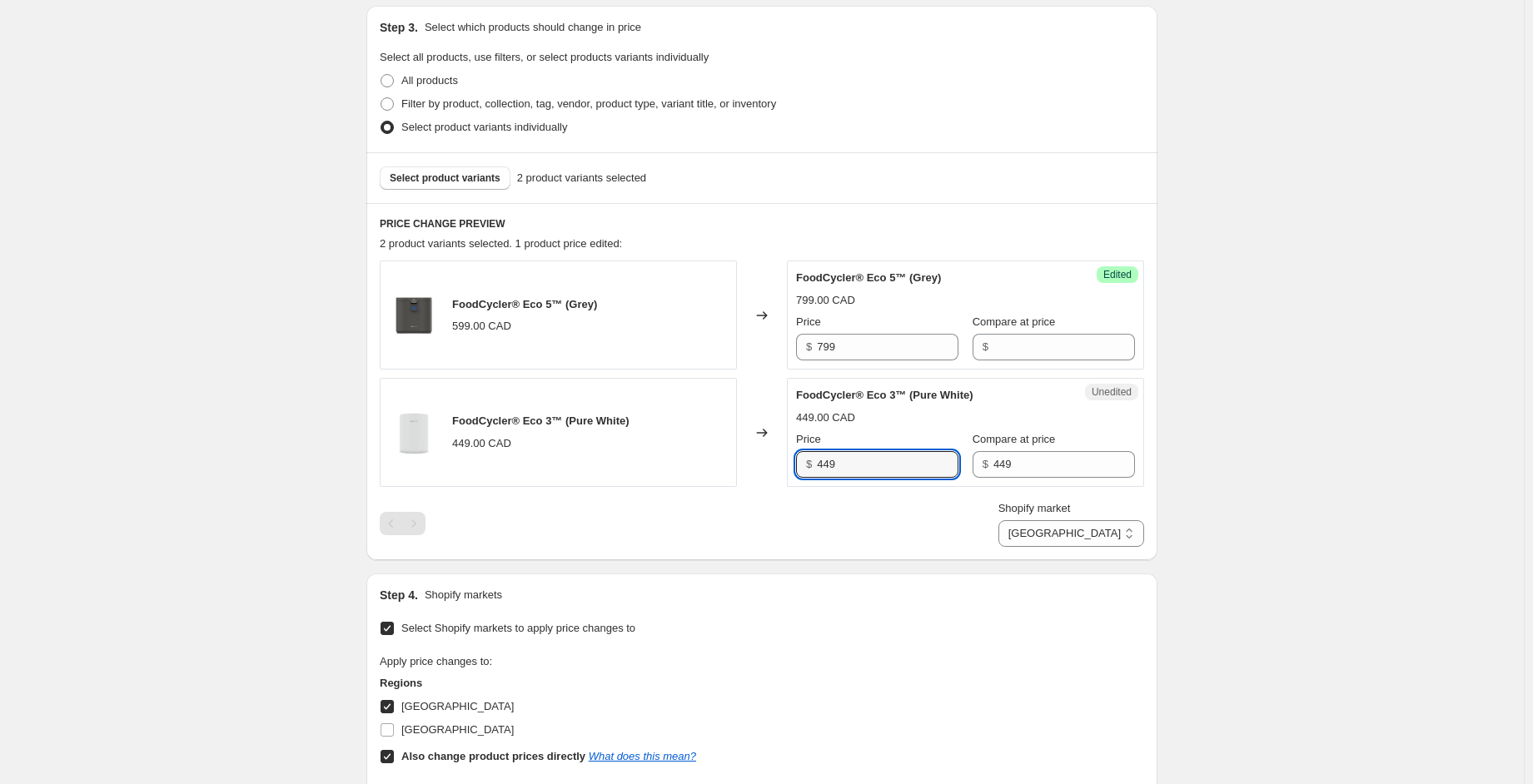
click at [812, 459] on div "$ 449" at bounding box center [877, 465] width 163 height 27
type input "799"
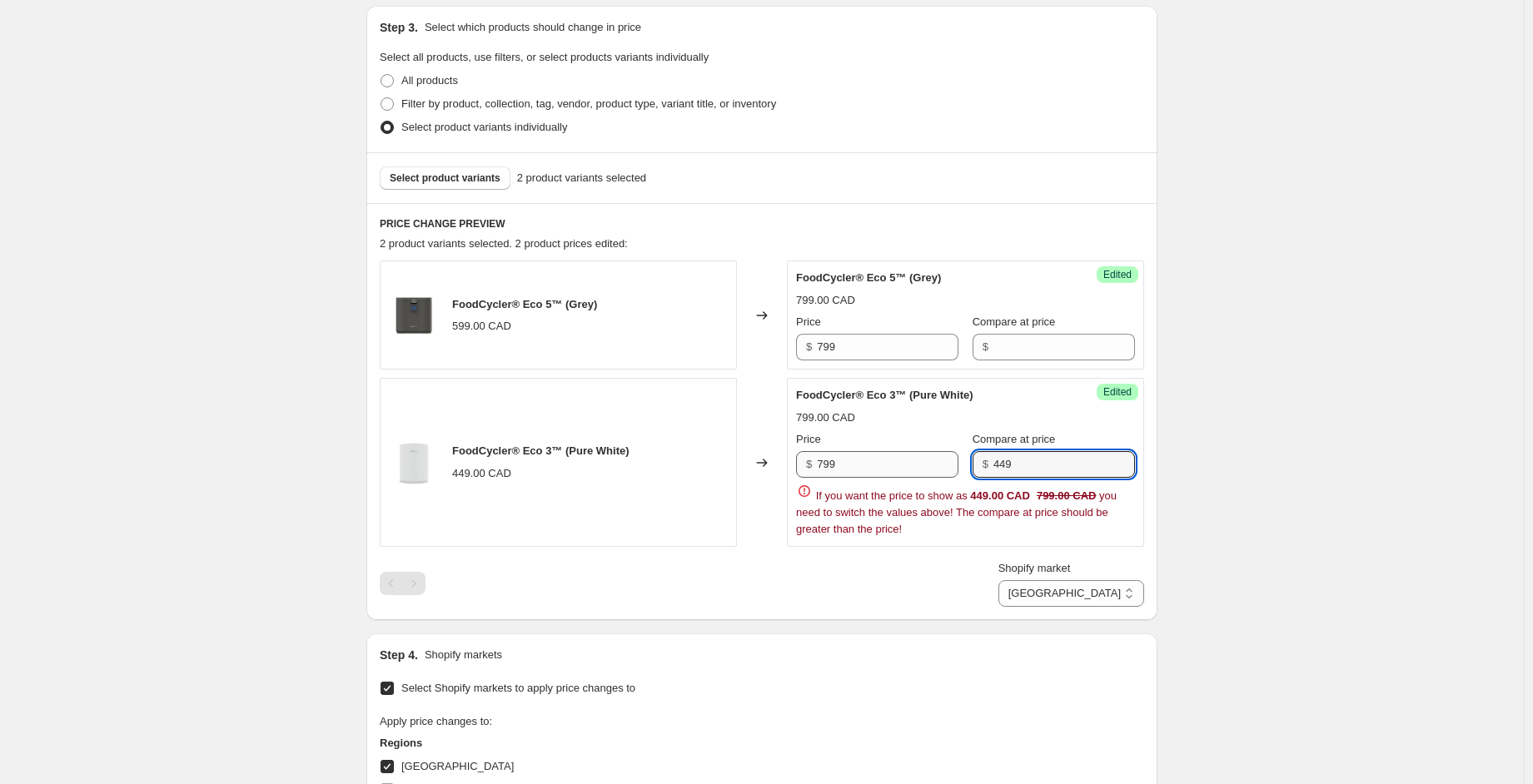
drag, startPoint x: 987, startPoint y: 463, endPoint x: 954, endPoint y: 459, distance: 33.2
click at [954, 459] on div "Price $ 799 Compare at price $ 449" at bounding box center [965, 454] width 339 height 46
click at [1342, 367] on div "Create new price change job. This page is ready Create new price change job Dra…" at bounding box center [761, 389] width 1523 height 1479
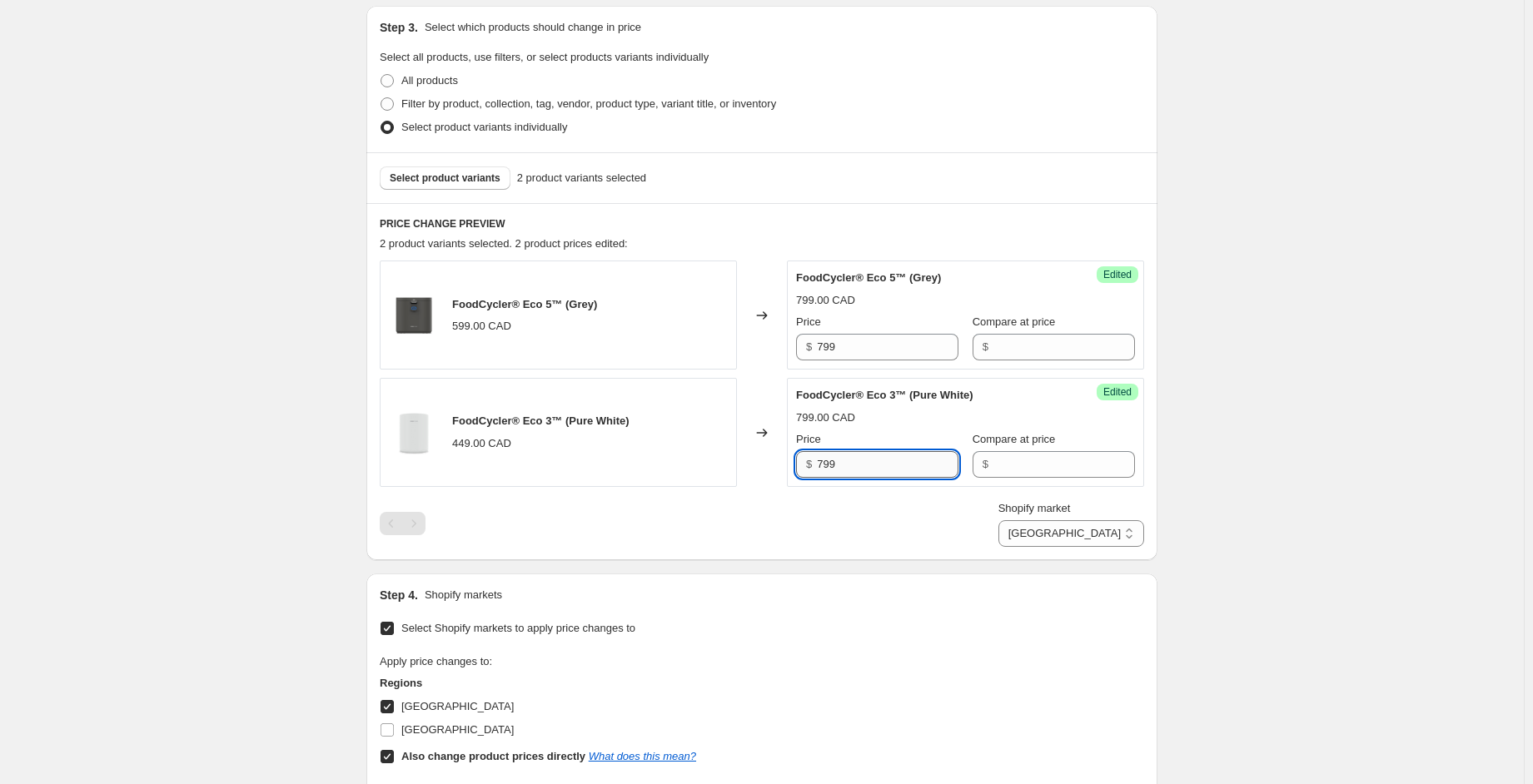
click at [830, 470] on input "799" at bounding box center [887, 465] width 141 height 27
click at [817, 463] on div "$ 799" at bounding box center [877, 465] width 163 height 27
type input "599"
click at [1366, 434] on div "Create new price change job. This page is ready Create new price change job Dra…" at bounding box center [761, 359] width 1523 height 1420
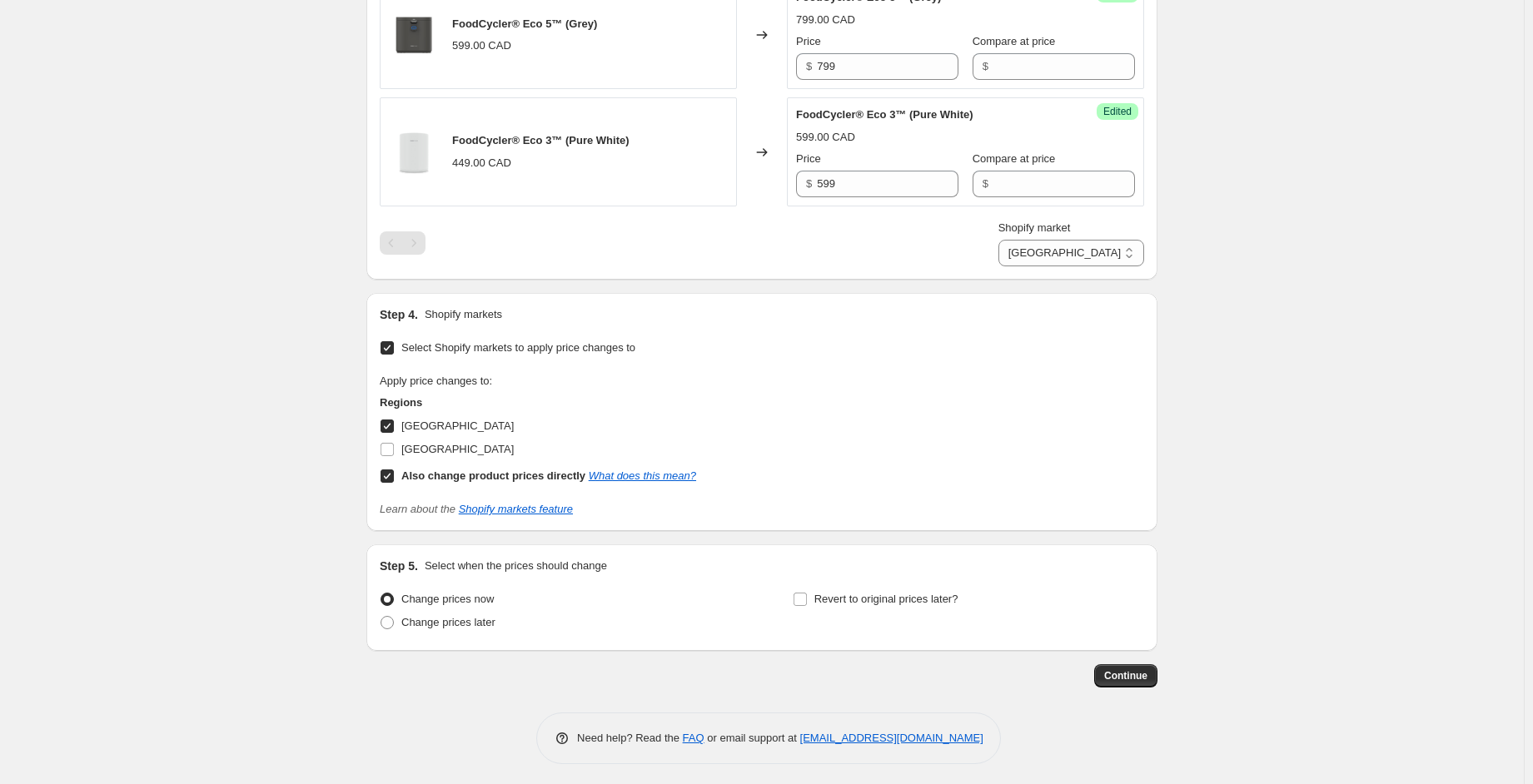
scroll to position [634, 0]
click at [1148, 670] on span "Continue" at bounding box center [1125, 672] width 43 height 13
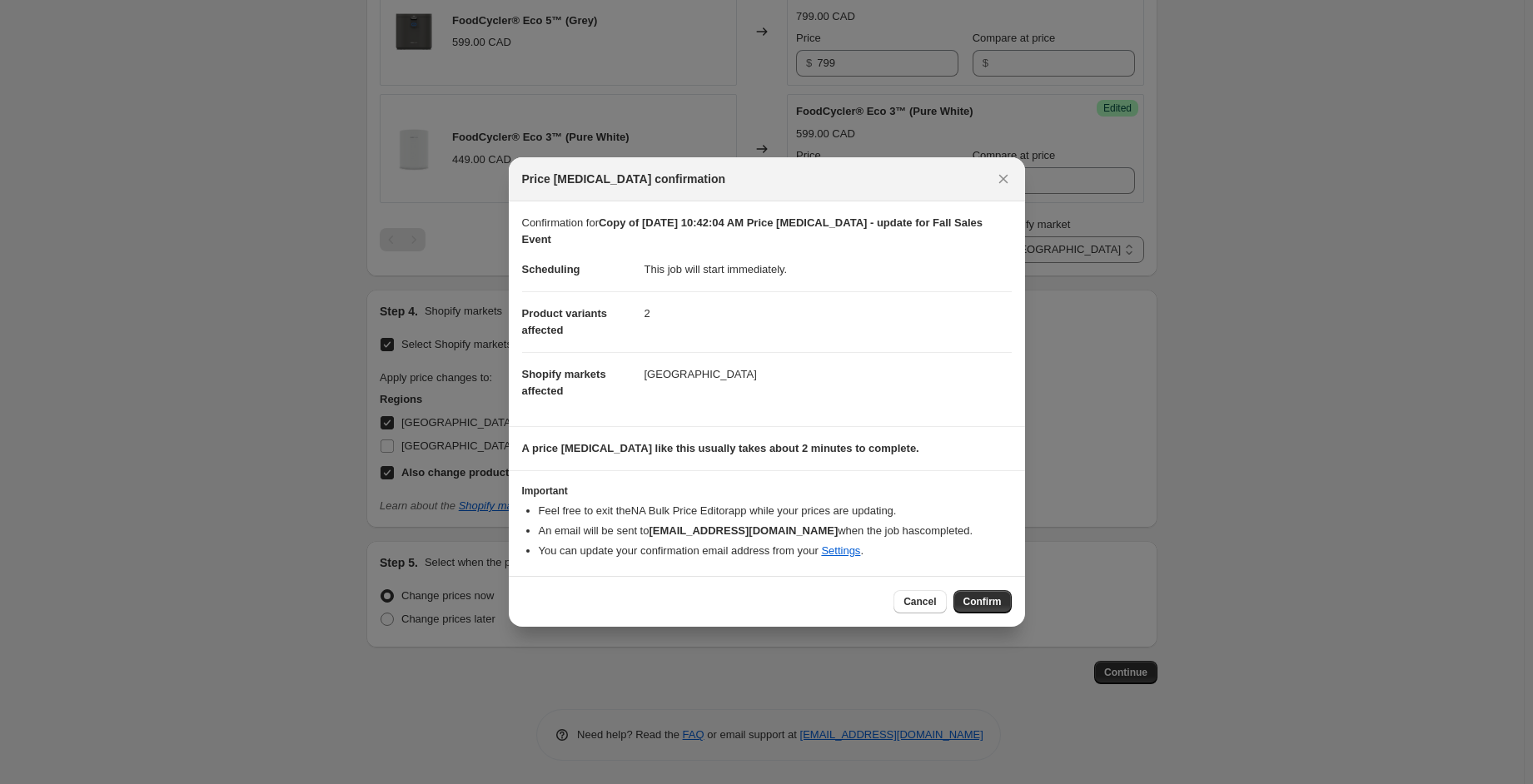
click at [997, 595] on span "Confirm" at bounding box center [982, 602] width 38 height 13
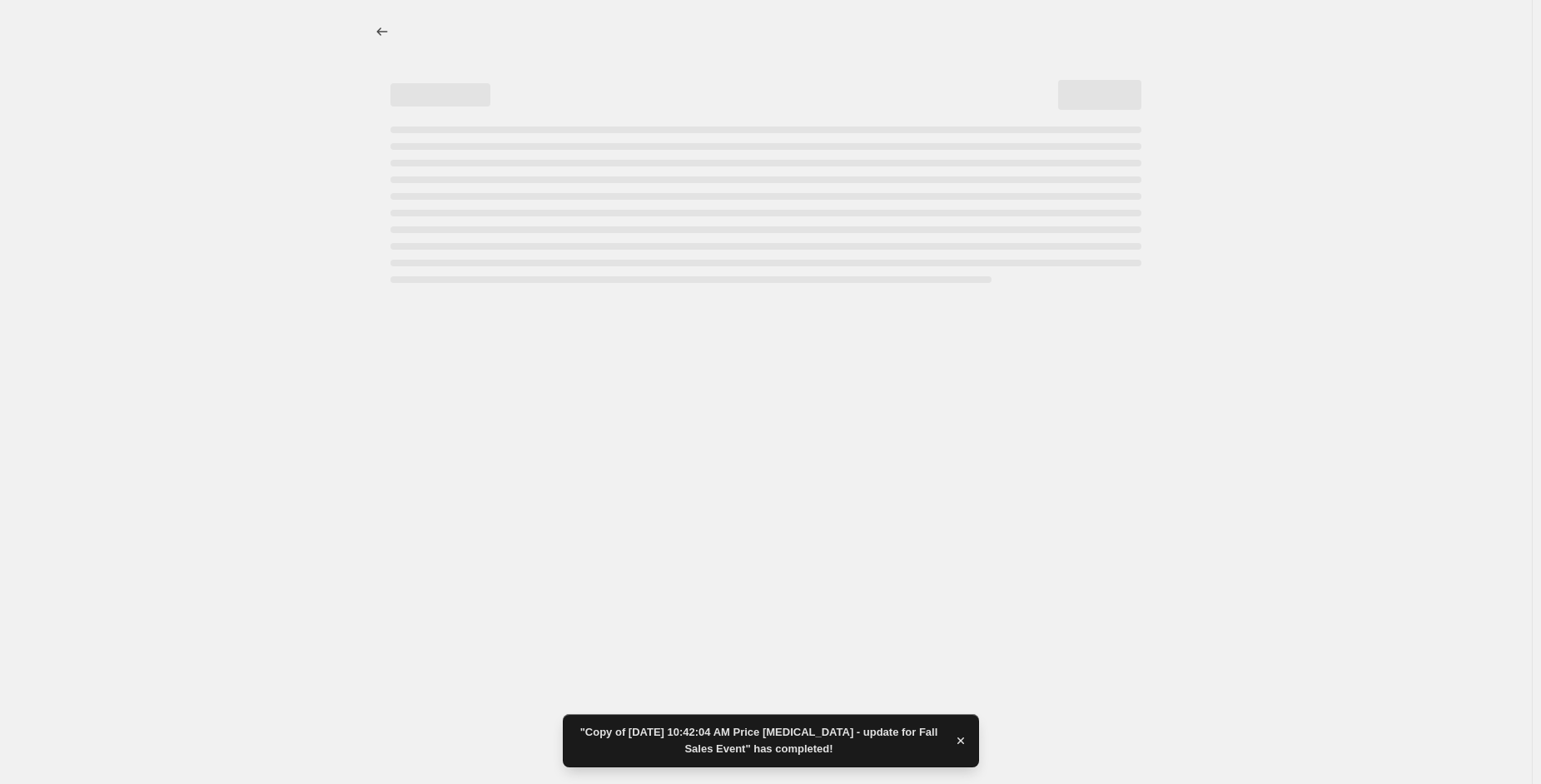
select select "23218225321"
